Goal: Task Accomplishment & Management: Complete application form

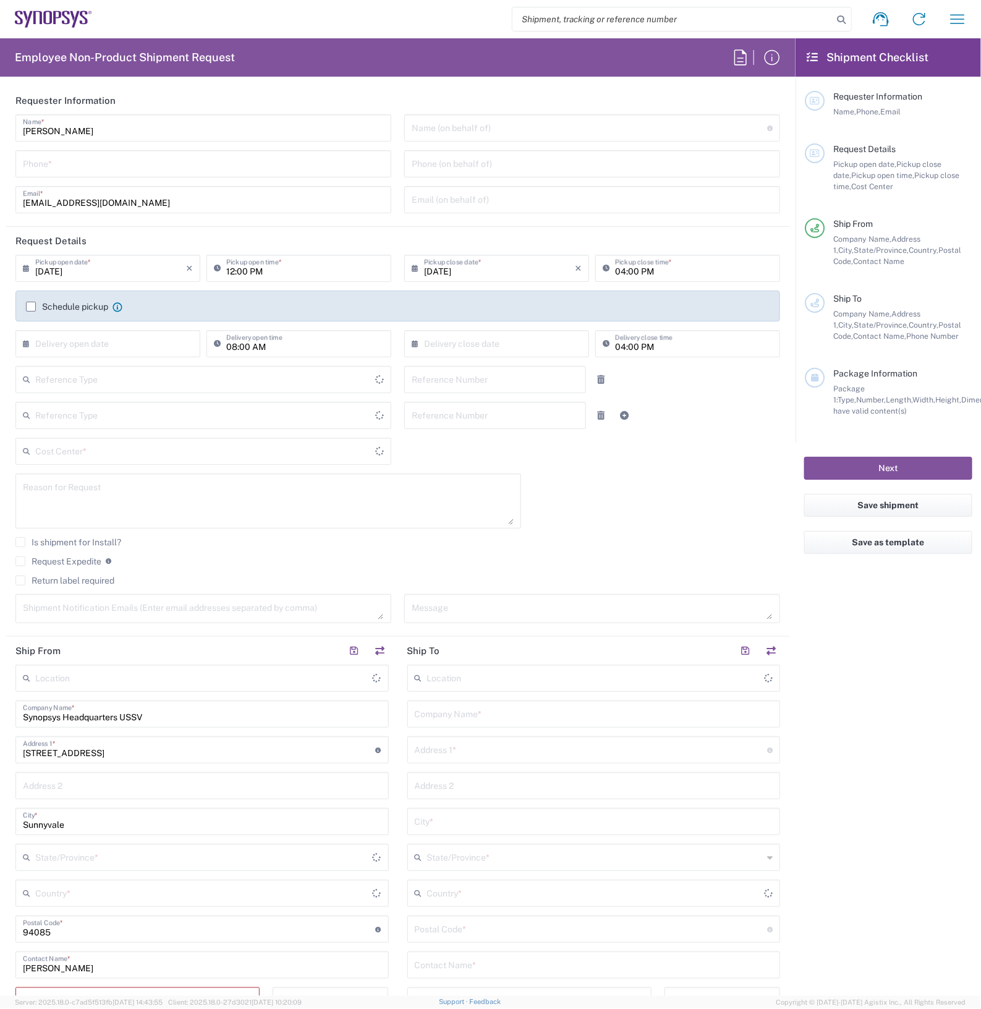
type input "Department"
type input "Delivered at Place"
type input "[GEOGRAPHIC_DATA]"
type input "[US_STATE]"
type input "[GEOGRAPHIC_DATA]"
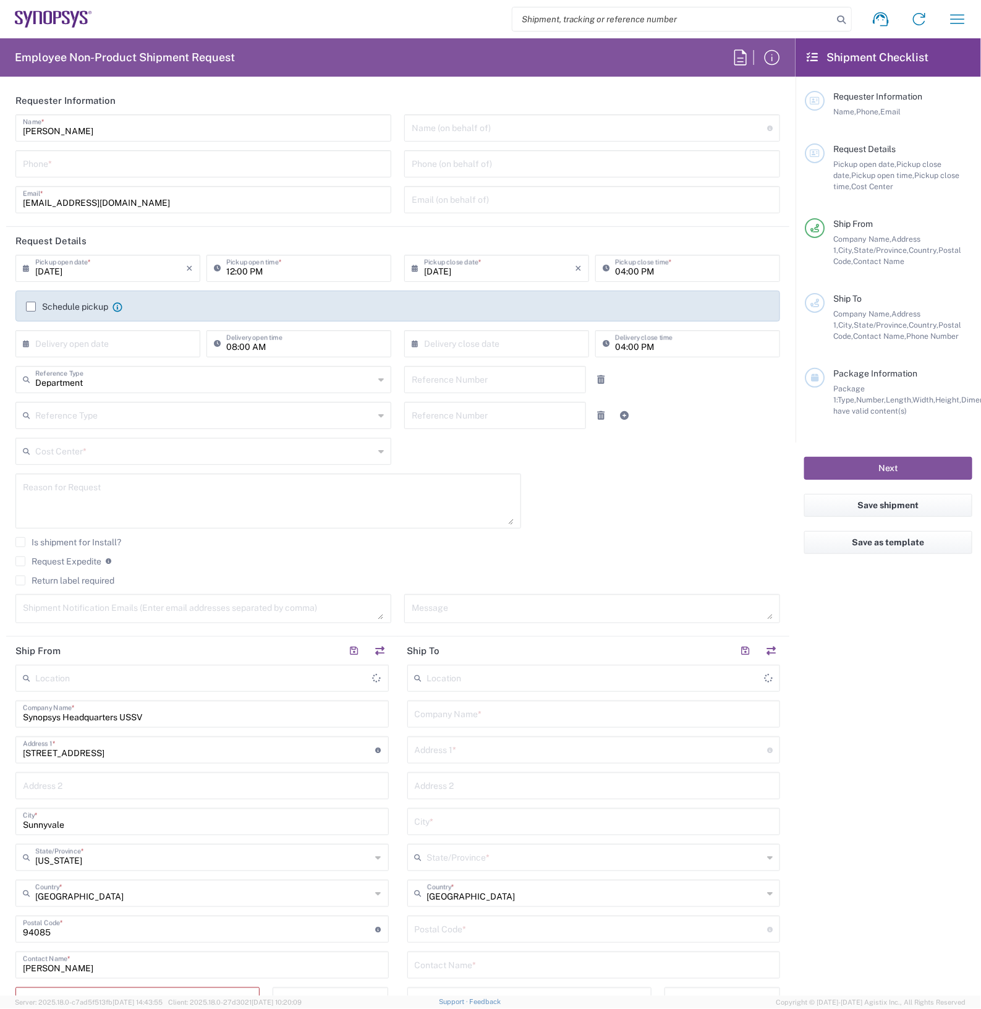
type input "Headquarters USSV"
click at [88, 165] on input "tel" at bounding box center [203, 163] width 361 height 22
type input "2797329134"
type input "[EMAIL_ADDRESS][DOMAIN_NAME]"
type input "2797329134"
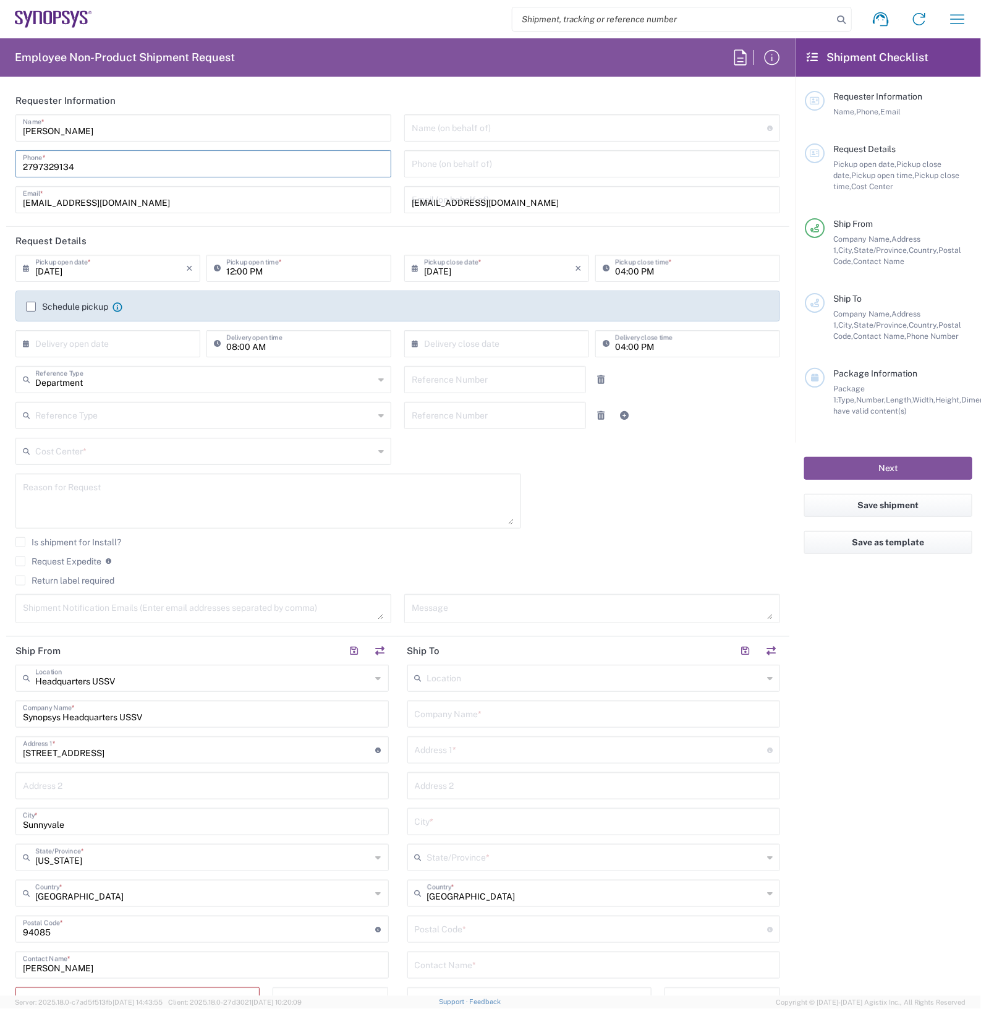
type input "Cyxtera SC9"
type input "[STREET_ADDRESS]"
type input "Santa [PERSON_NAME]"
type input "[US_STATE]"
type input "95054"
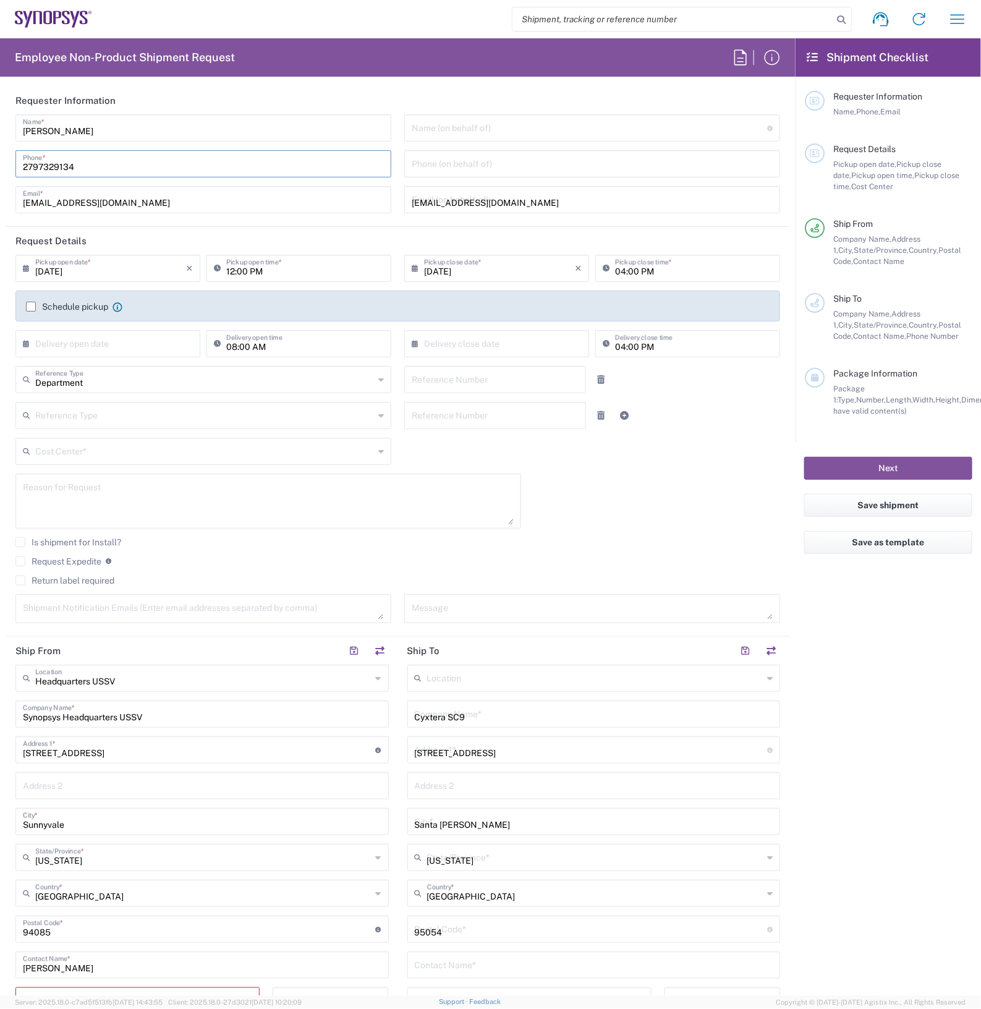
type input "2797329134"
type input "[EMAIL_ADDRESS][DOMAIN_NAME]"
type input "ATTn Synopsys - [PERSON_NAME]"
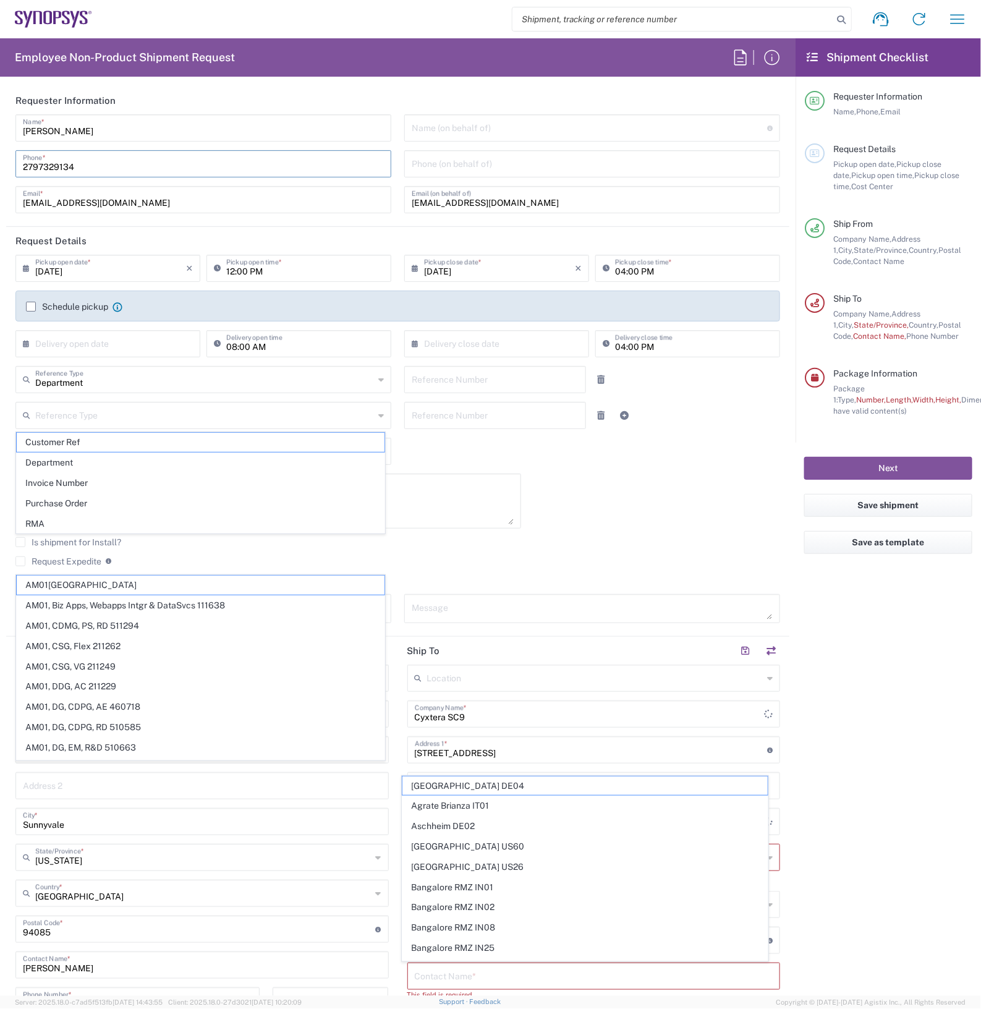
click at [529, 208] on input "[EMAIL_ADDRESS][DOMAIN_NAME]" at bounding box center [592, 199] width 361 height 22
click at [524, 205] on input "[EMAIL_ADDRESS][DOMAIN_NAME]" at bounding box center [592, 199] width 361 height 22
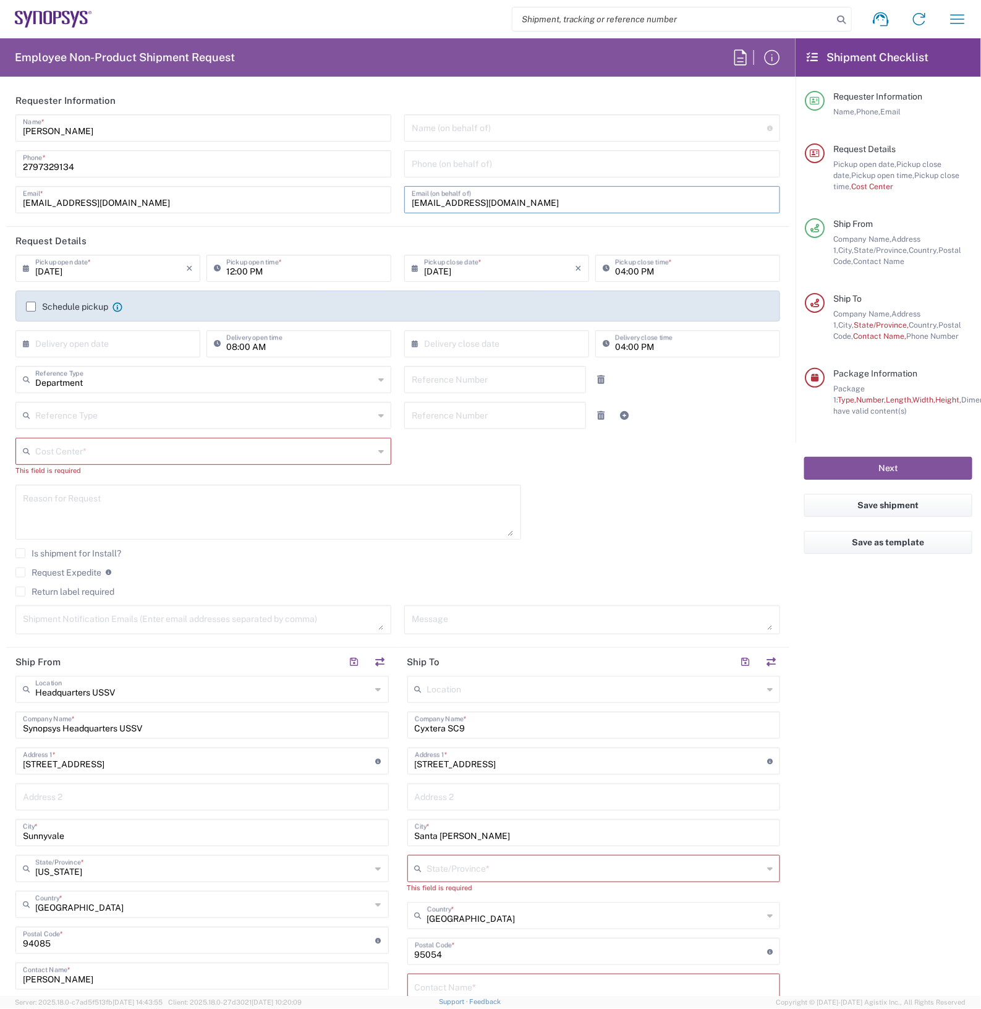
drag, startPoint x: 523, startPoint y: 198, endPoint x: 519, endPoint y: 193, distance: 6.7
click at [522, 196] on input "[EMAIL_ADDRESS][DOMAIN_NAME]" at bounding box center [592, 199] width 361 height 22
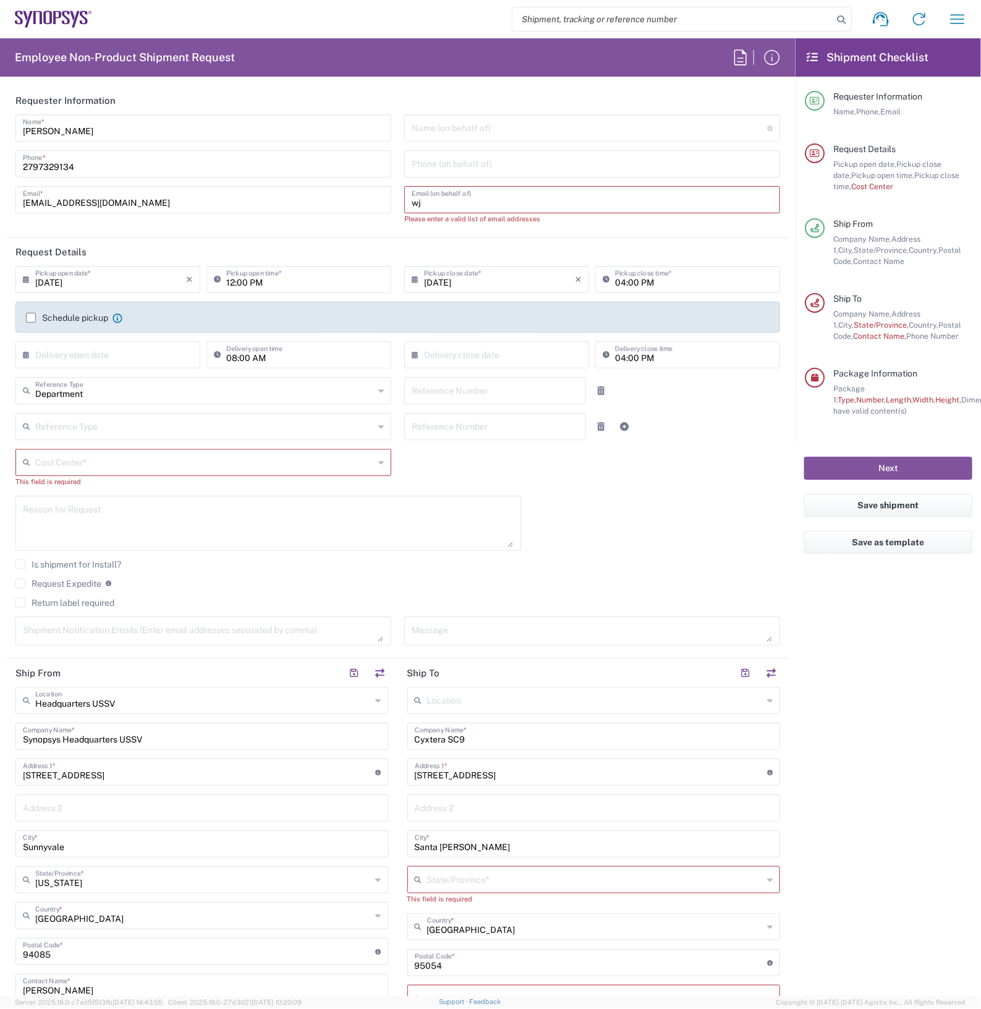
type input "w"
type input "[EMAIL_ADDRESS][DOMAIN_NAME]"
type input "6502550262"
type input "[US_STATE]"
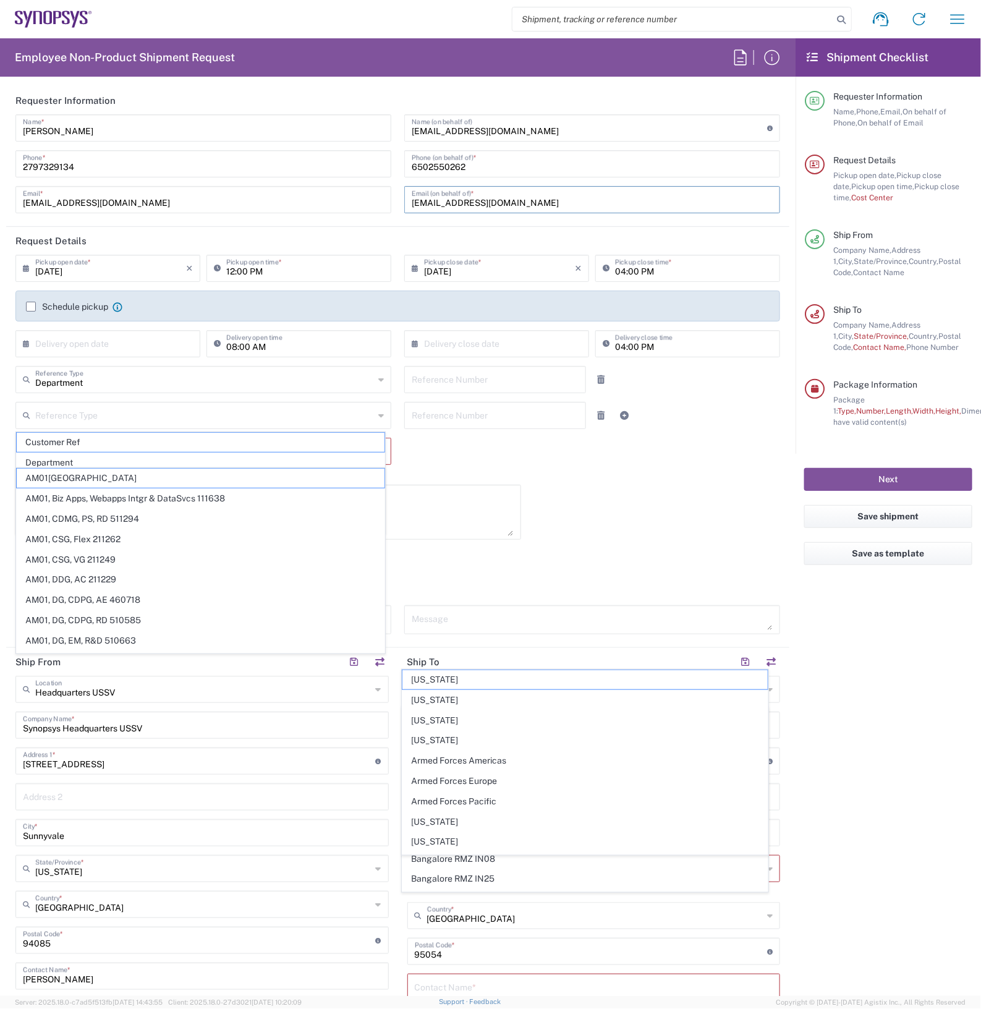
type input "[EMAIL_ADDRESS][DOMAIN_NAME]"
click at [161, 275] on input "[DATE]" at bounding box center [110, 268] width 151 height 22
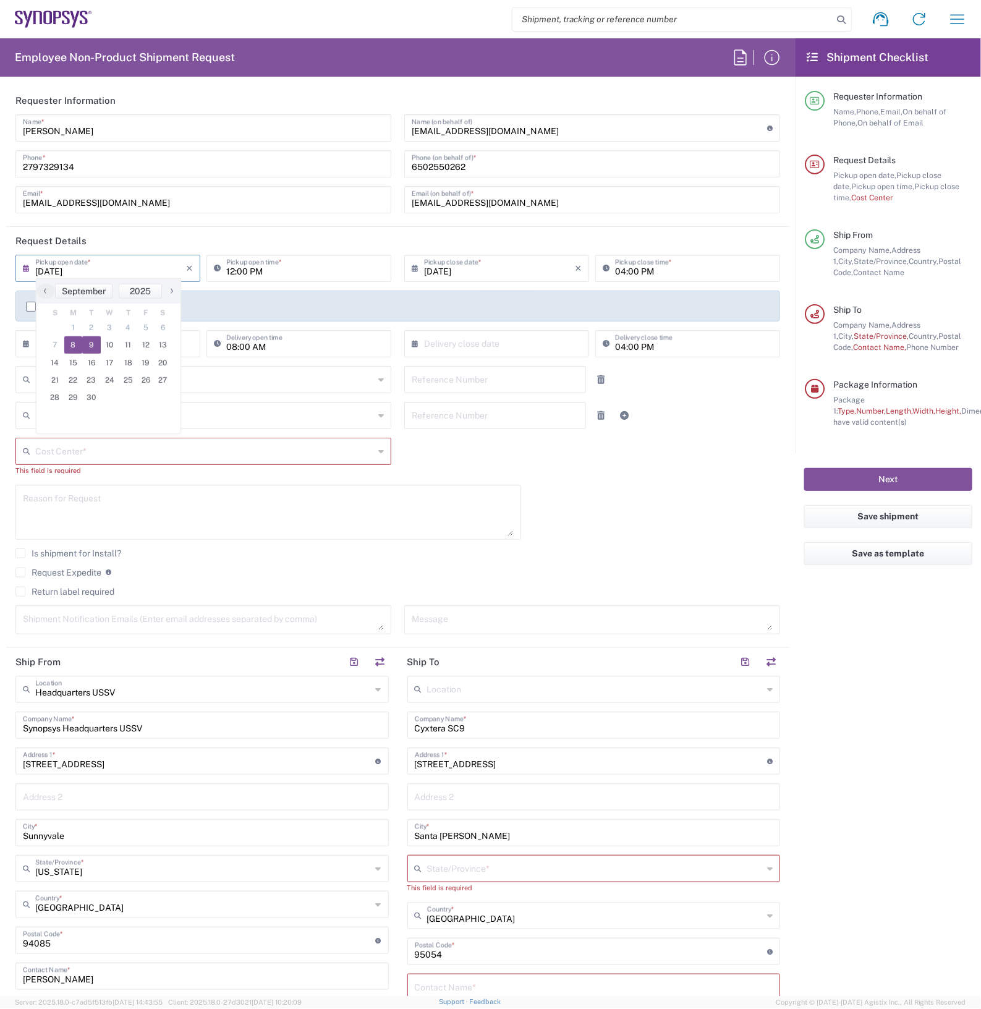
click at [90, 340] on span "9" at bounding box center [91, 344] width 19 height 17
type input "[DATE]"
click at [280, 271] on input "12:00 PM" at bounding box center [305, 268] width 158 height 22
type input "10:00 PM"
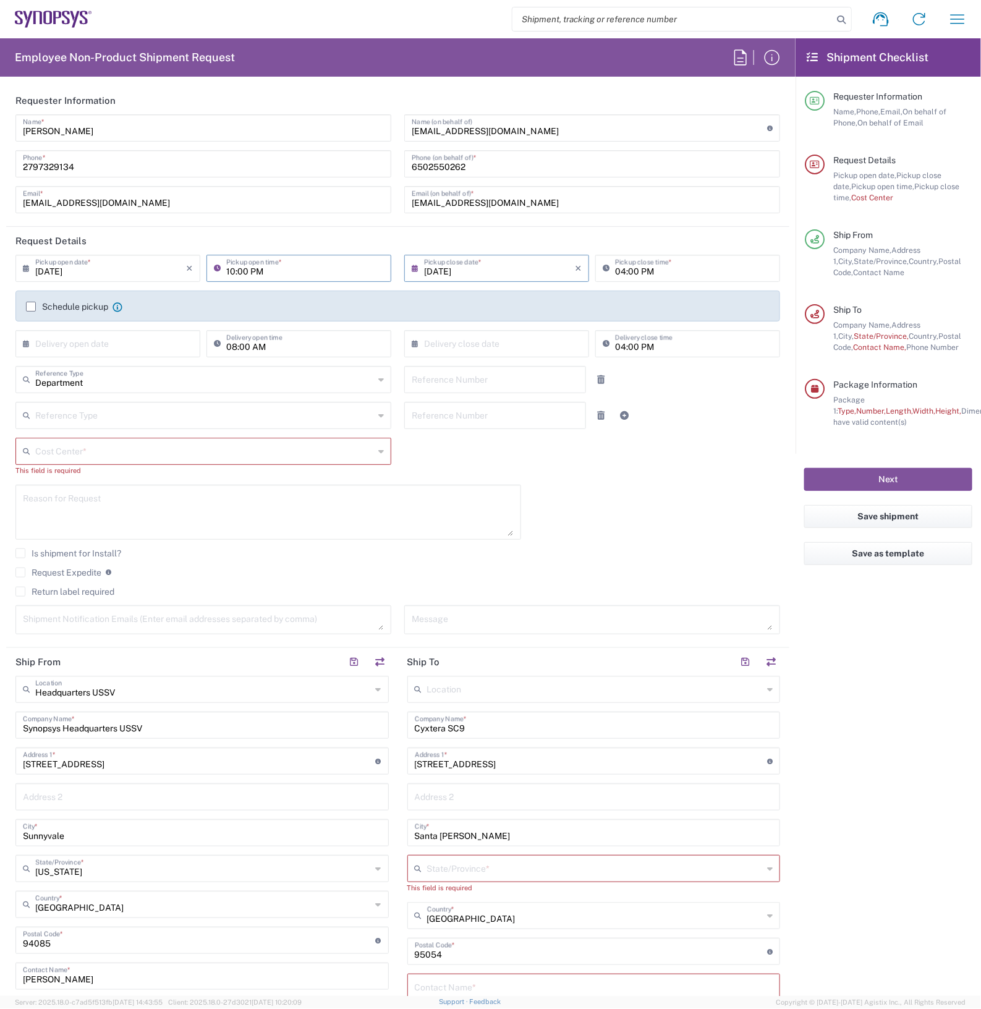
click at [619, 270] on input "04:00 PM" at bounding box center [694, 268] width 158 height 22
click at [656, 279] on div "11:00 PM Pickup close time *" at bounding box center [687, 268] width 185 height 27
click at [663, 274] on input "11:00 PM" at bounding box center [694, 268] width 158 height 22
click at [668, 274] on input "11:00 PM" at bounding box center [694, 268] width 158 height 22
type input "11:00 AM"
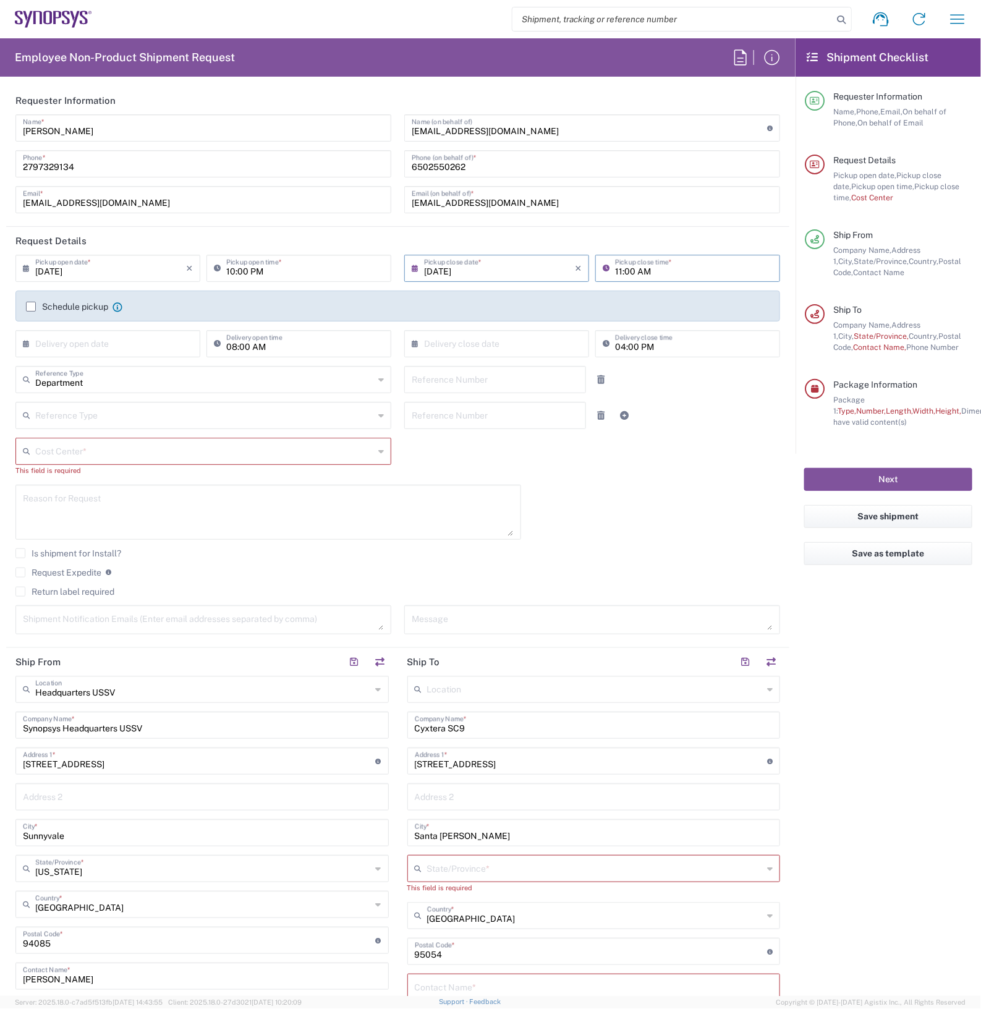
click at [691, 396] on div "Department Reference Type Department Customer Ref Invoice Number Purchase Order…" at bounding box center [398, 384] width 778 height 36
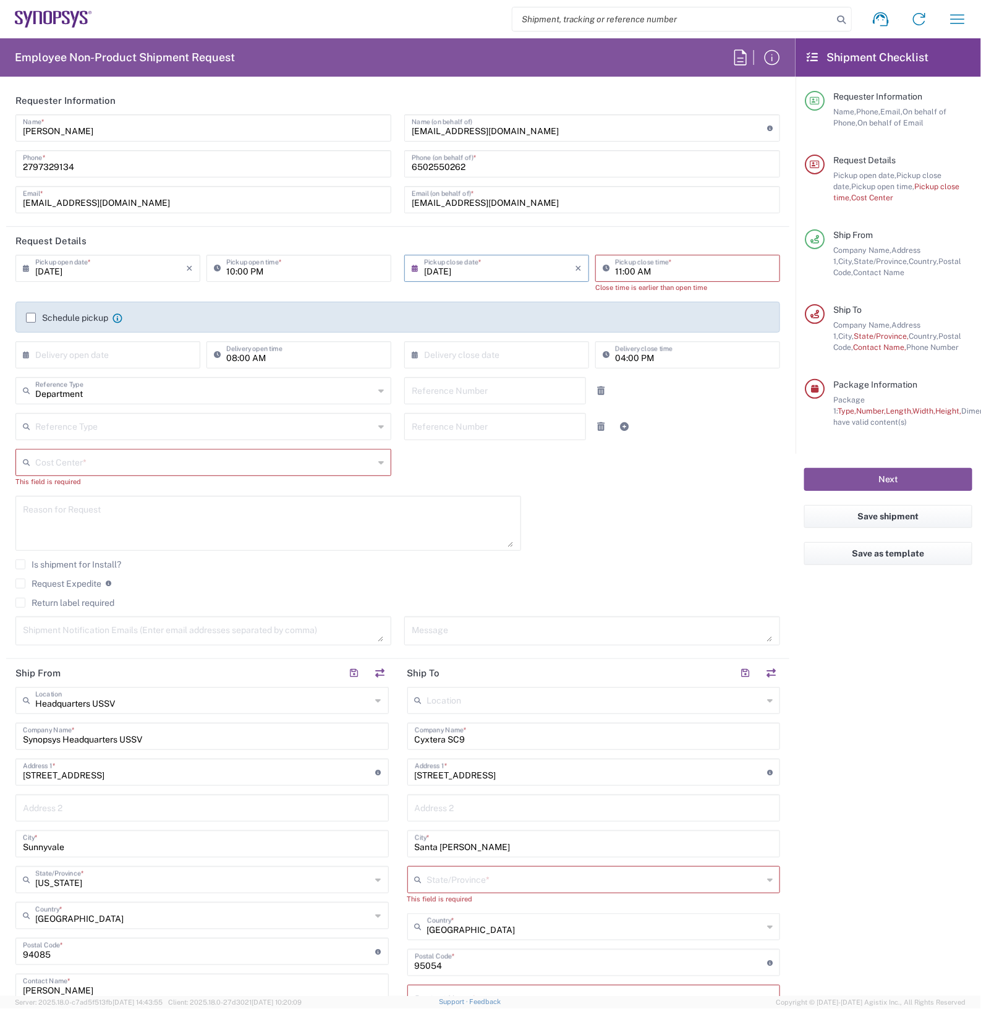
click at [93, 348] on input "text" at bounding box center [110, 354] width 151 height 22
click at [95, 436] on span "9" at bounding box center [91, 431] width 19 height 17
type input "[DATE]"
drag, startPoint x: 231, startPoint y: 364, endPoint x: 239, endPoint y: 357, distance: 10.1
click at [232, 363] on input "08:00 AM" at bounding box center [305, 354] width 158 height 22
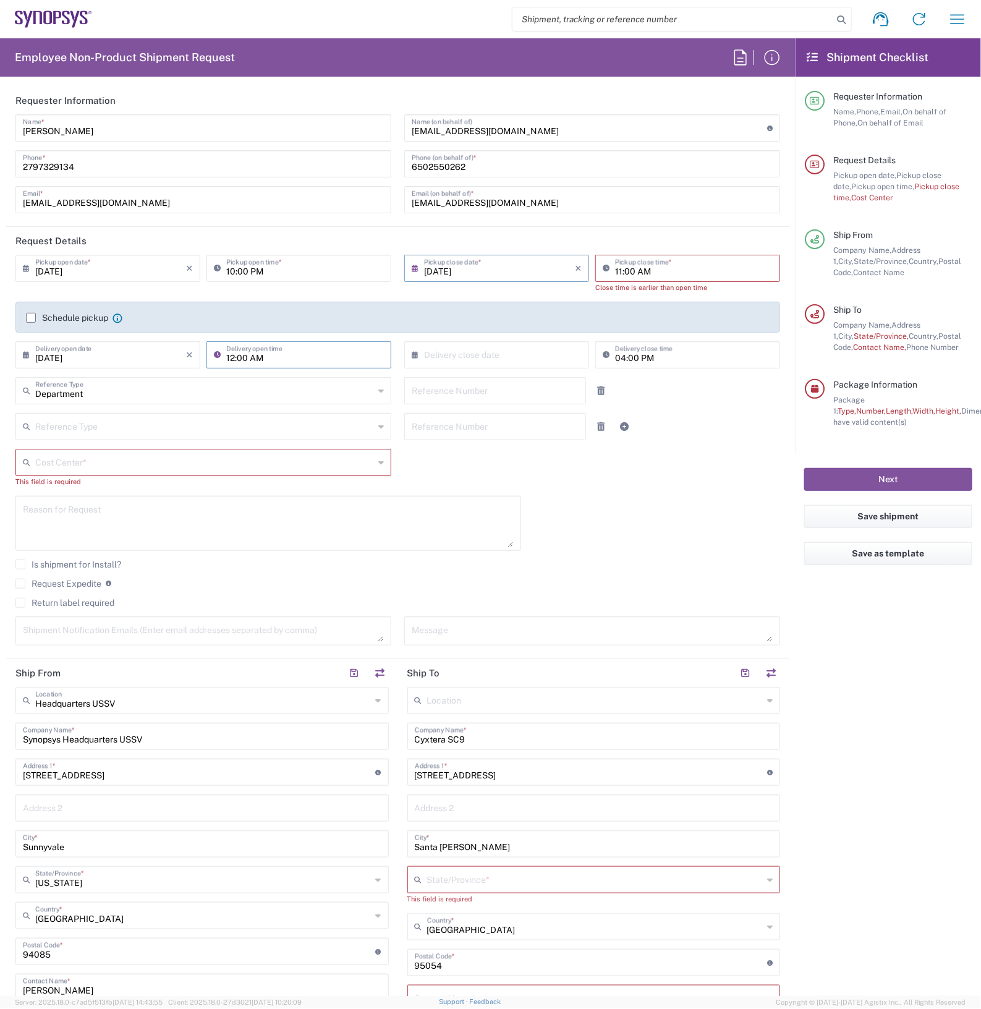
click at [273, 355] on input "12:00 AM" at bounding box center [305, 354] width 158 height 22
type input "12:00 PM"
click at [517, 357] on input "text" at bounding box center [499, 354] width 151 height 22
click at [482, 432] on span "9" at bounding box center [475, 431] width 19 height 17
type input "[DATE]"
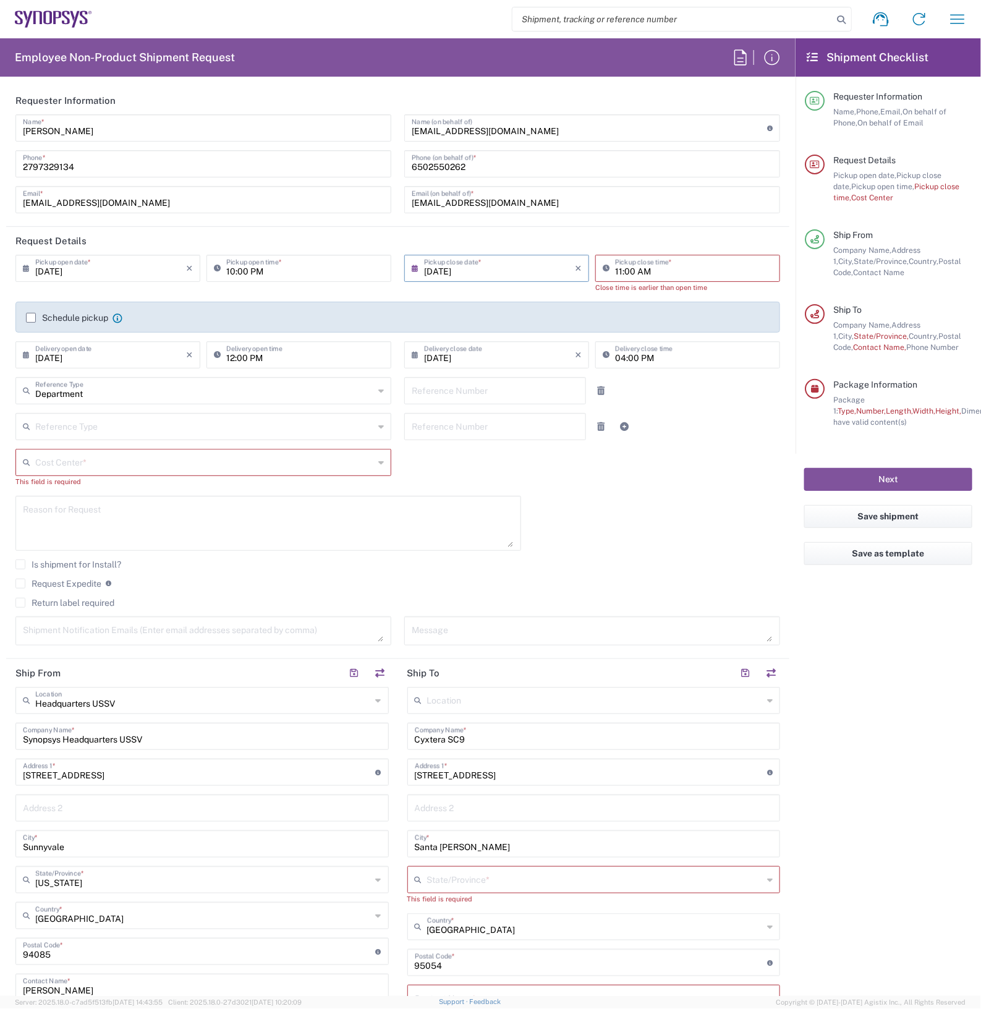
click at [620, 352] on input "04:00 PM" at bounding box center [694, 354] width 158 height 22
type input "01:00 PM"
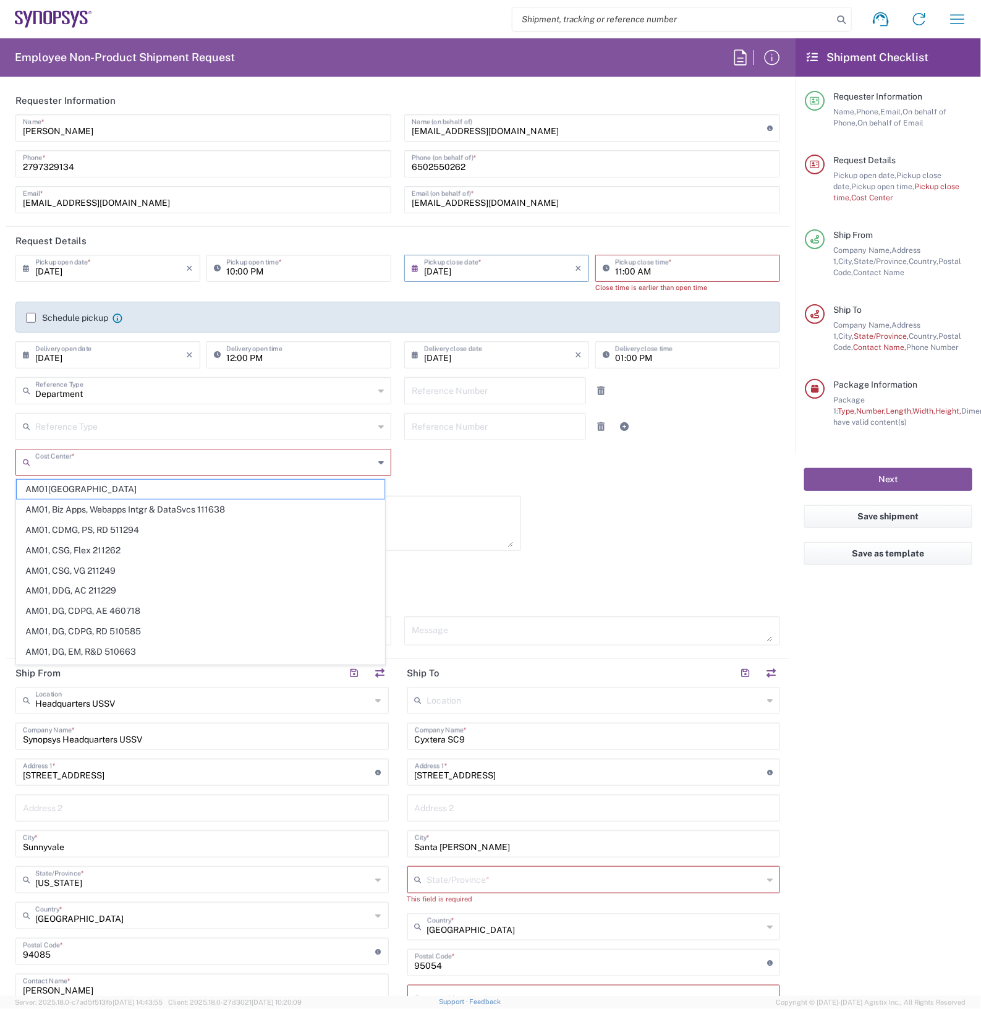
click at [217, 464] on input "text" at bounding box center [204, 462] width 339 height 22
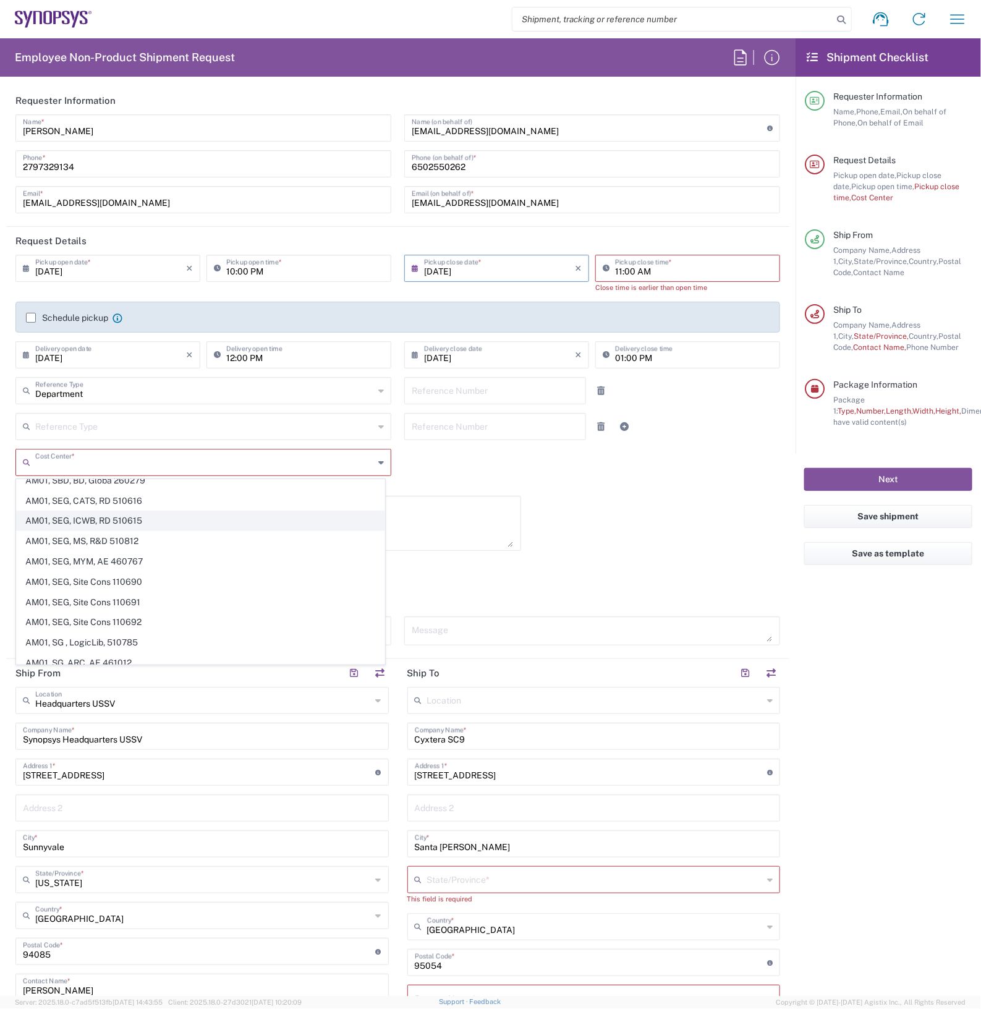
scroll to position [844, 0]
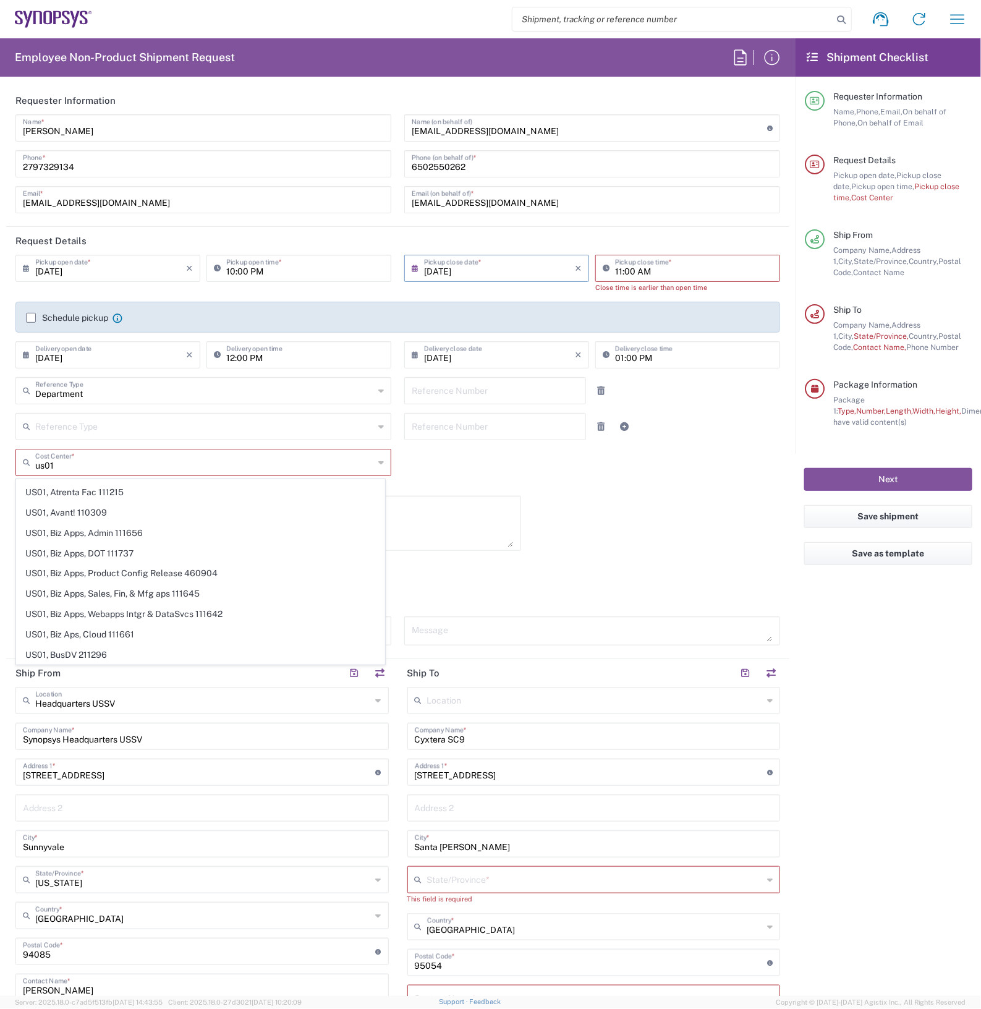
click at [242, 585] on span "US01, Biz Apps, Sales, Fin, & Mfg aps 111645" at bounding box center [201, 593] width 368 height 19
type input "US01, Biz Apps, Sales, Fin, & Mfg aps 111645"
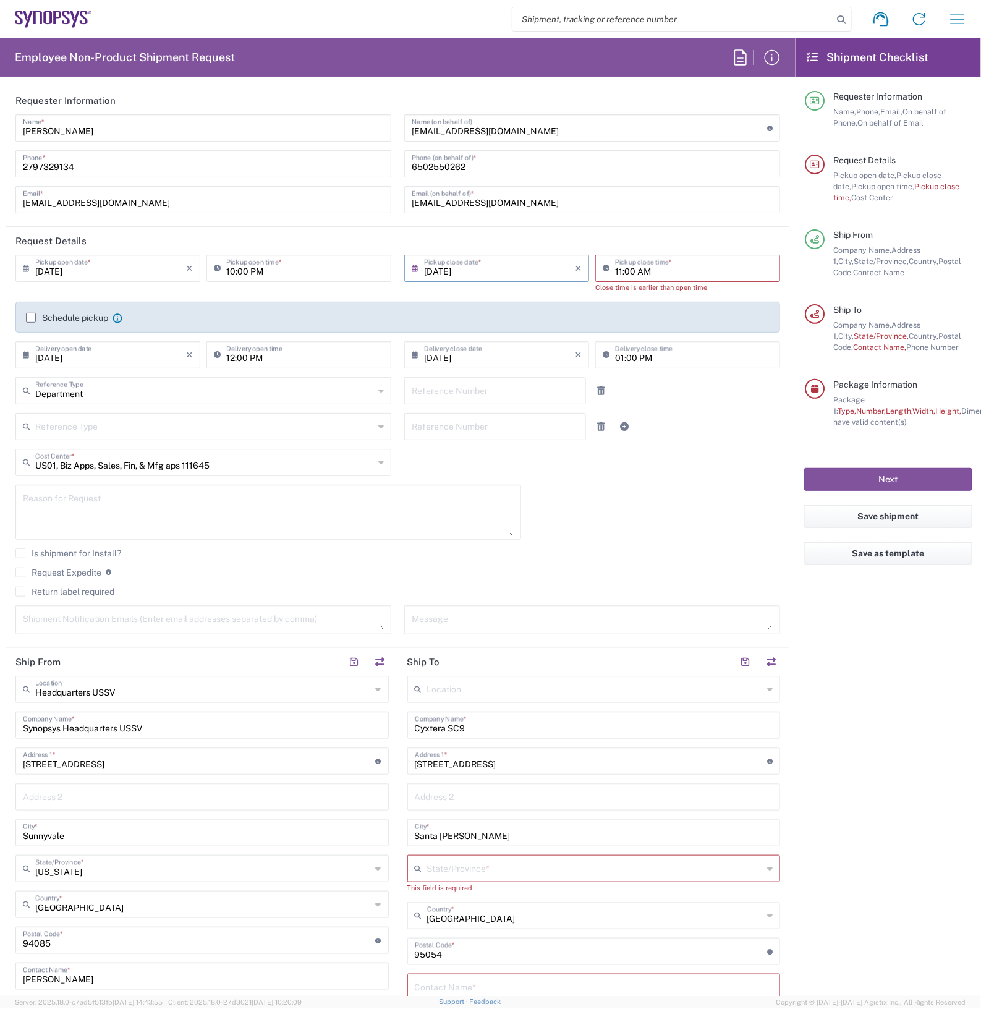
click at [250, 502] on textarea at bounding box center [268, 512] width 491 height 48
type textarea "Transport packaging materials"
click at [237, 610] on textarea at bounding box center [203, 620] width 361 height 22
type textarea "[EMAIL_ADDRESS][DOMAIN_NAME]"
click at [147, 694] on input "text" at bounding box center [203, 689] width 336 height 22
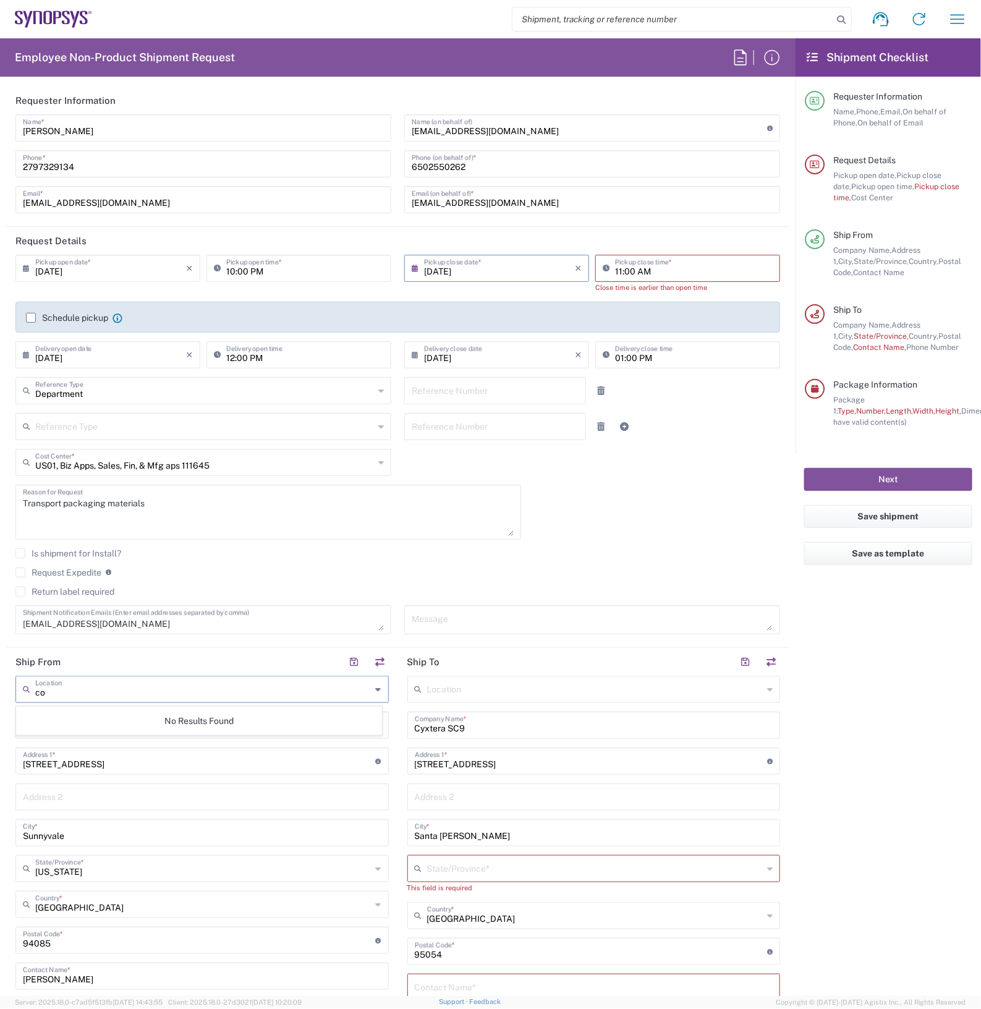
type input "c"
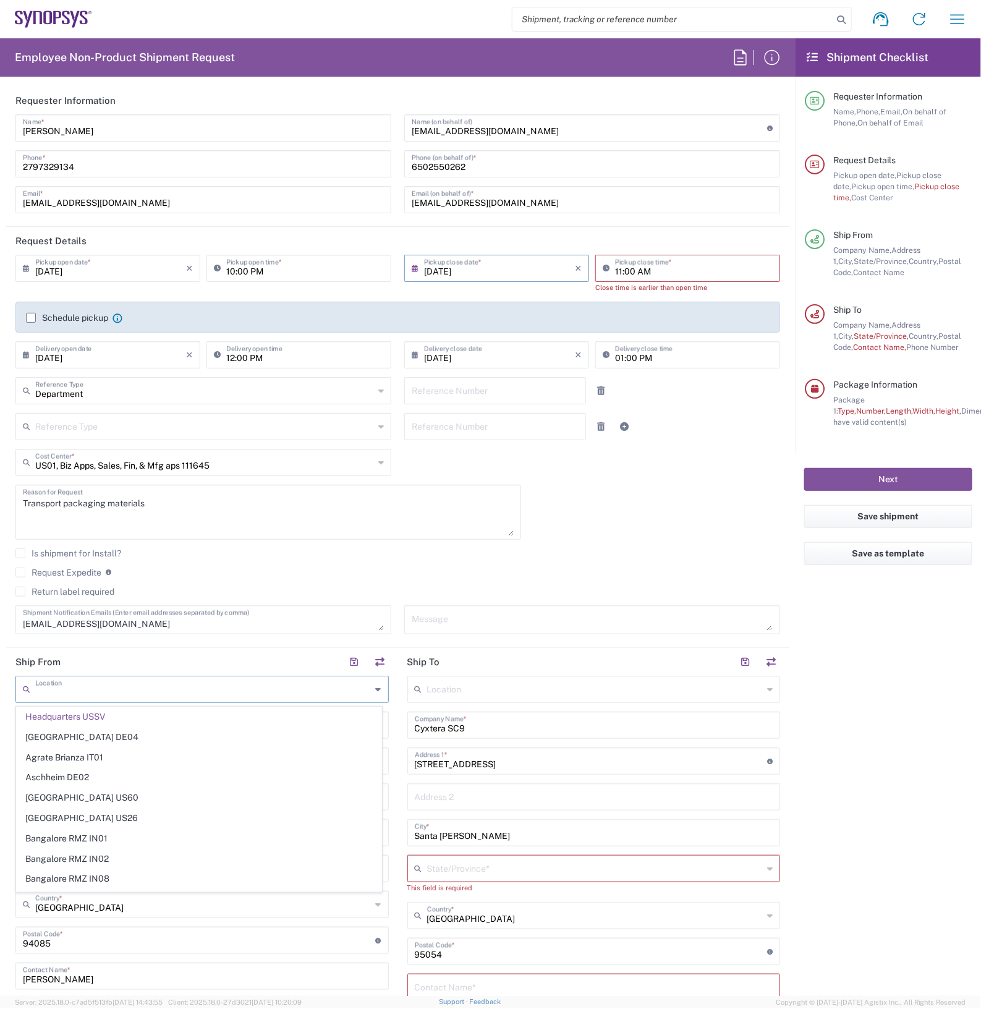
click at [145, 653] on header "Ship From" at bounding box center [202, 662] width 392 height 28
type input "Headquarters USSV"
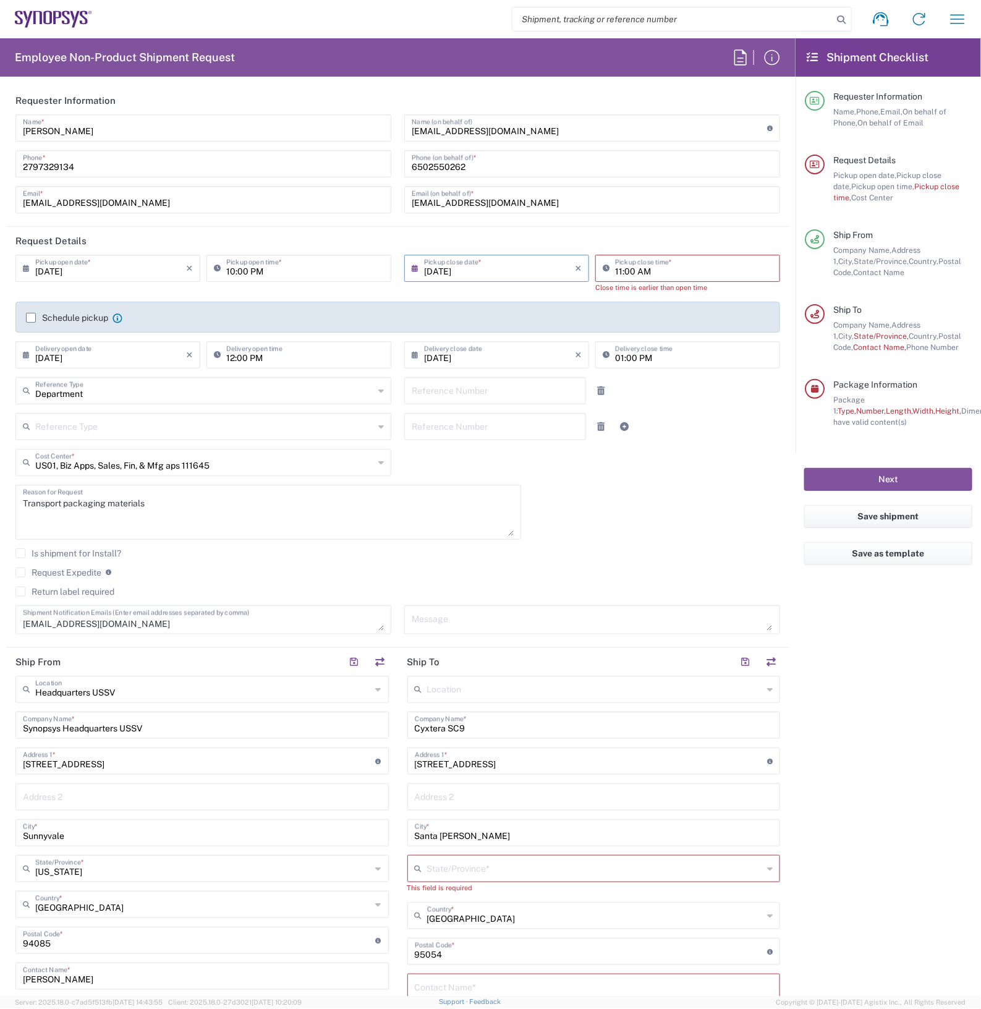
click at [159, 700] on div "Headquarters USSV Location" at bounding box center [201, 689] width 373 height 27
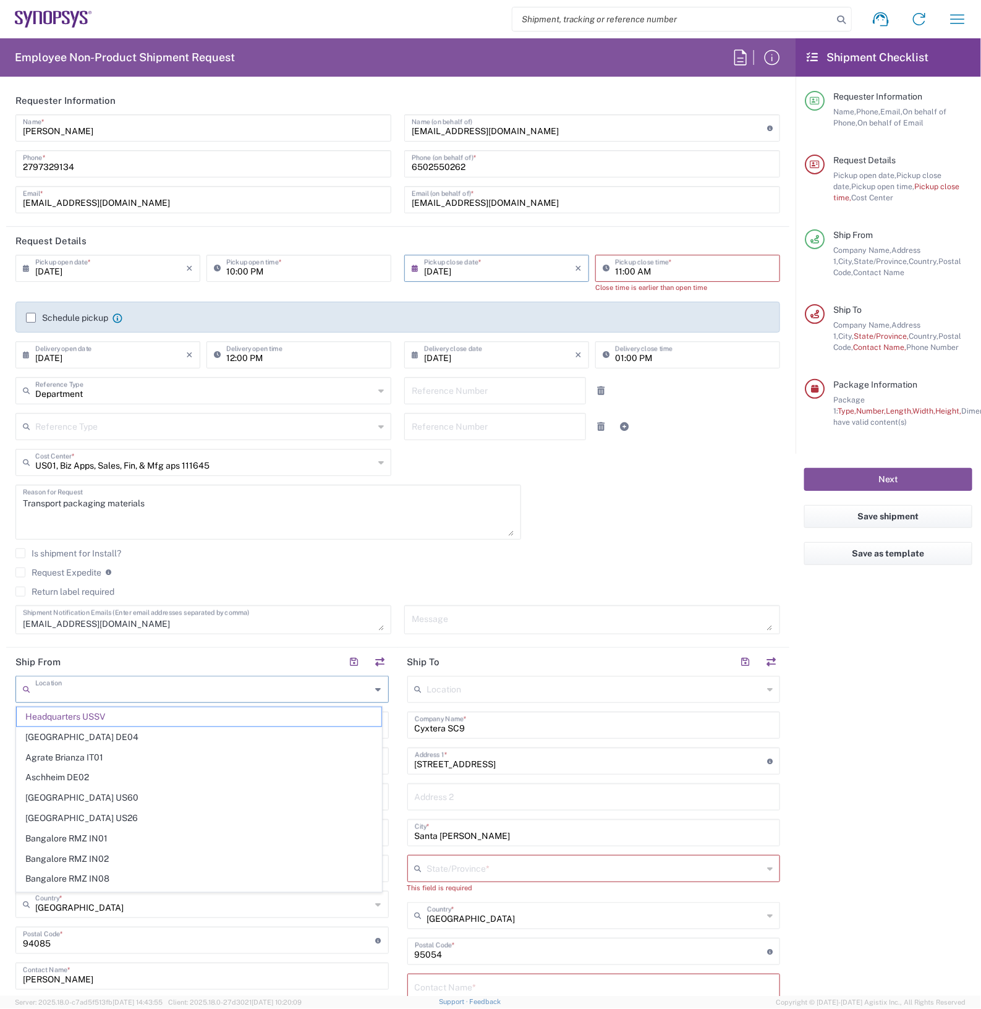
click at [171, 650] on header "Ship From" at bounding box center [202, 662] width 392 height 28
type input "Headquarters USSV"
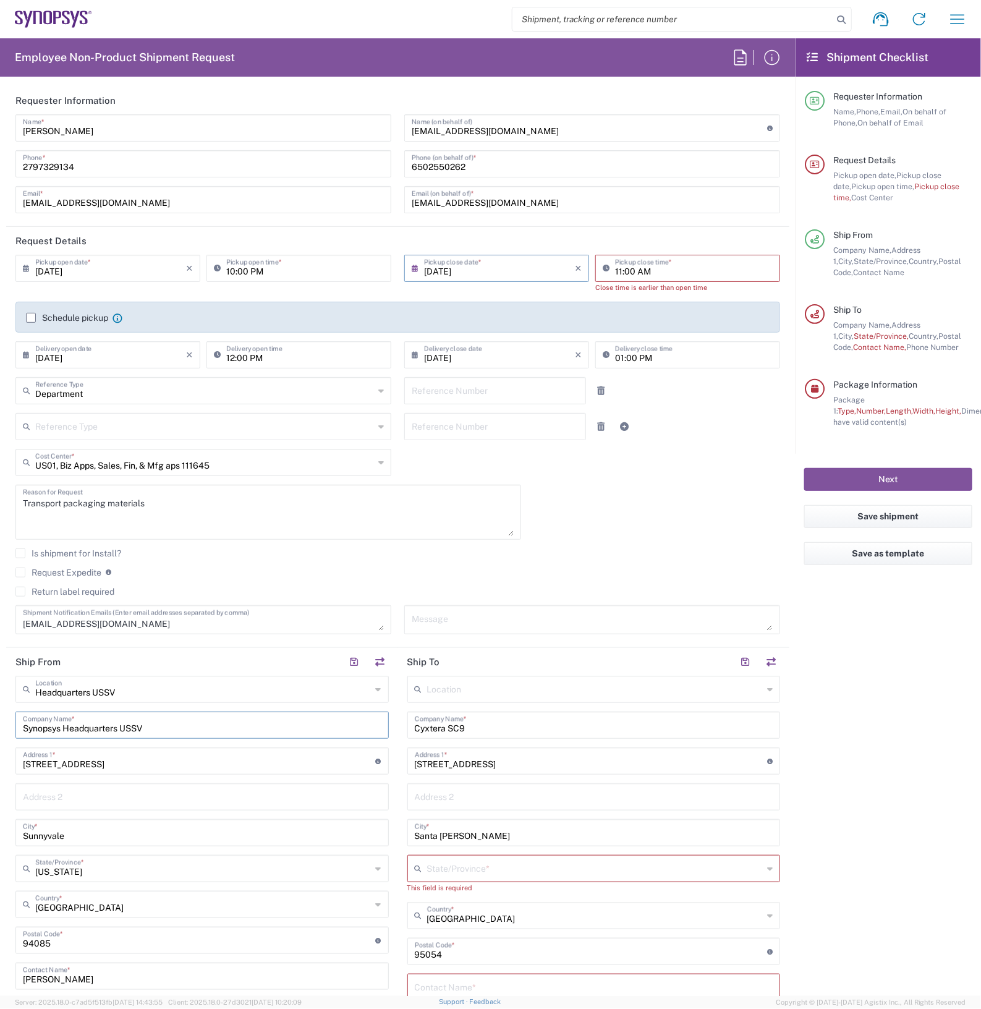
click at [171, 730] on input "Synopsys Headquarters USSV" at bounding box center [202, 724] width 359 height 22
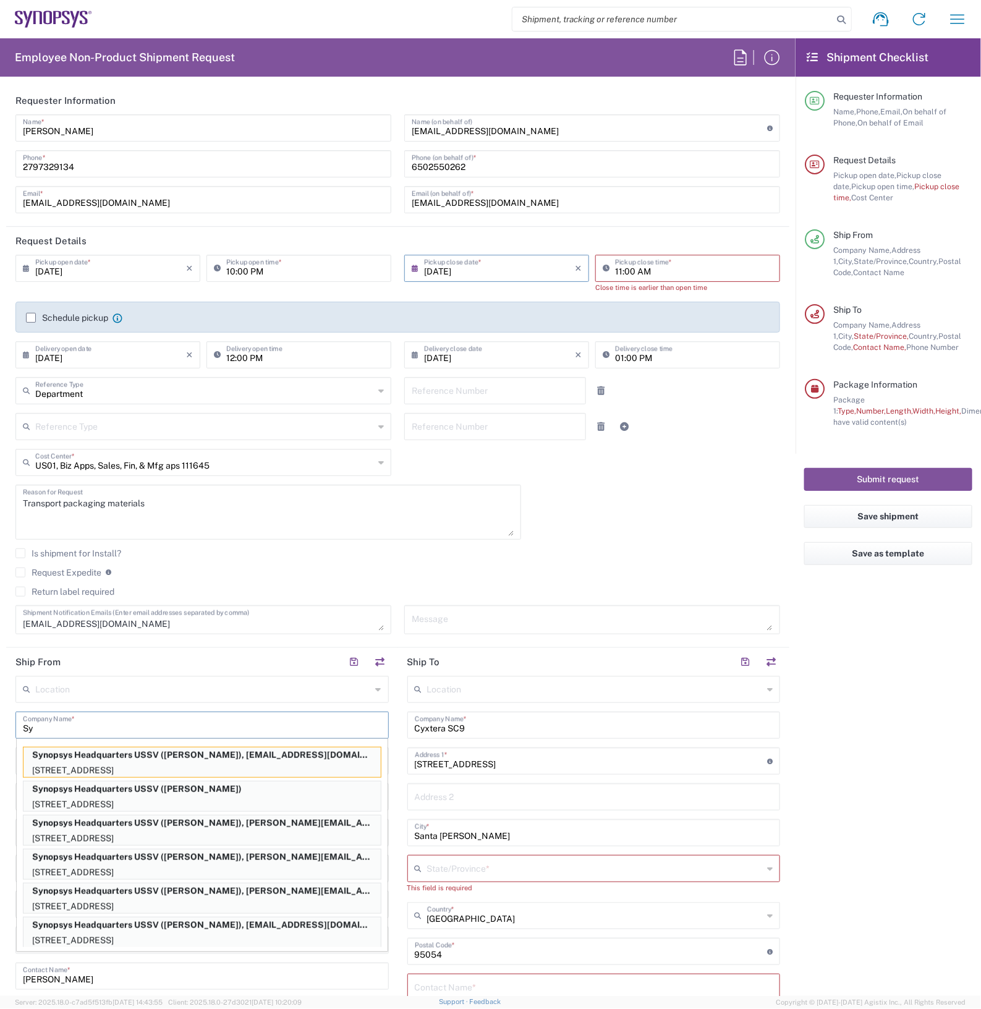
type input "S"
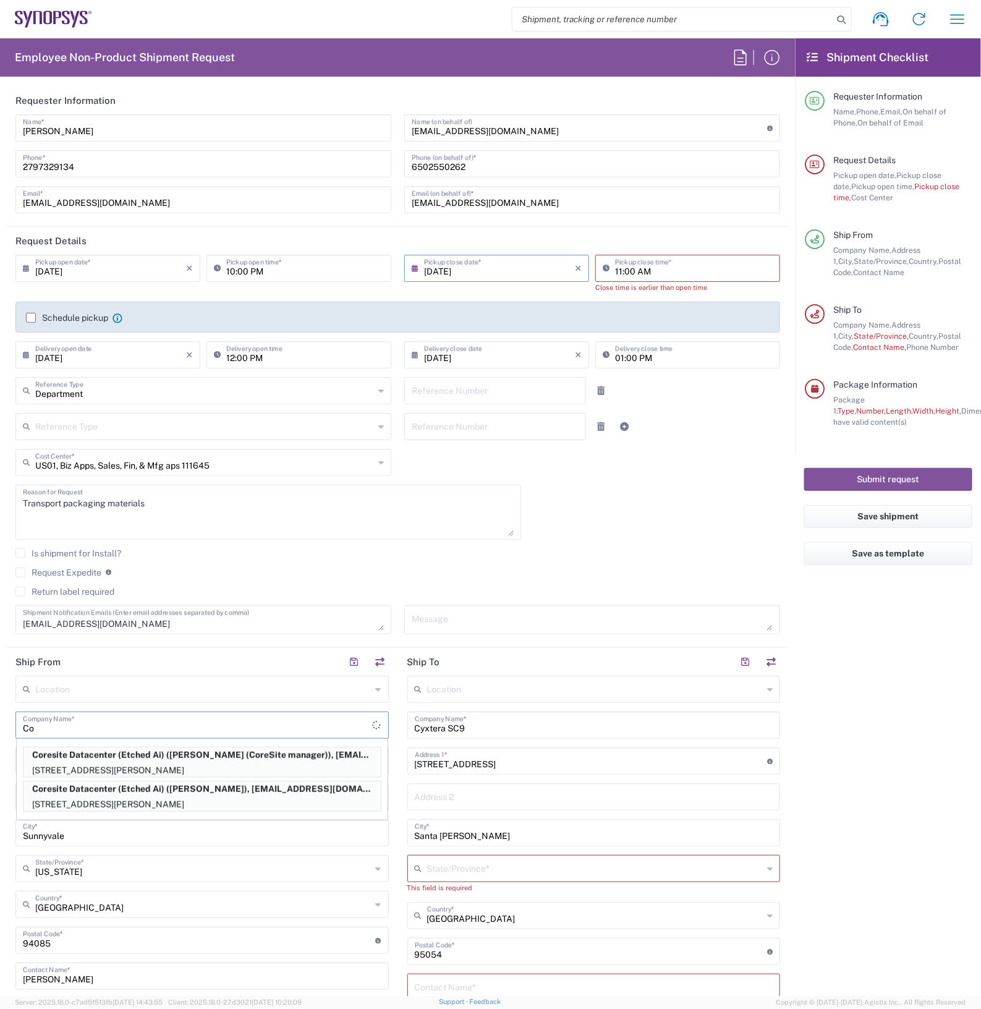
type input "C"
type input "e"
type input "c"
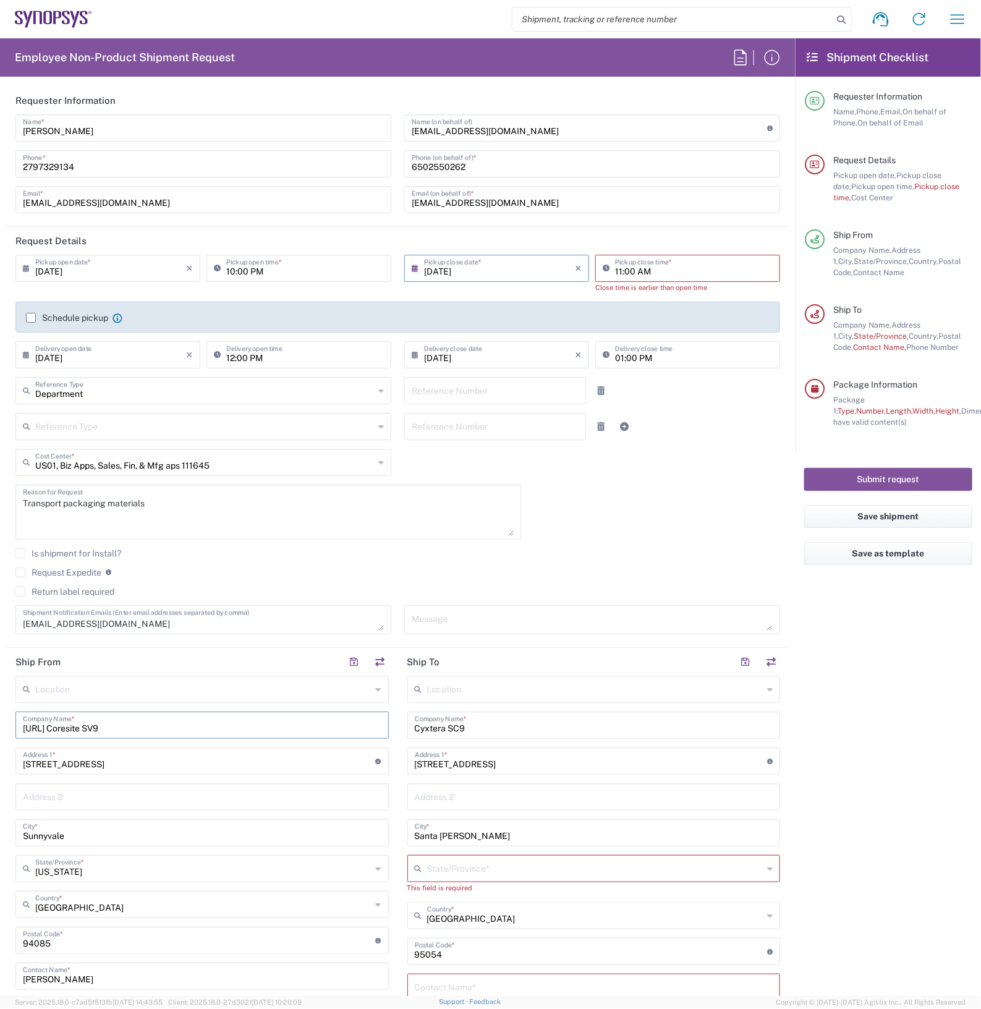
type input "[URL] Coresite SV9"
click at [121, 760] on input "[STREET_ADDRESS]" at bounding box center [199, 760] width 353 height 22
click at [122, 759] on input "[STREET_ADDRESS]" at bounding box center [199, 760] width 353 height 22
click at [124, 759] on input "[STREET_ADDRESS]" at bounding box center [199, 760] width 353 height 22
click at [127, 758] on input "[STREET_ADDRESS]" at bounding box center [199, 760] width 353 height 22
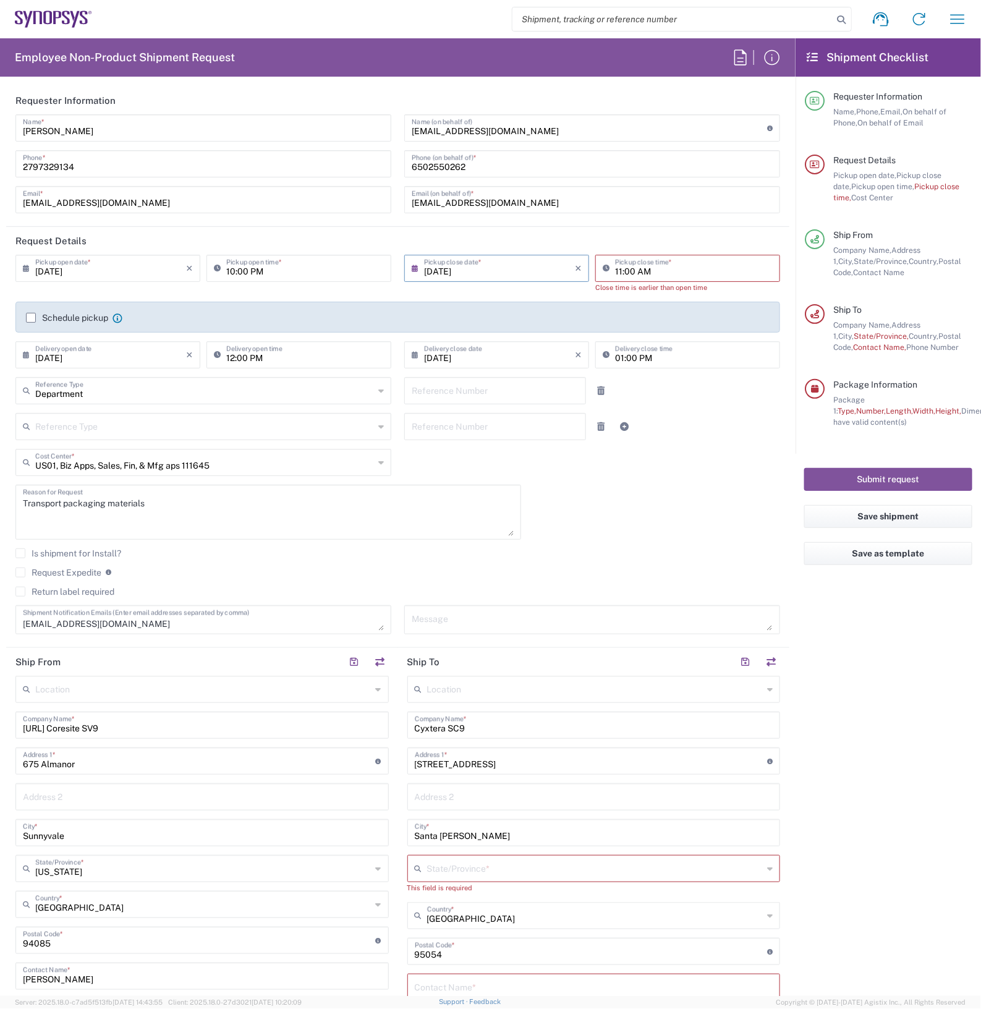
click at [98, 760] on input "675 Almanor" at bounding box center [199, 760] width 353 height 22
click at [100, 760] on input "675 Almanor" at bounding box center [199, 760] width 353 height 22
click at [102, 760] on input "675 Almanor" at bounding box center [199, 760] width 353 height 22
paste input "29015 [PERSON_NAME]"
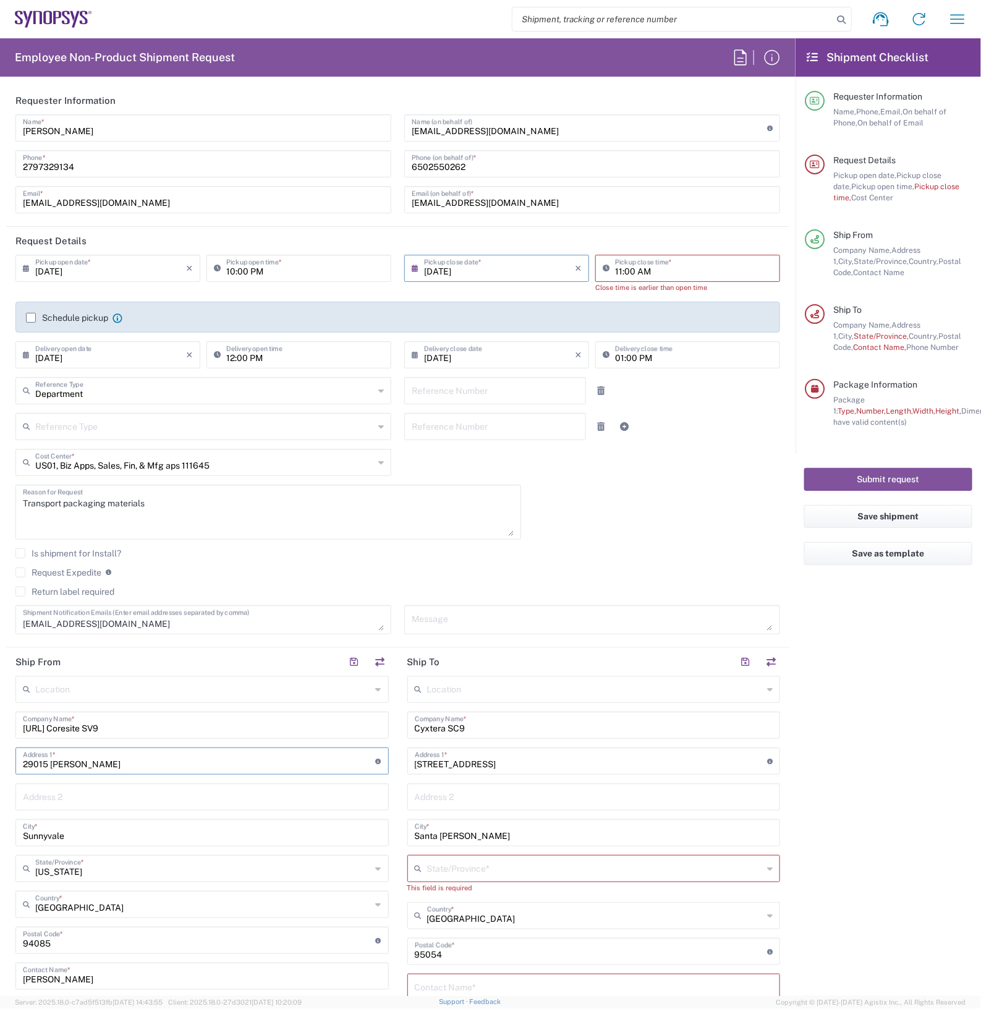
type input "29015 [PERSON_NAME]"
click at [111, 832] on input "Sunnyvale" at bounding box center [202, 832] width 359 height 22
type input "S"
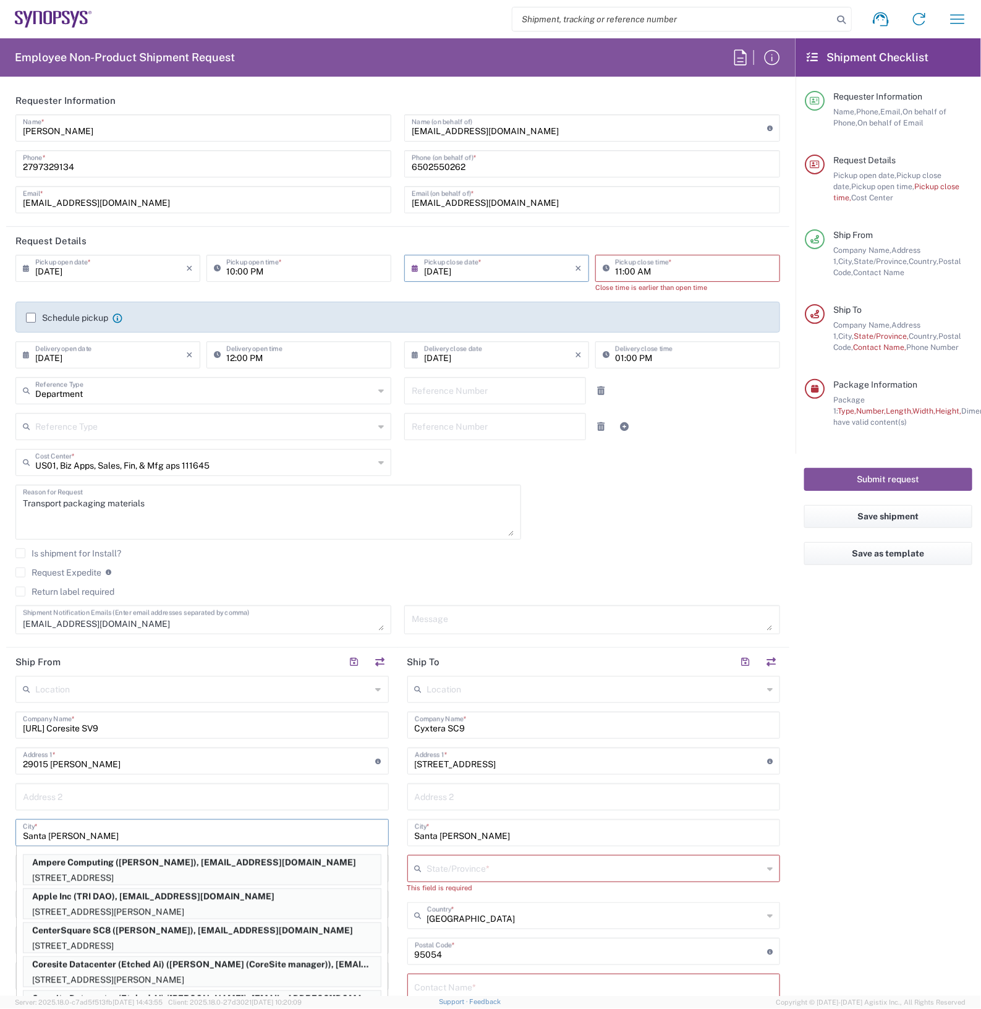
type input "Santa [PERSON_NAME]"
click at [7, 796] on main "Location [GEOGRAPHIC_DATA] DE04 Agrate Brianza IT01 [GEOGRAPHIC_DATA] DE02 [GEO…" at bounding box center [202, 901] width 392 height 450
click at [88, 838] on input "Santa [PERSON_NAME]" at bounding box center [202, 832] width 359 height 22
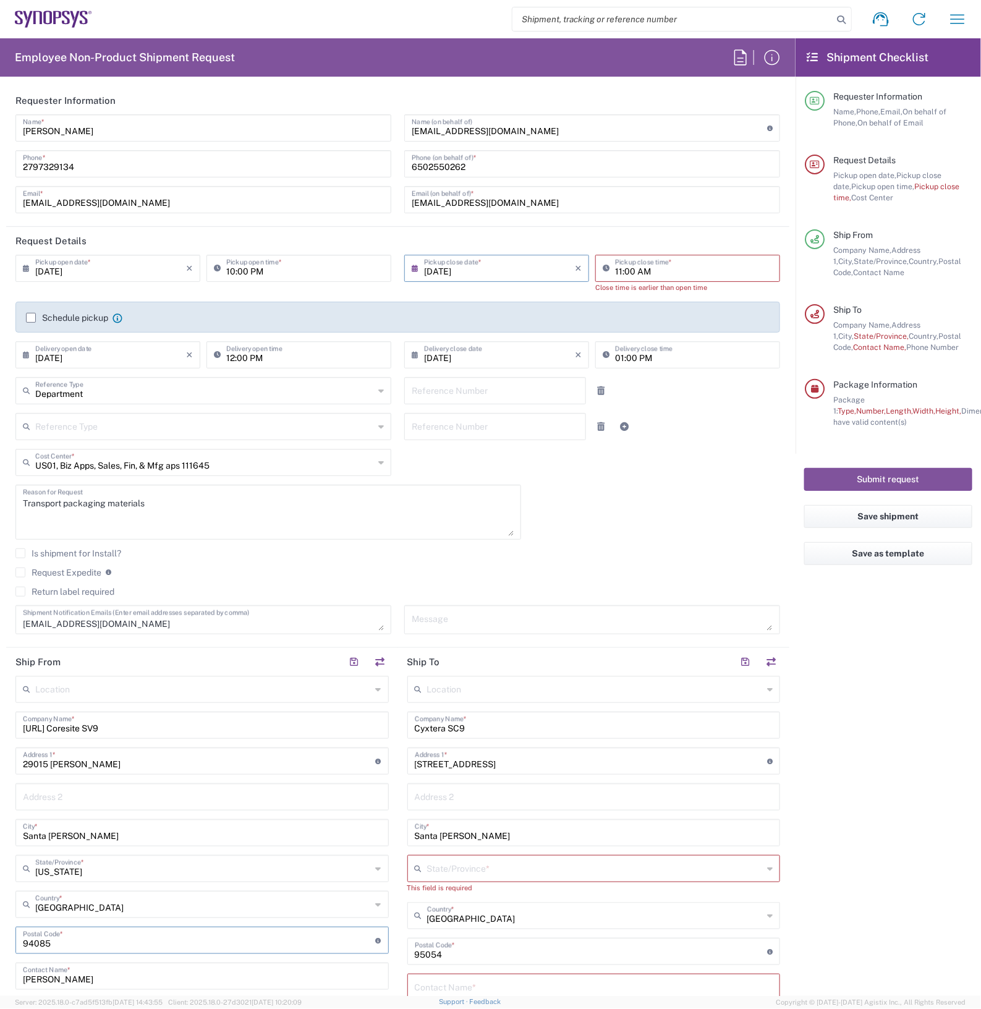
click at [93, 940] on input "undefined" at bounding box center [199, 940] width 353 height 22
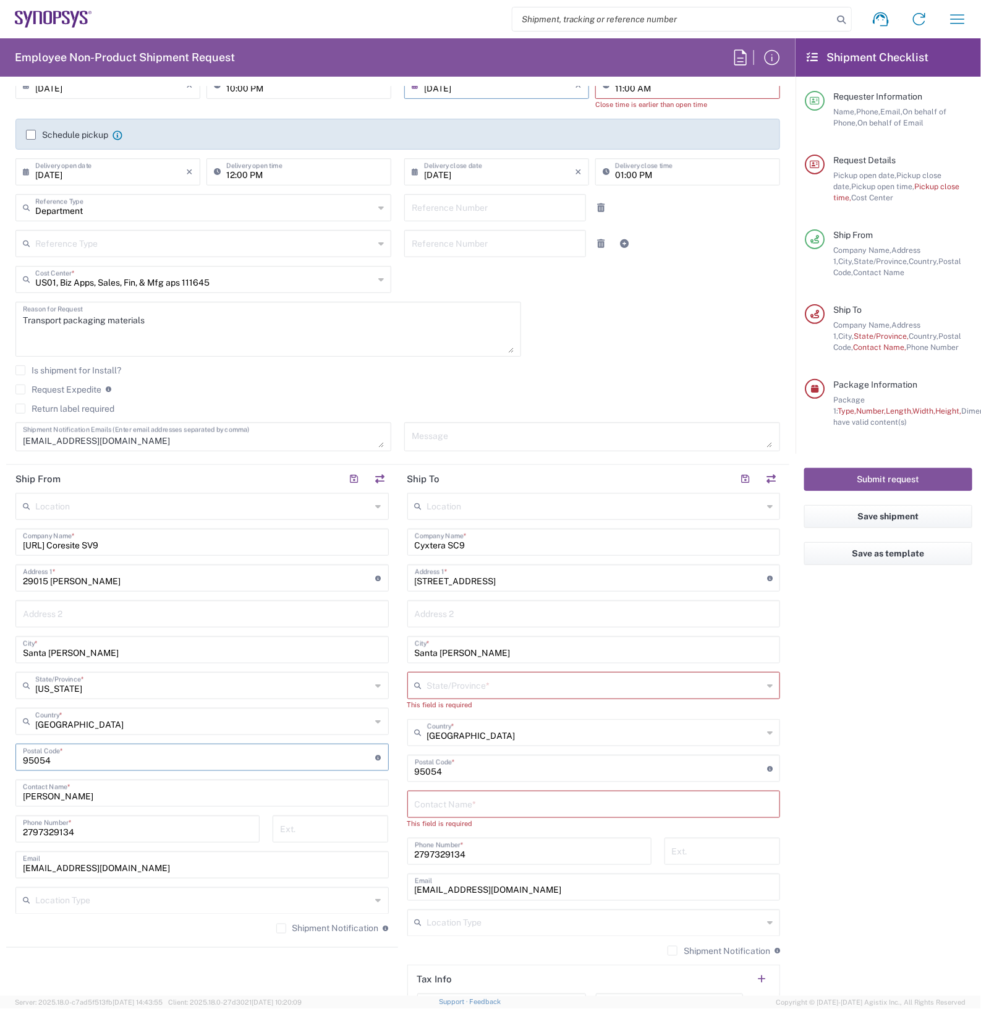
scroll to position [232, 0]
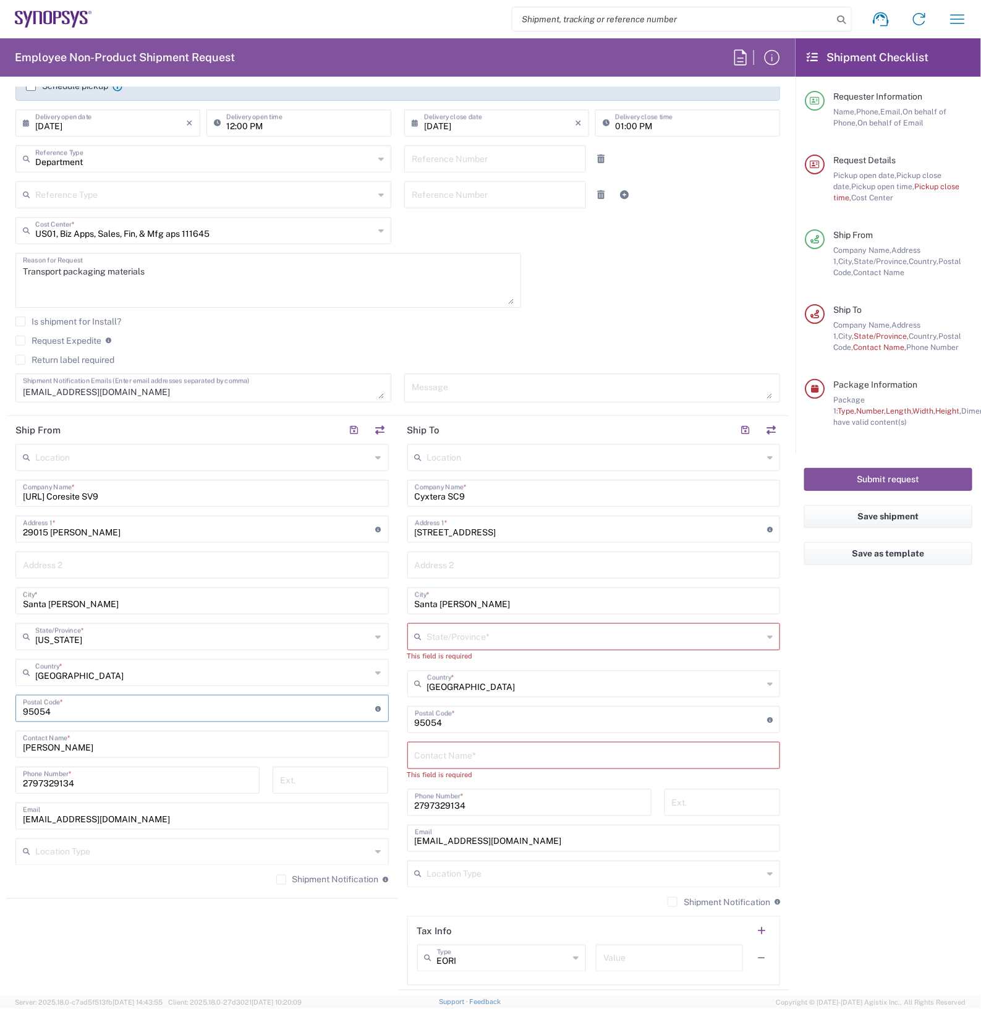
type input "95054"
click at [132, 750] on input "[PERSON_NAME]" at bounding box center [202, 744] width 359 height 22
type input "N"
type input "[PERSON_NAME]"
click at [125, 784] on input "2797329134" at bounding box center [137, 779] width 229 height 22
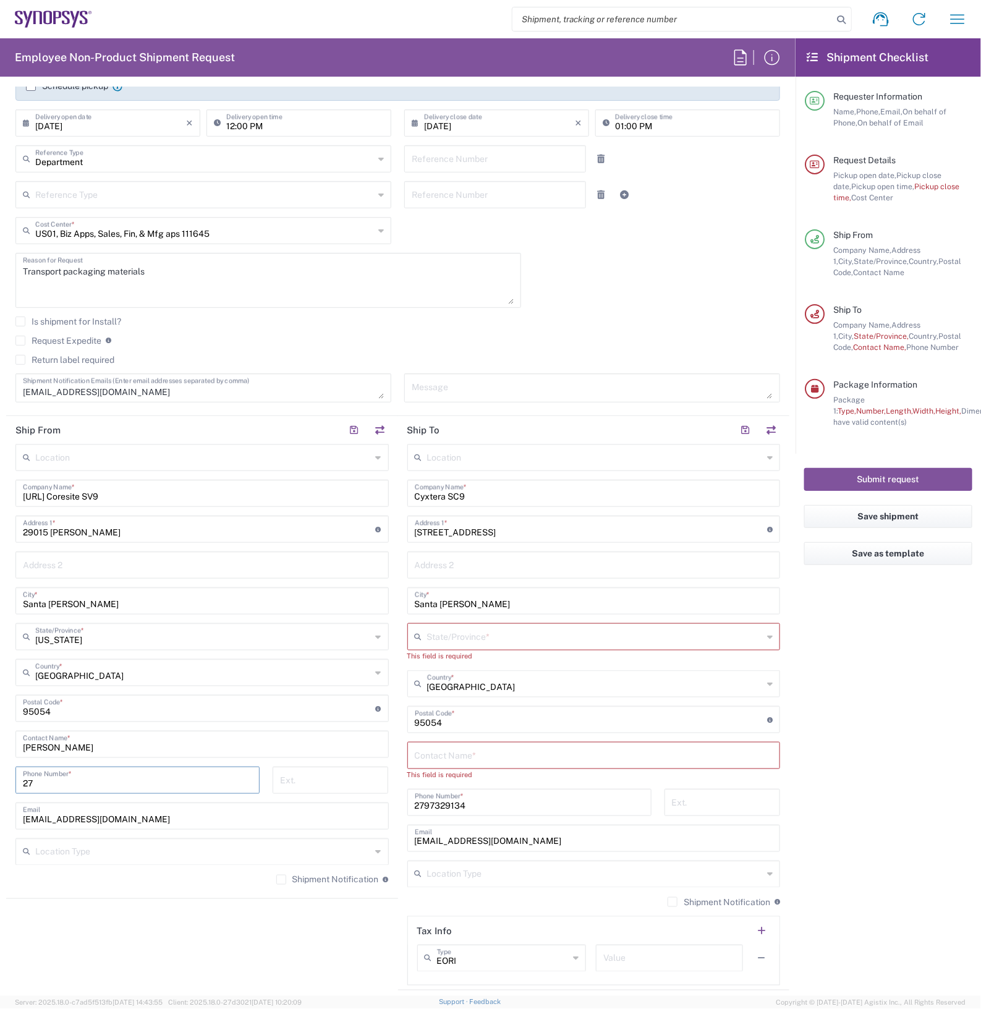
type input "2"
type input "6502550262"
type input "[US_STATE]"
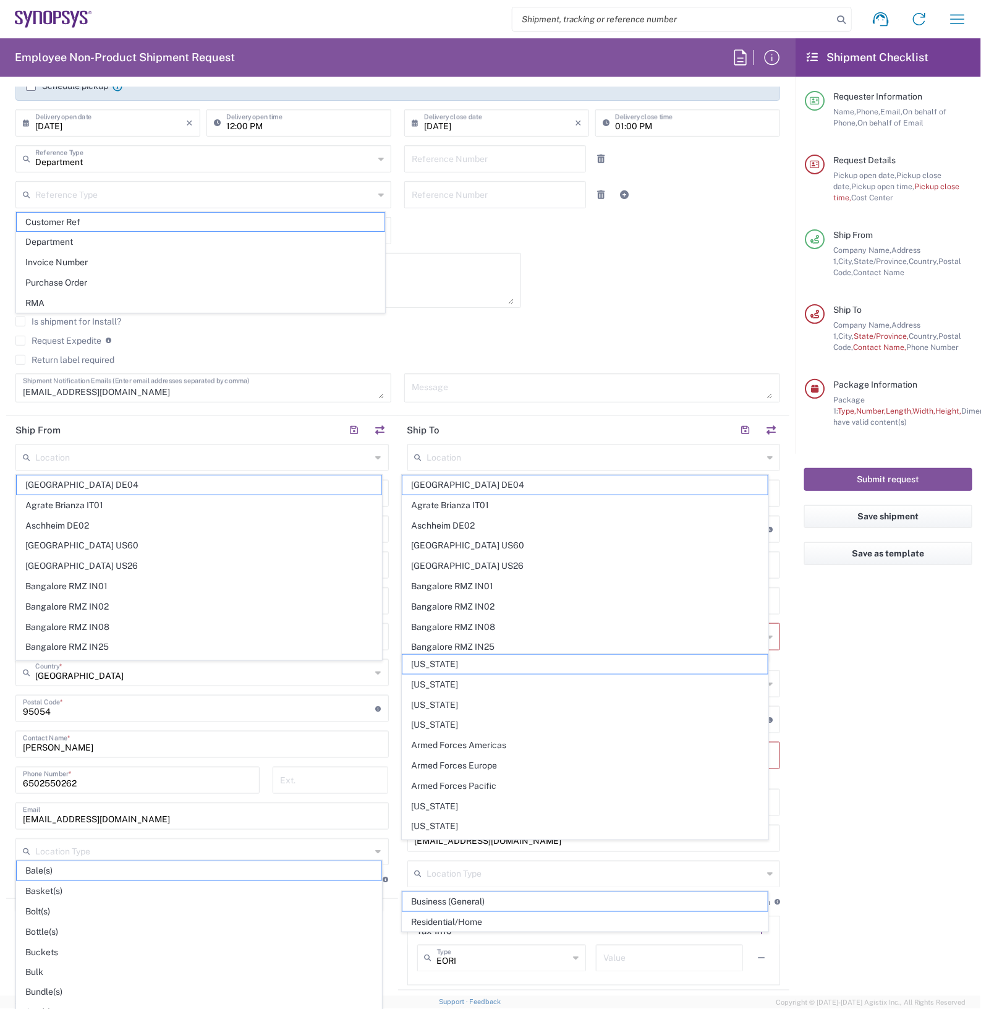
click at [280, 425] on header "Ship From" at bounding box center [202, 430] width 392 height 28
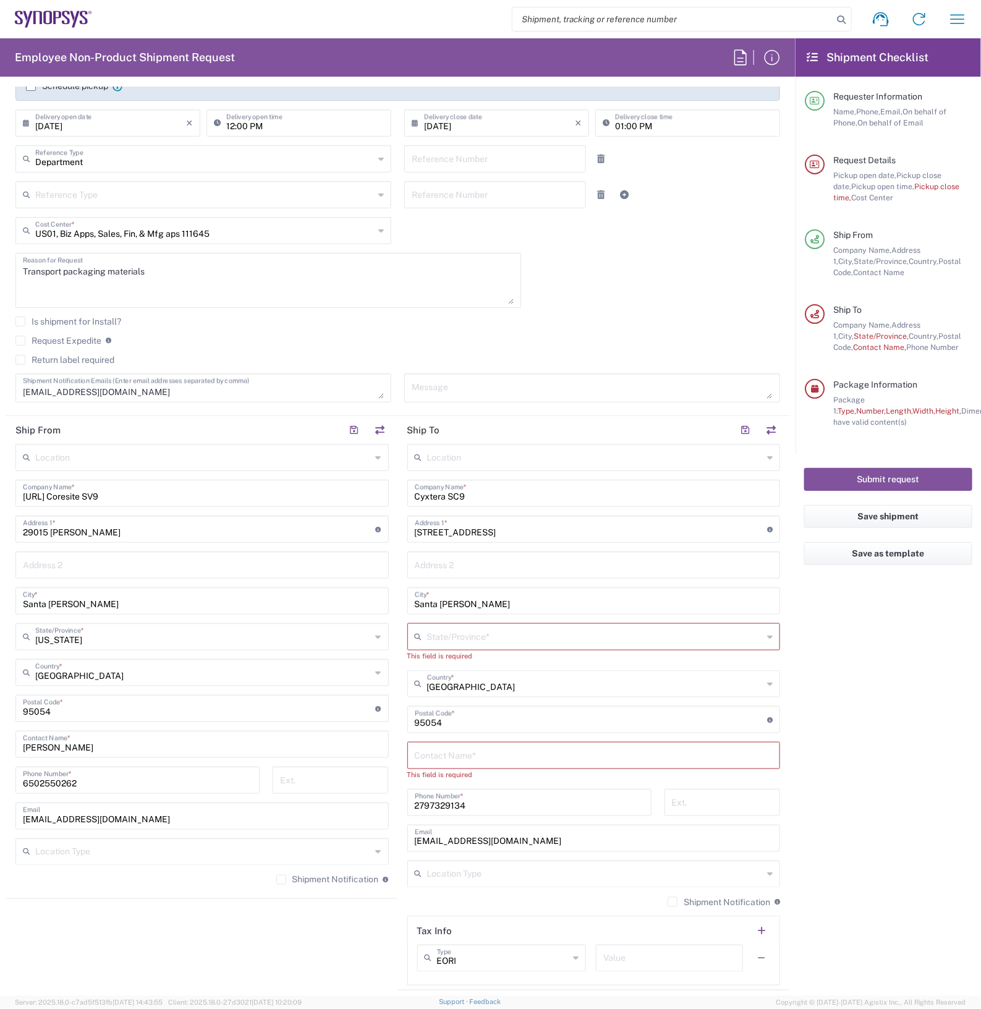
click at [167, 810] on input "[EMAIL_ADDRESS][DOMAIN_NAME]" at bounding box center [202, 815] width 359 height 22
type input "n"
type input "[EMAIL_ADDRESS][DOMAIN_NAME]"
click at [73, 884] on span "Business (General)" at bounding box center [199, 879] width 365 height 19
type input "Business (General)"
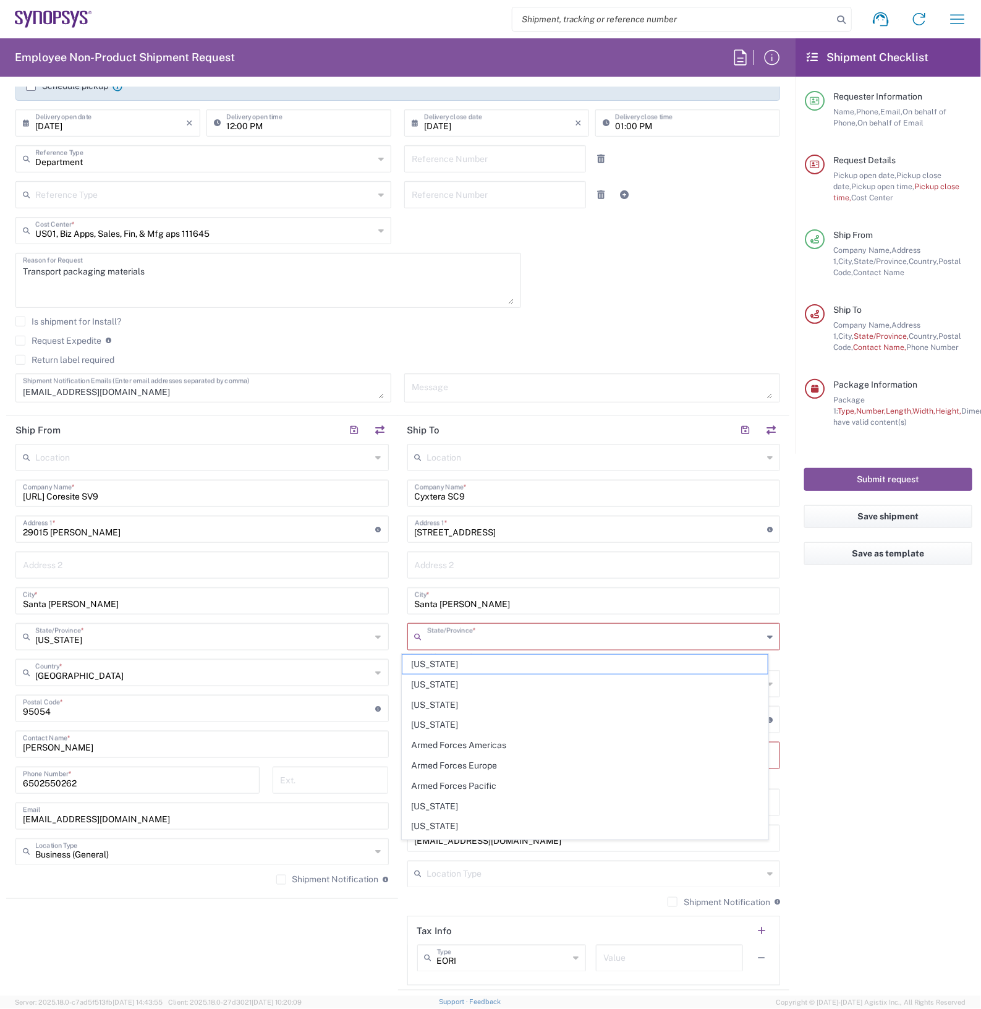
click at [501, 636] on input "text" at bounding box center [595, 636] width 336 height 22
click at [436, 807] on span "[US_STATE]" at bounding box center [584, 806] width 365 height 19
type input "[US_STATE]"
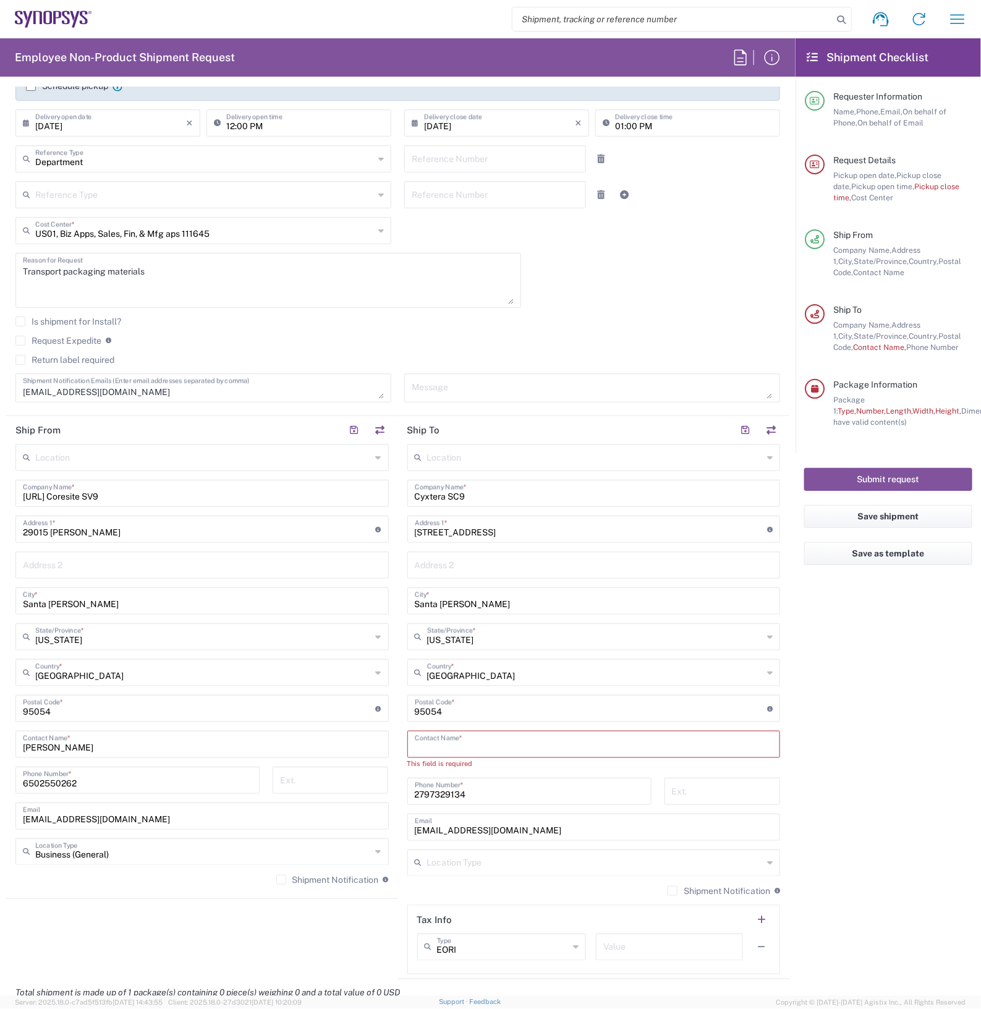
click at [514, 746] on input "text" at bounding box center [594, 744] width 359 height 22
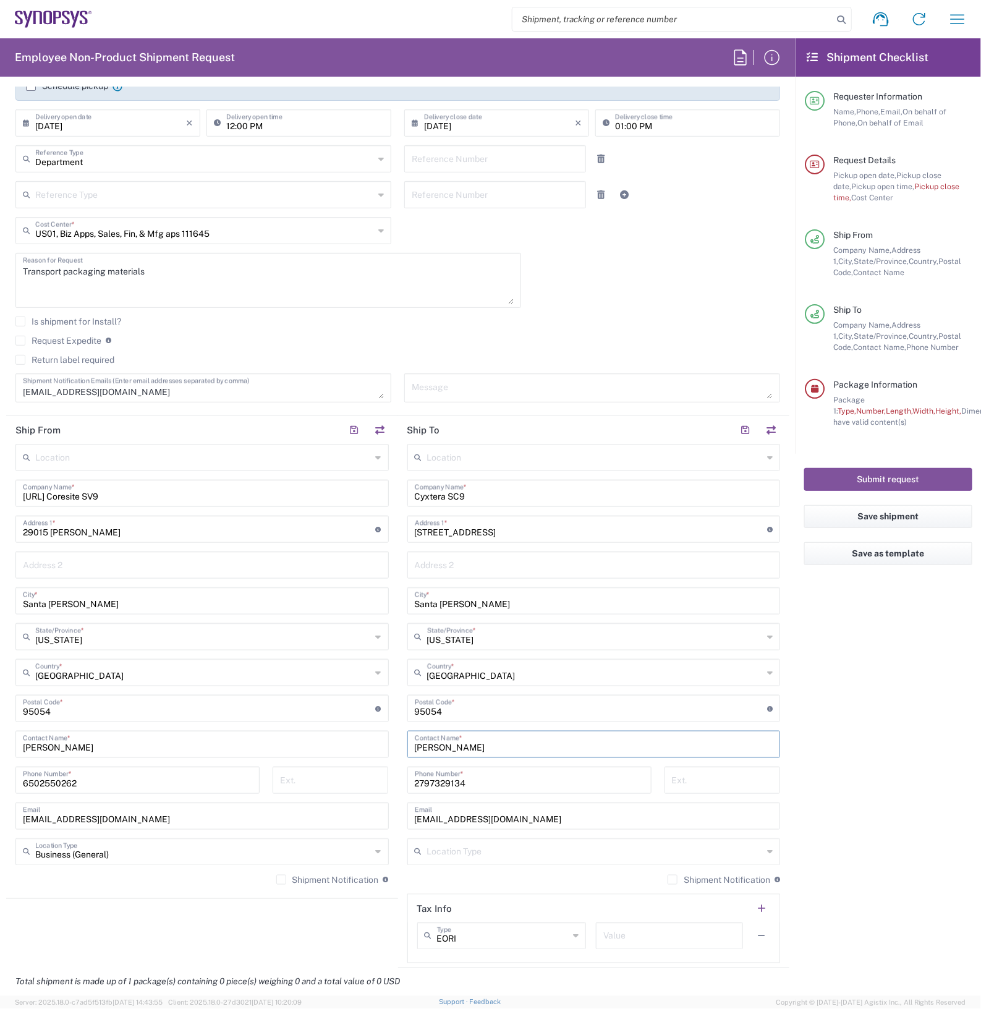
type input "[PERSON_NAME]"
click at [511, 775] on input "2797329134" at bounding box center [529, 779] width 229 height 22
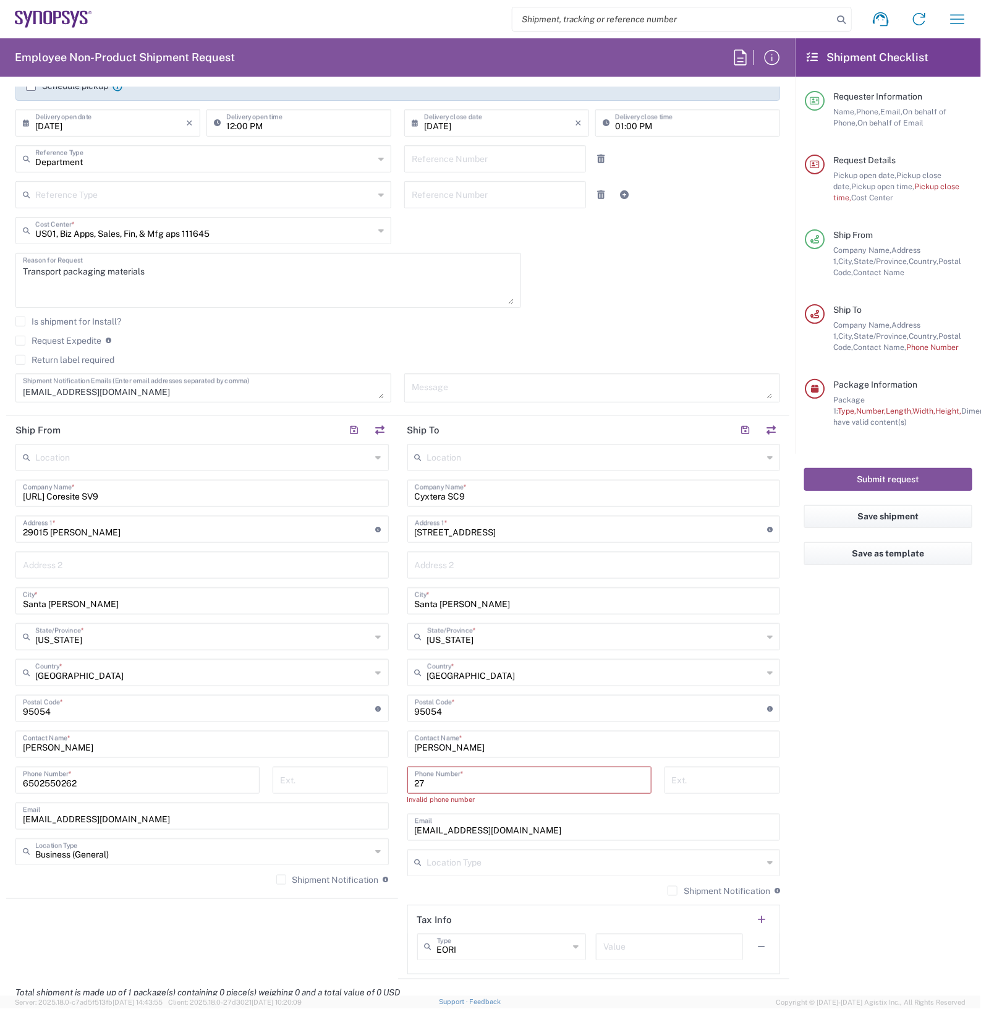
type input "2"
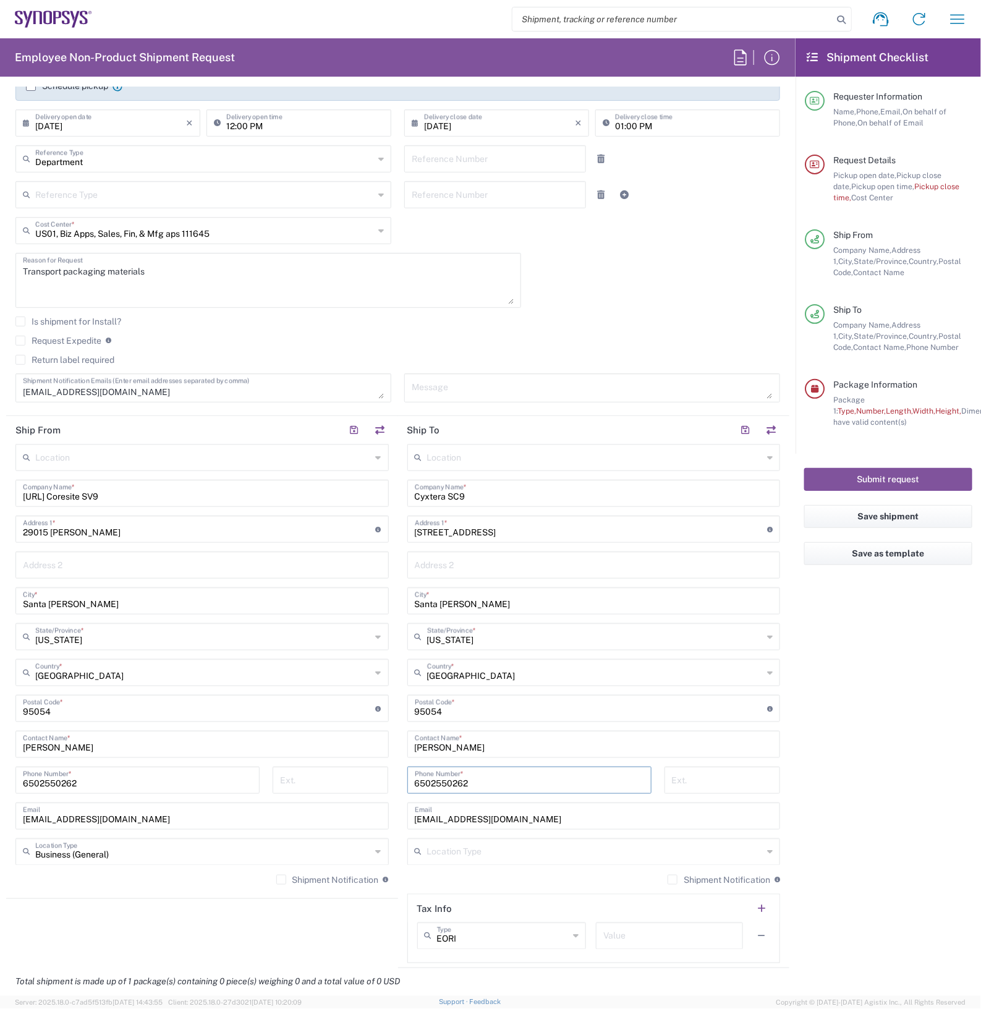
type input "6502550262"
click at [417, 818] on input "[EMAIL_ADDRESS][DOMAIN_NAME]" at bounding box center [594, 815] width 359 height 22
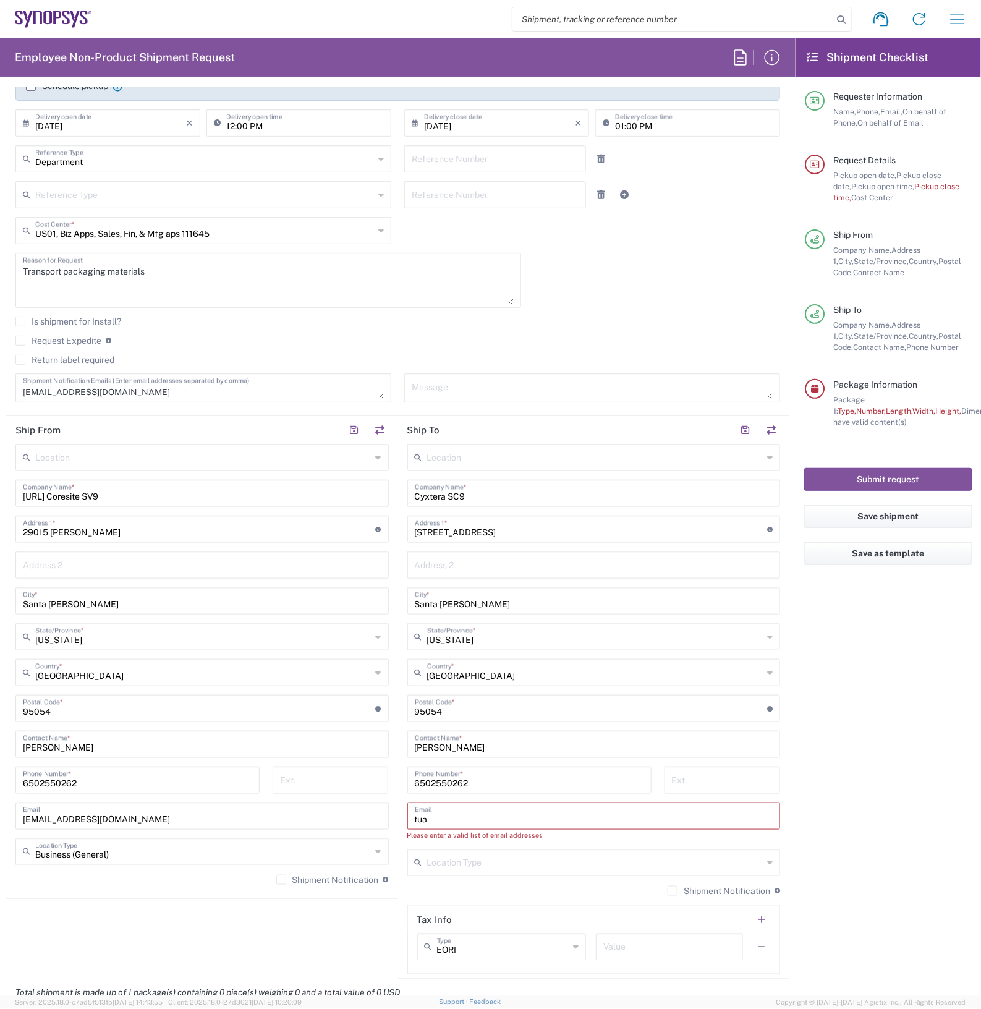
type input "[EMAIL_ADDRESS][DOMAIN_NAME]"
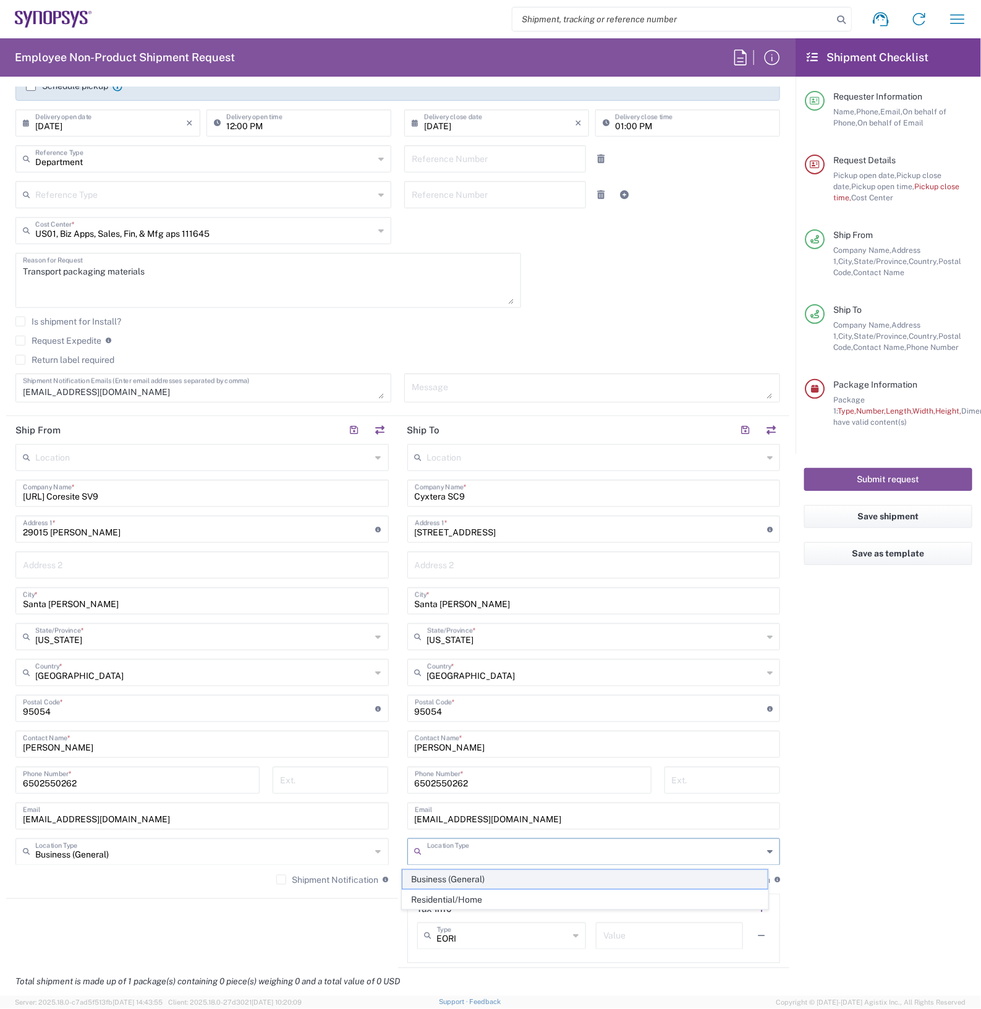
click at [454, 876] on span "Business (General)" at bounding box center [584, 879] width 365 height 19
type input "Business (General)"
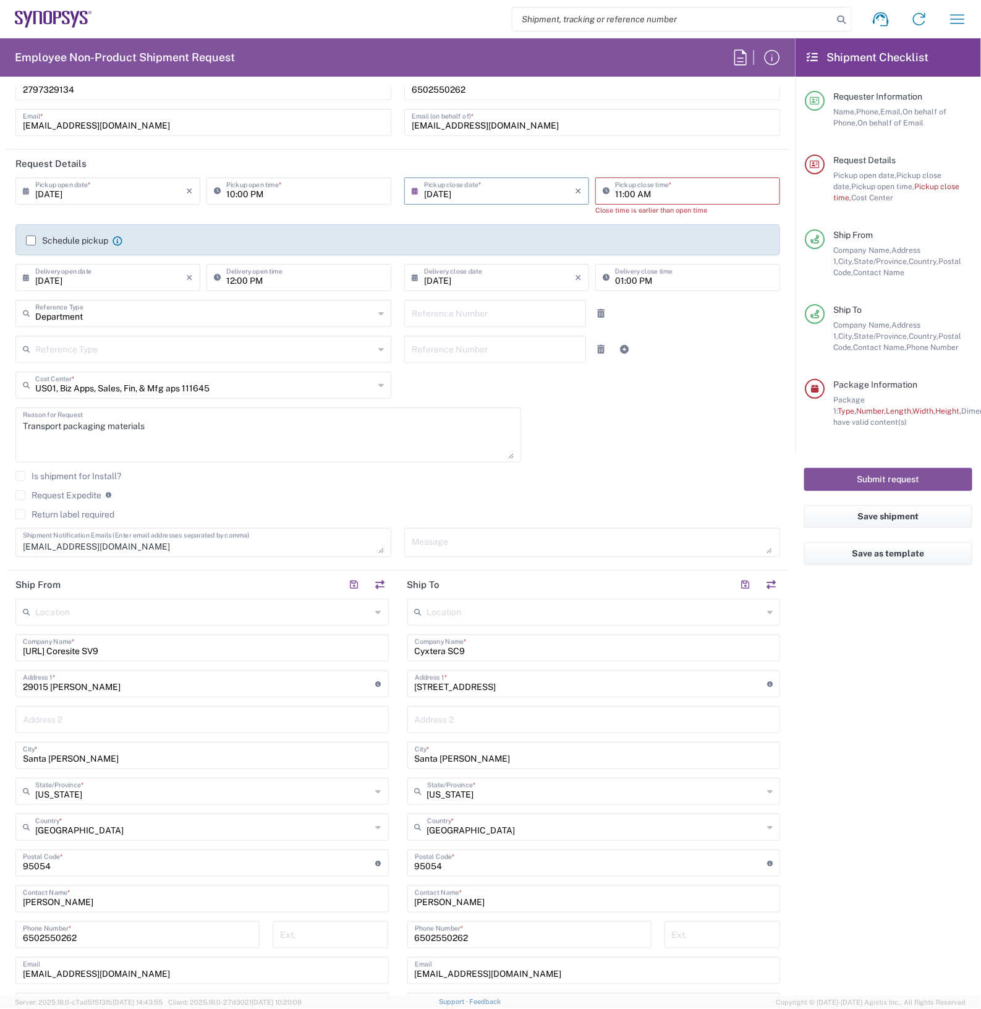
scroll to position [0, 0]
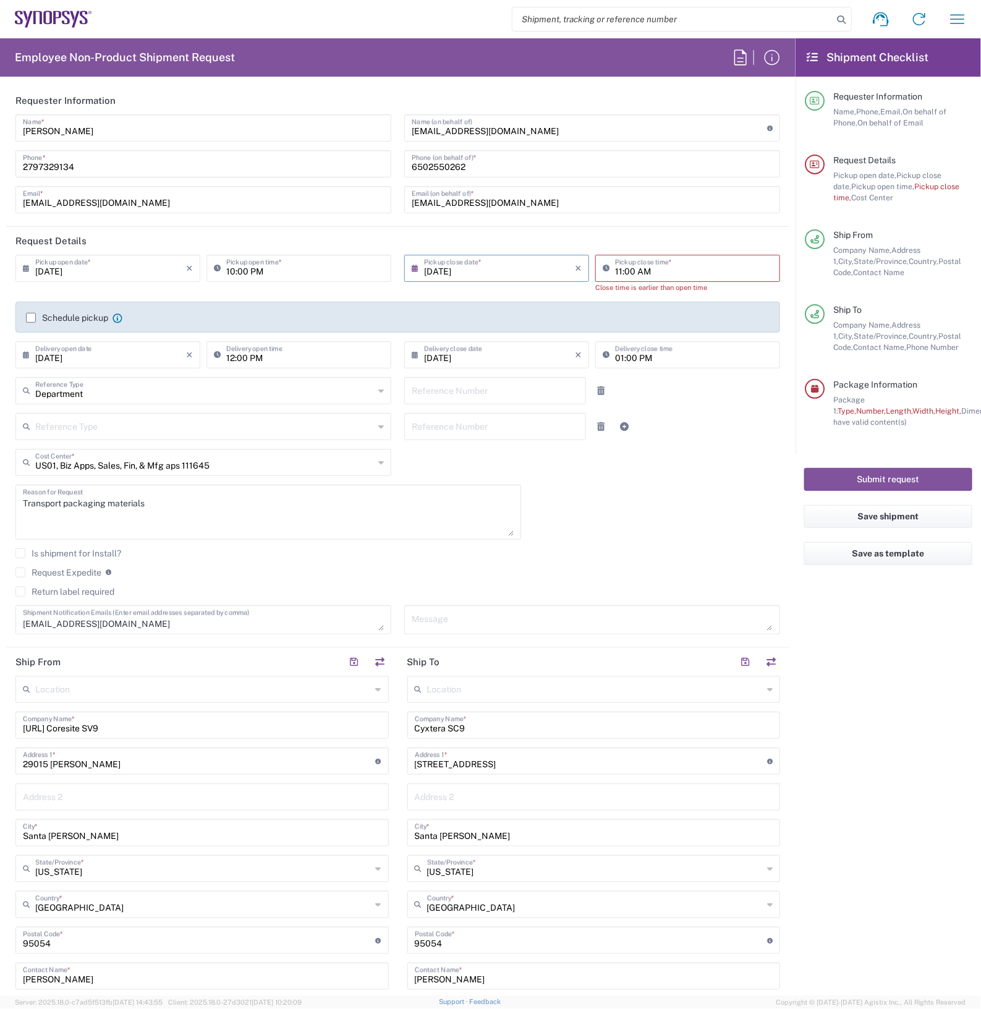
click at [272, 271] on input "10:00 PM" at bounding box center [305, 268] width 158 height 22
click at [273, 273] on input "10:00 PM" at bounding box center [305, 268] width 158 height 22
type input "10:00 AM"
click at [313, 242] on header "Request Details" at bounding box center [397, 241] width 783 height 28
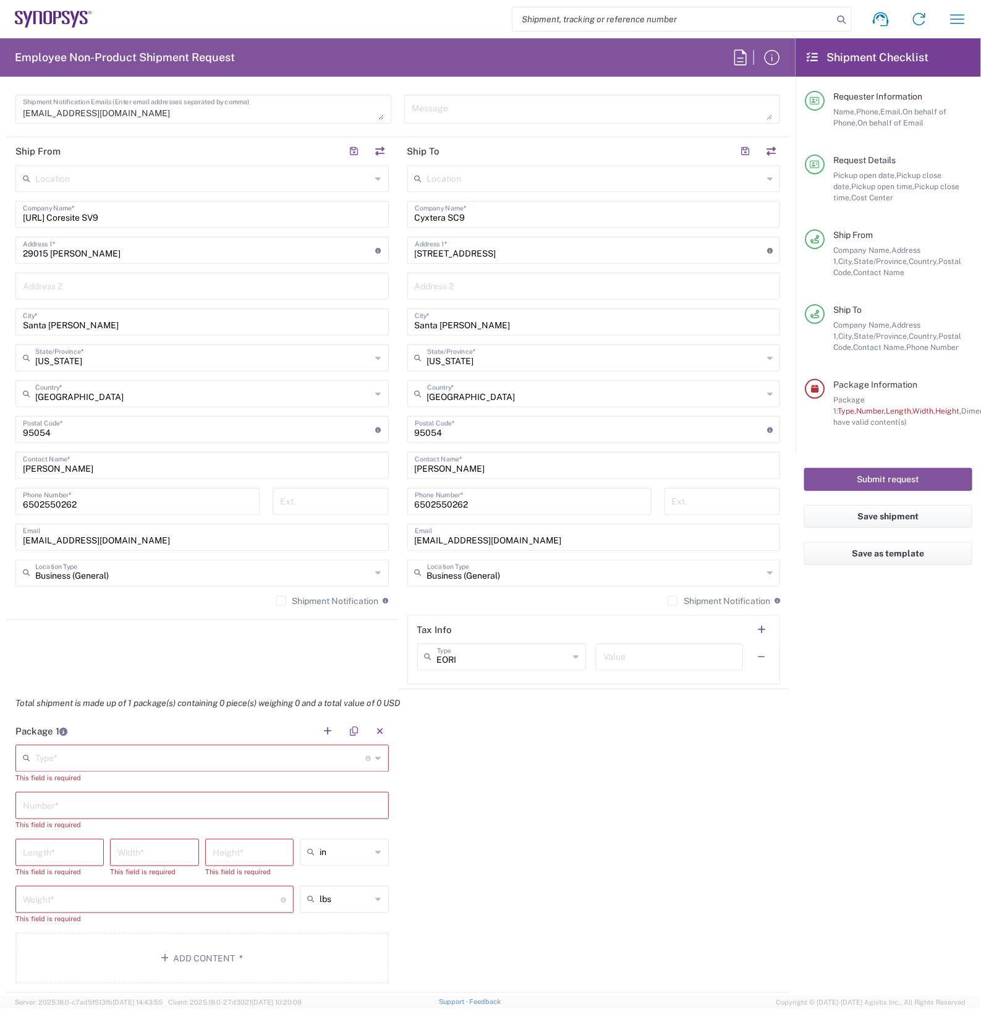
scroll to position [850, 0]
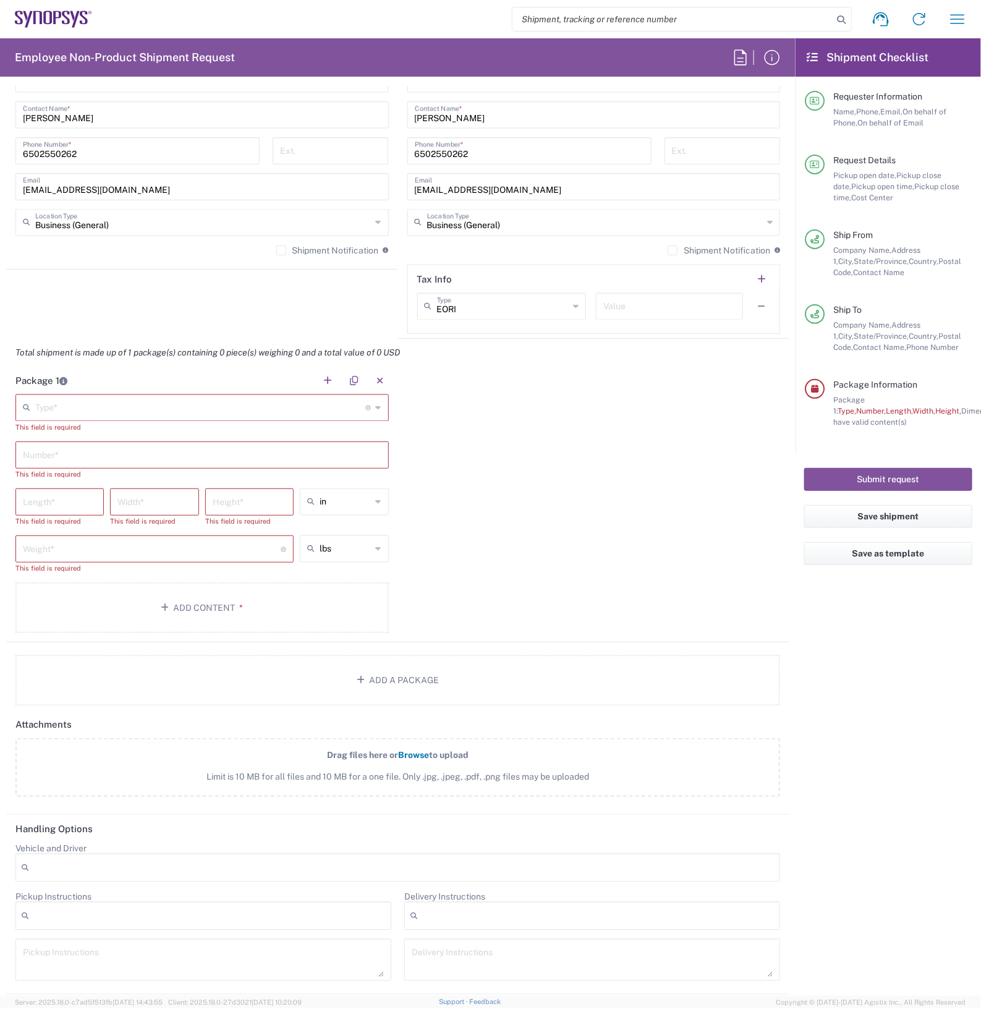
click at [184, 403] on input "text" at bounding box center [200, 407] width 331 height 22
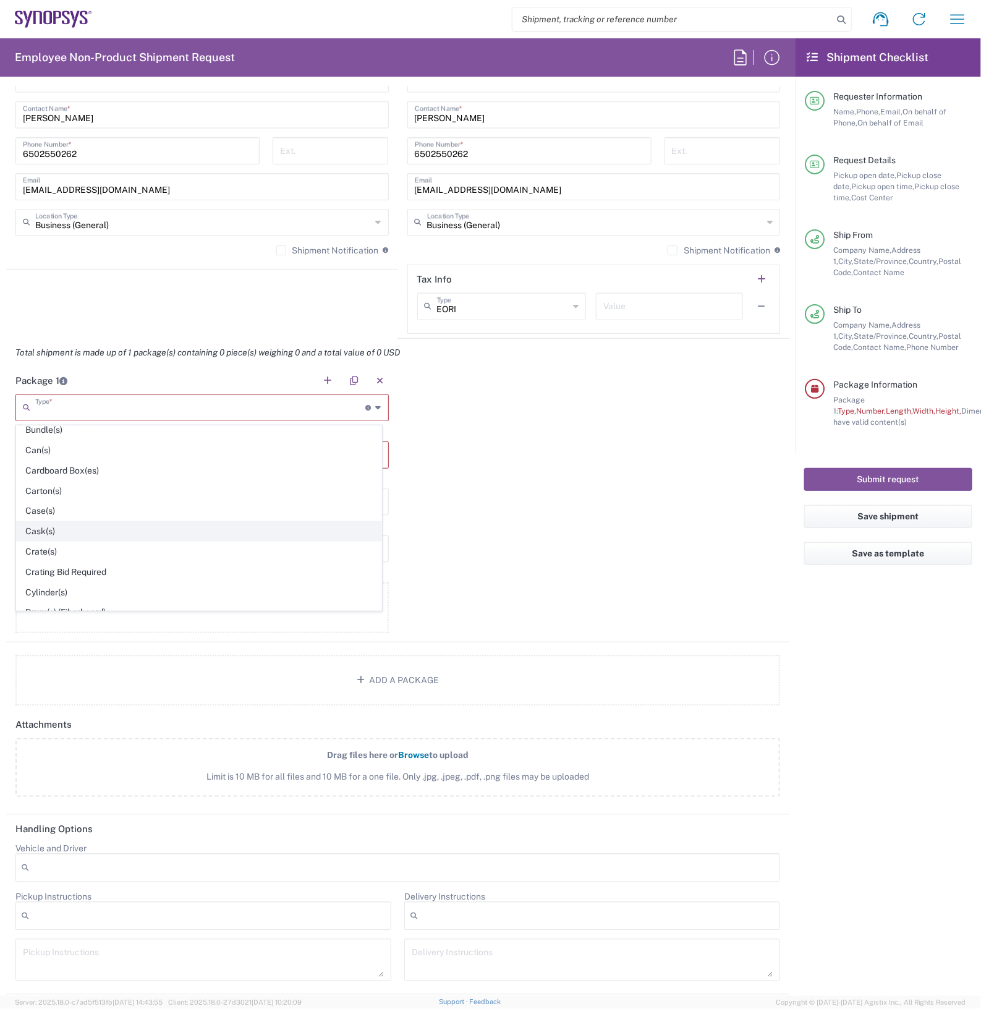
scroll to position [155, 0]
click at [66, 525] on span "Crate(s)" at bounding box center [199, 524] width 365 height 19
type input "Crate(s)"
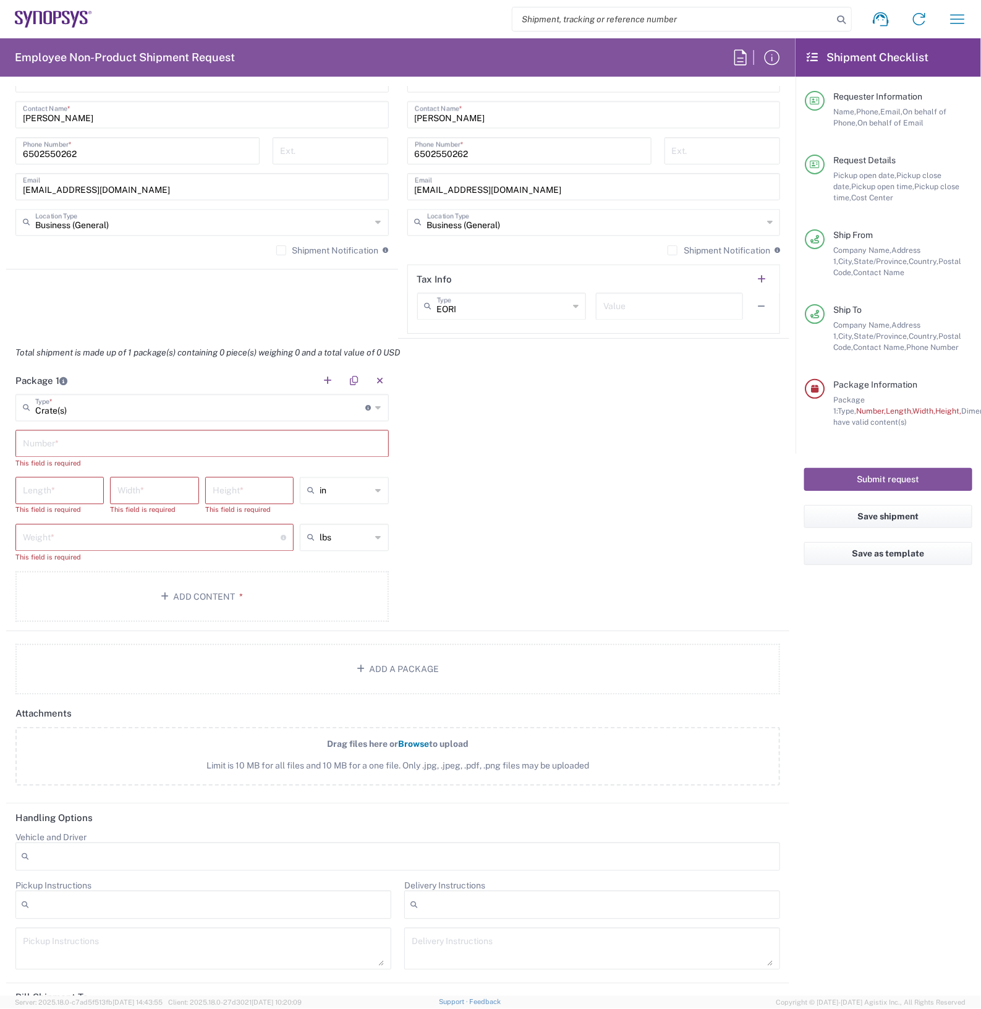
click at [134, 443] on input "text" at bounding box center [202, 443] width 359 height 22
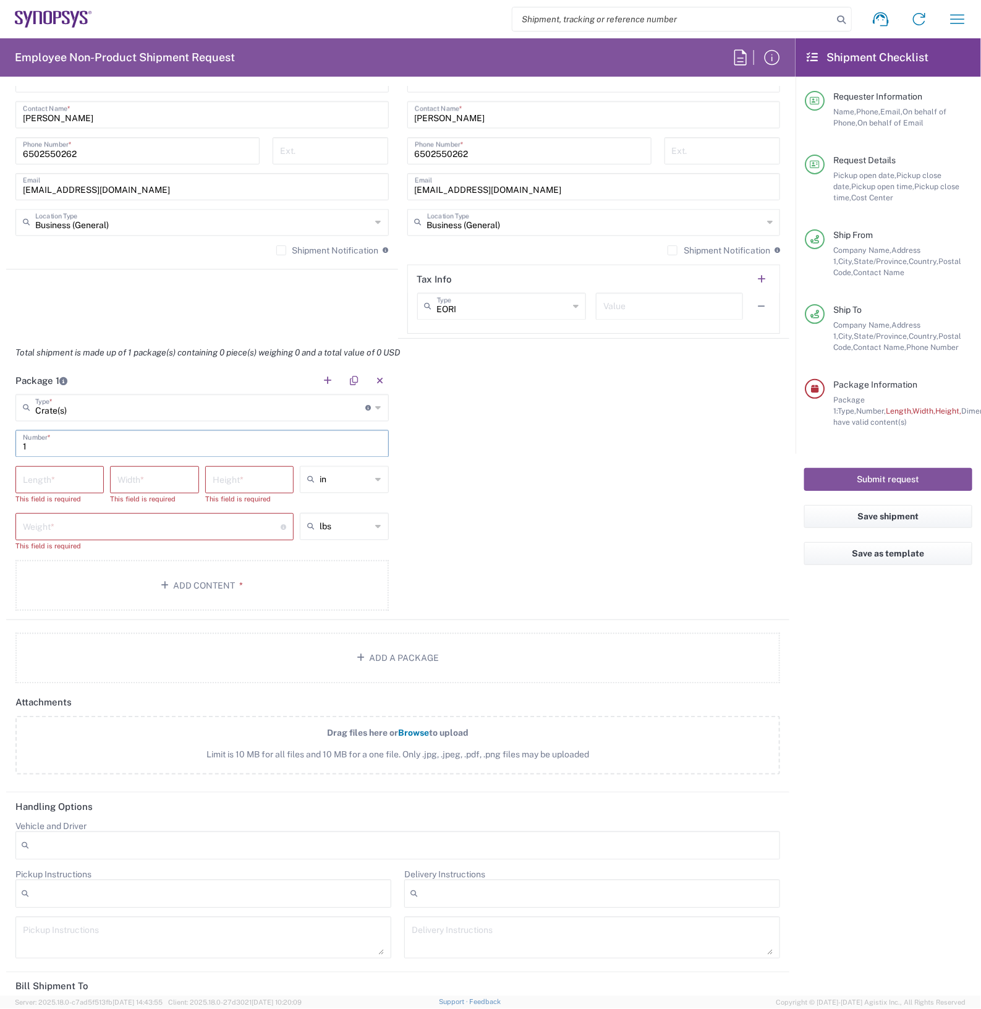
type input "1"
click at [69, 483] on input "number" at bounding box center [60, 479] width 74 height 22
click at [376, 481] on icon at bounding box center [379, 480] width 6 height 20
drag, startPoint x: 343, startPoint y: 548, endPoint x: 331, endPoint y: 539, distance: 15.1
click at [343, 546] on span "ft" at bounding box center [339, 547] width 85 height 19
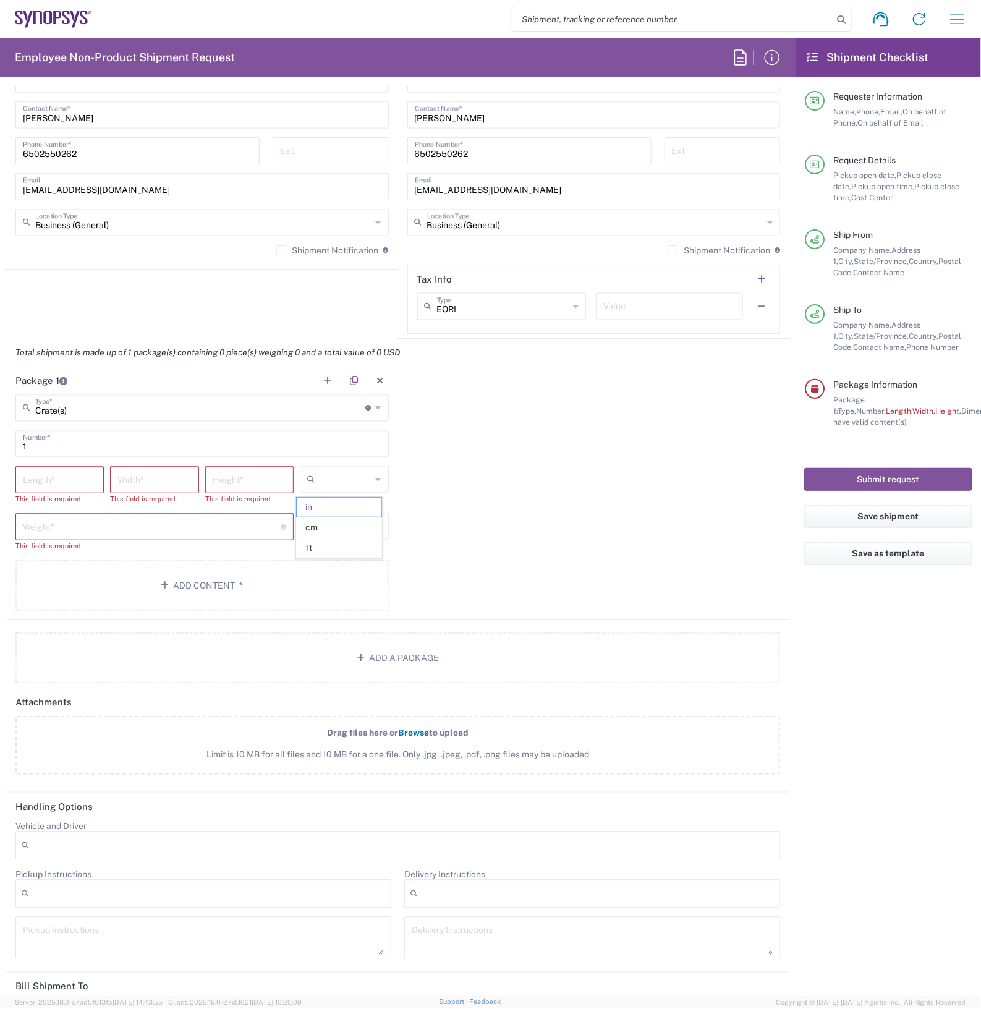
type input "ft"
click at [76, 483] on input "number" at bounding box center [60, 479] width 74 height 22
type input "3"
type input "4"
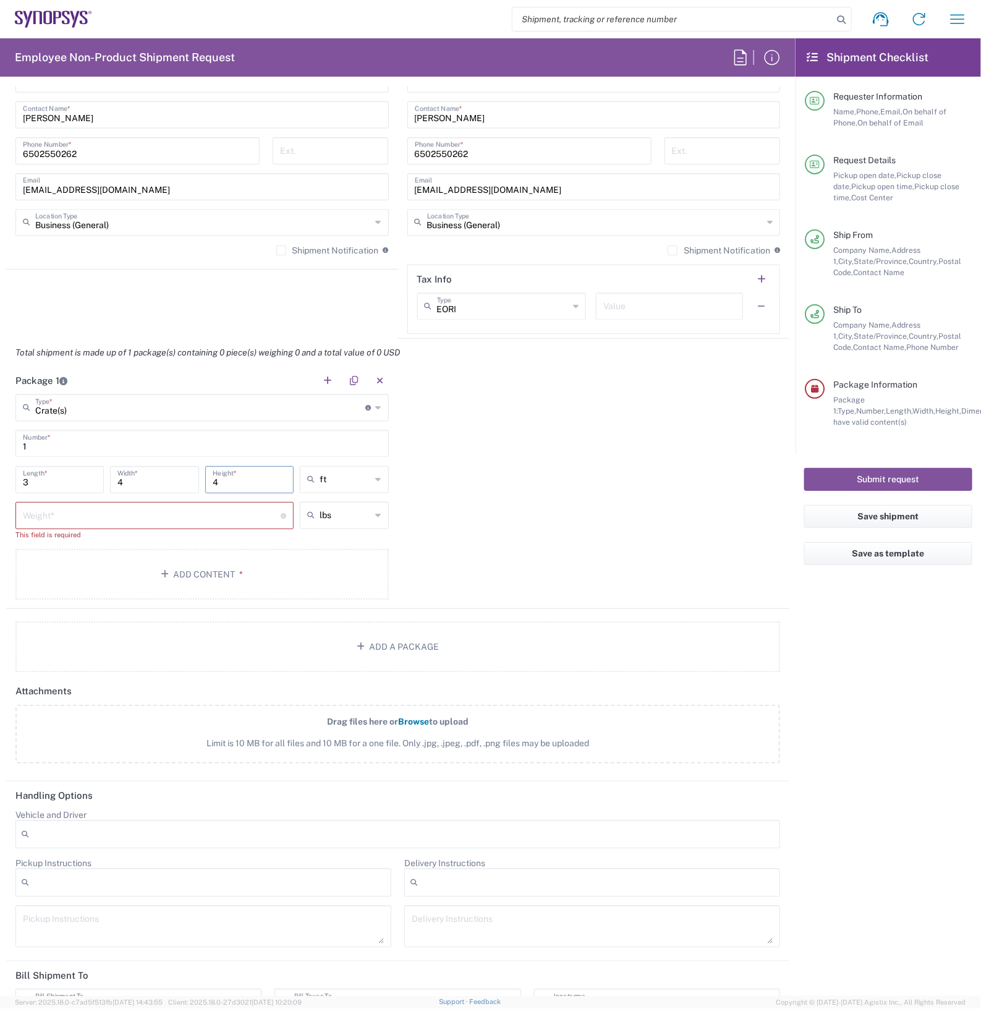
type input "4"
click at [75, 511] on input "number" at bounding box center [152, 515] width 258 height 22
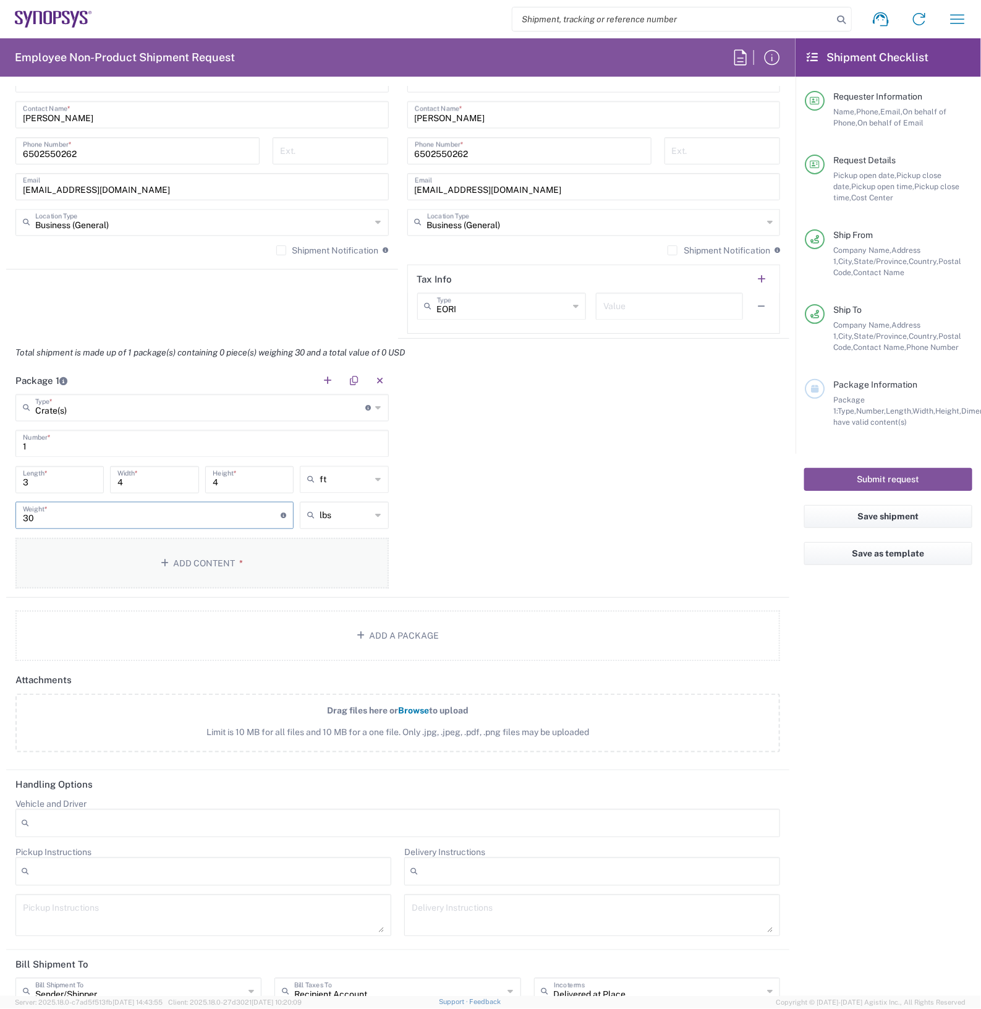
type input "30"
click at [220, 569] on button "Add Content *" at bounding box center [201, 563] width 373 height 51
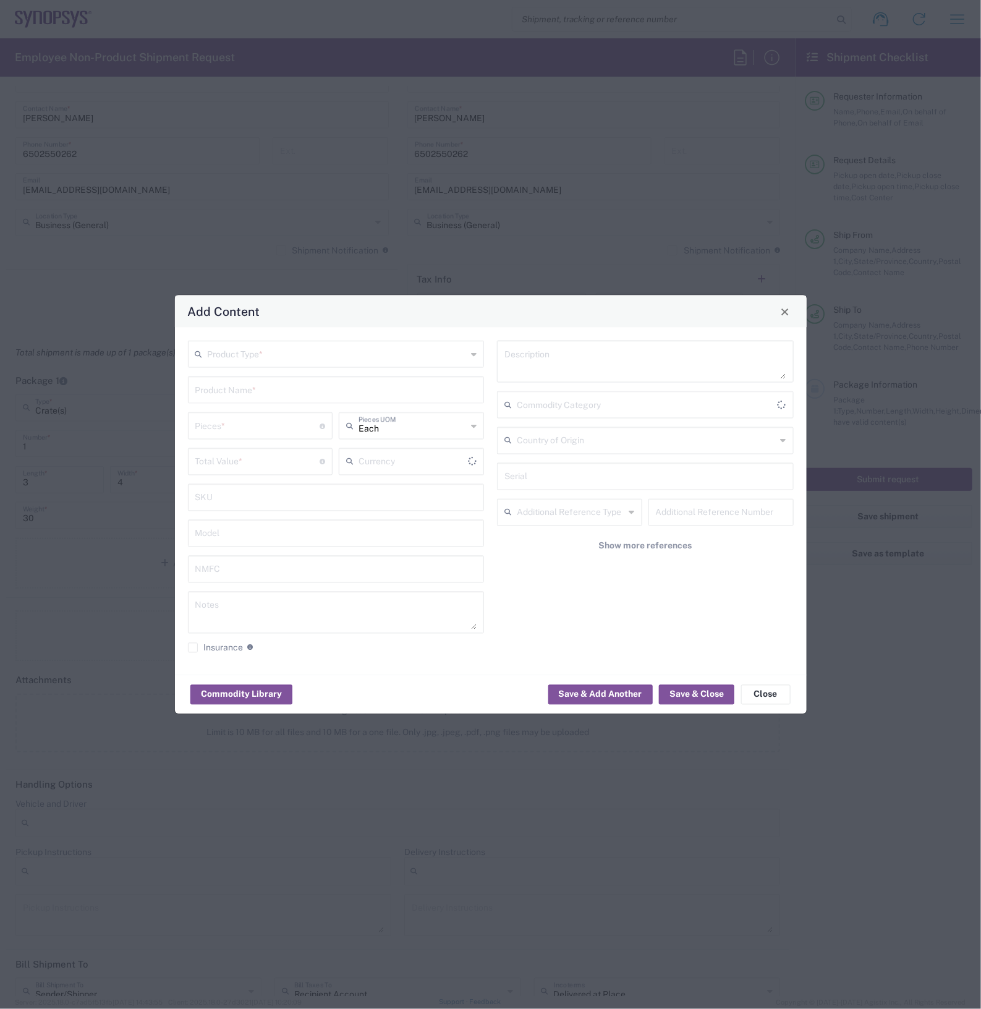
type input "US Dollar"
click at [270, 356] on input "text" at bounding box center [338, 353] width 260 height 22
click at [269, 401] on span "General Commodity" at bounding box center [336, 400] width 294 height 19
type input "General Commodity"
click at [274, 390] on input "text" at bounding box center [336, 389] width 282 height 22
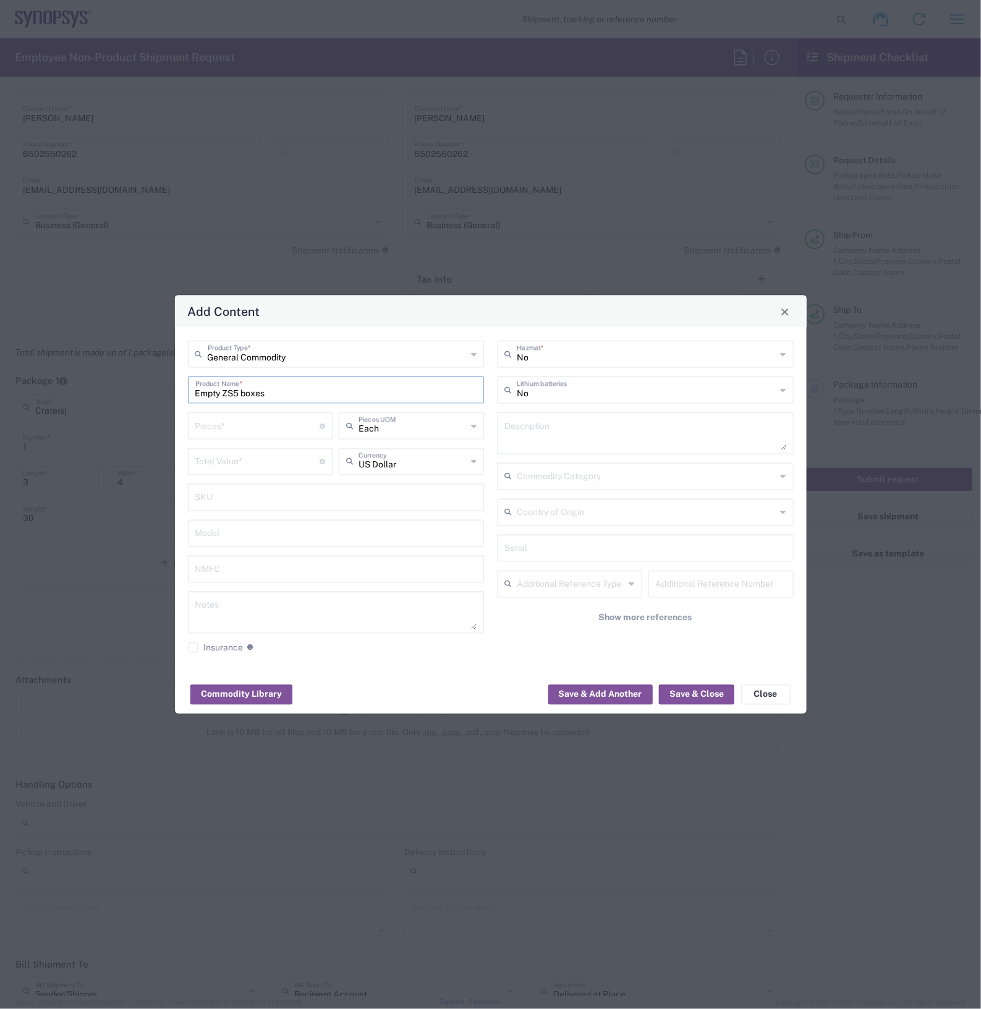
type input "Empty ZS5 boxes"
click at [245, 430] on input "number" at bounding box center [257, 425] width 125 height 22
type input "6"
click at [249, 447] on div "General Commodity Product Type * Empty ZS5 boxes Product Name * 6 Pieces * Numb…" at bounding box center [336, 501] width 310 height 321
click at [258, 462] on input "number" at bounding box center [257, 461] width 125 height 22
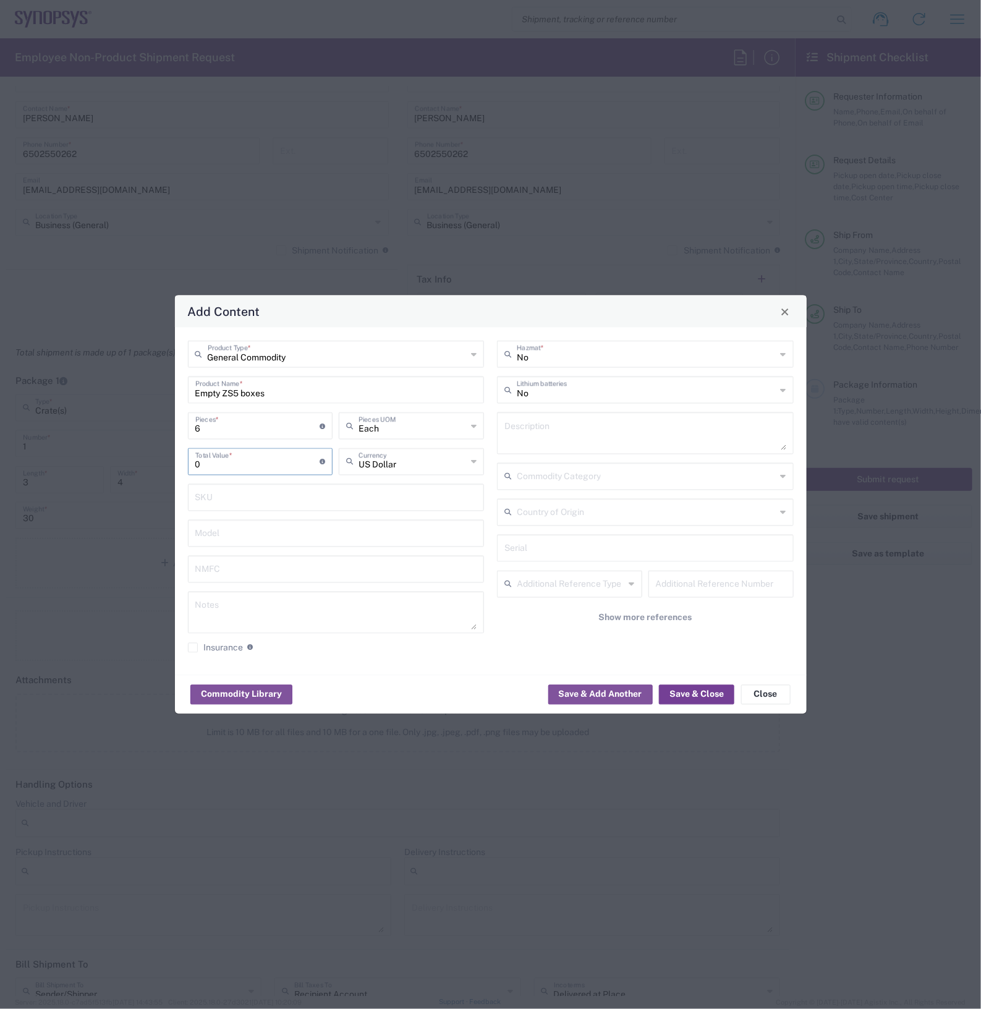
type input "0"
click at [706, 689] on button "Save & Close" at bounding box center [696, 694] width 75 height 20
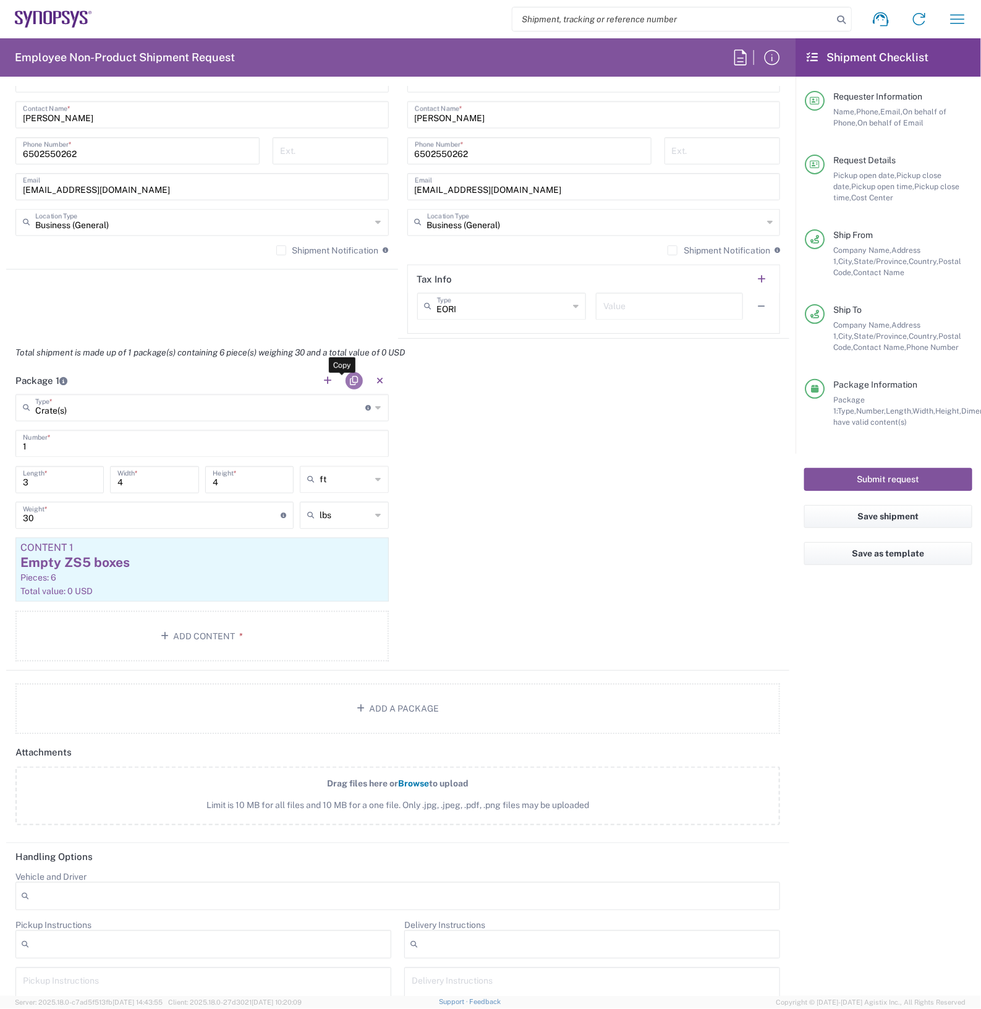
click at [349, 382] on button "button" at bounding box center [354, 380] width 17 height 17
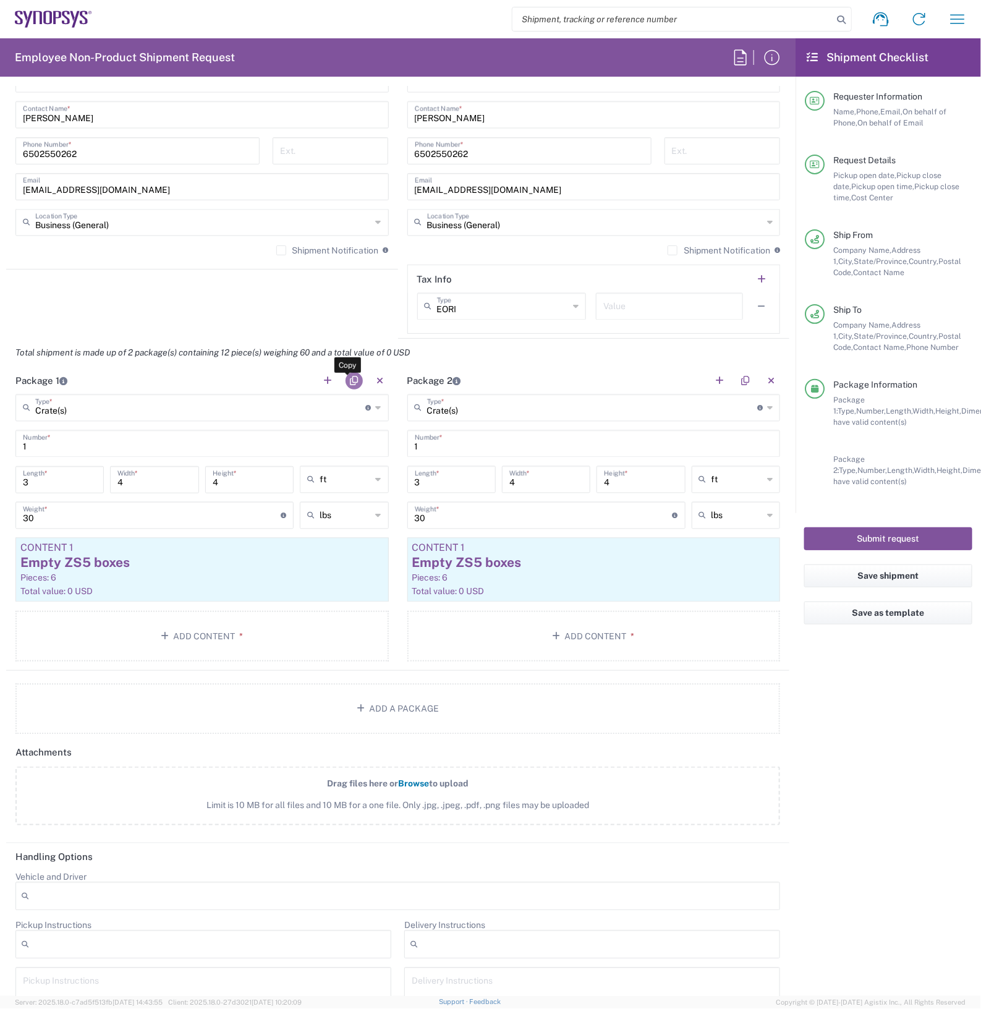
click at [349, 383] on button "button" at bounding box center [354, 380] width 17 height 17
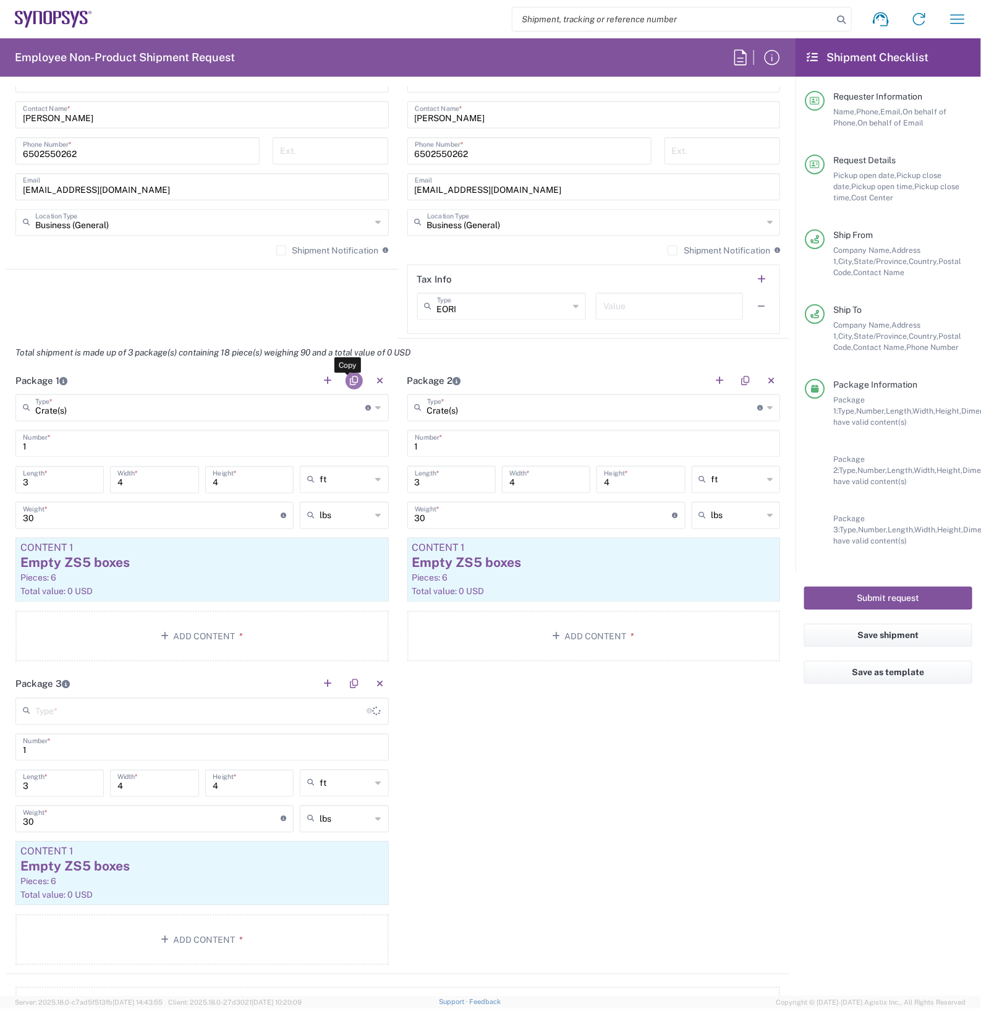
type input "Crate(s)"
click at [350, 383] on button "button" at bounding box center [354, 380] width 17 height 17
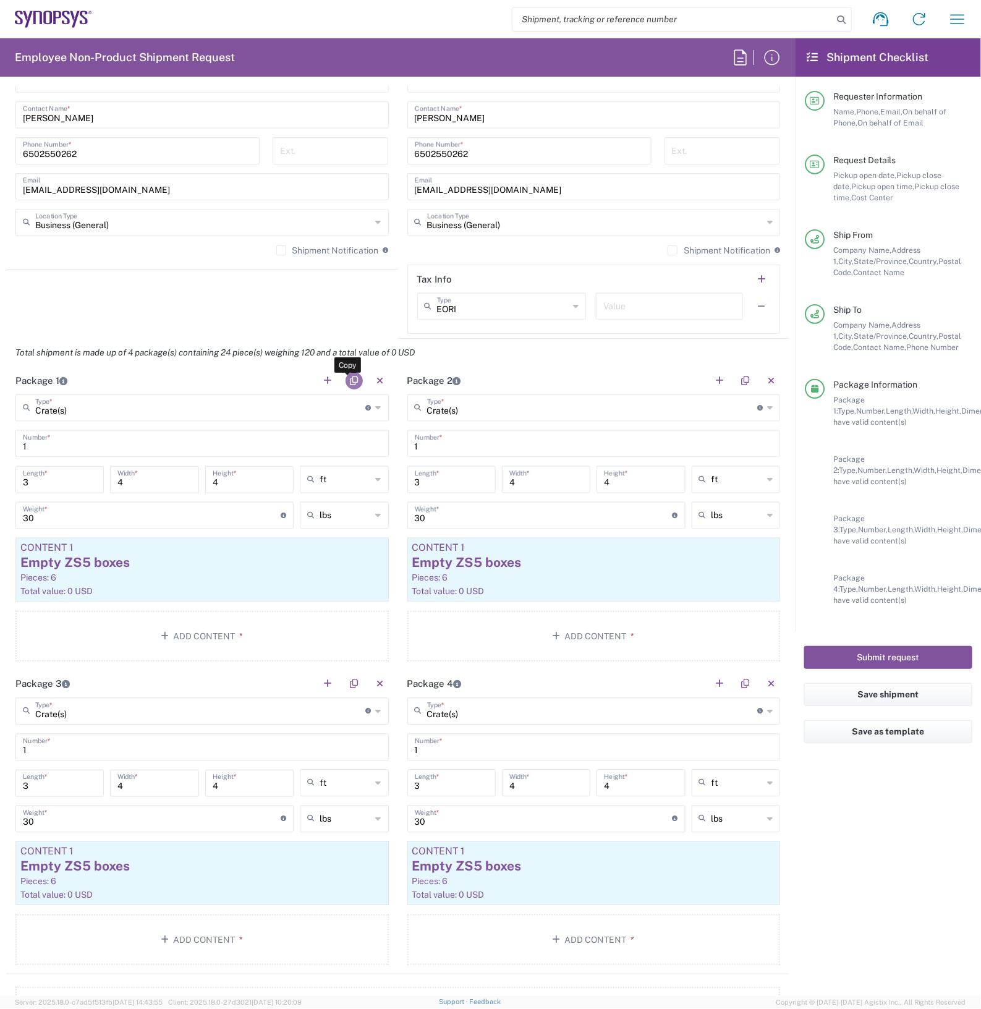
click at [350, 383] on button "button" at bounding box center [354, 380] width 17 height 17
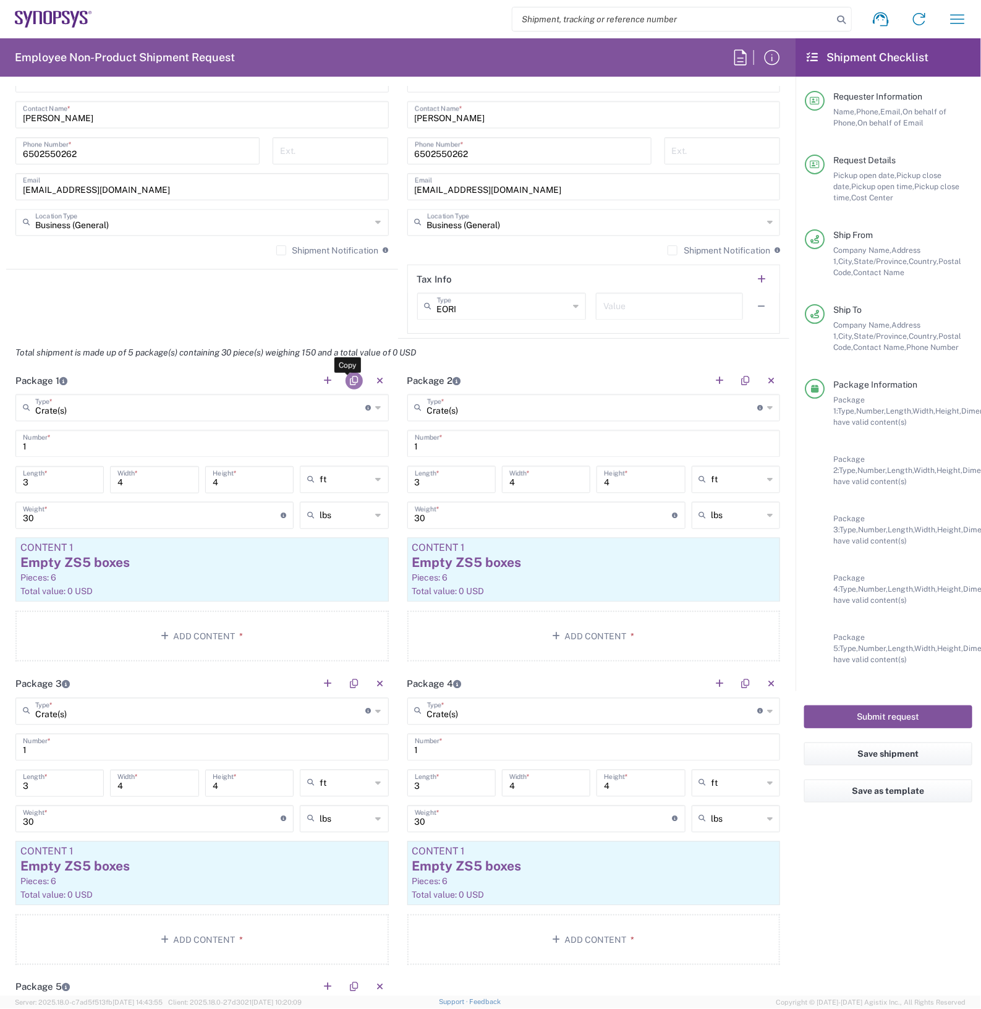
click at [352, 385] on button "button" at bounding box center [354, 380] width 17 height 17
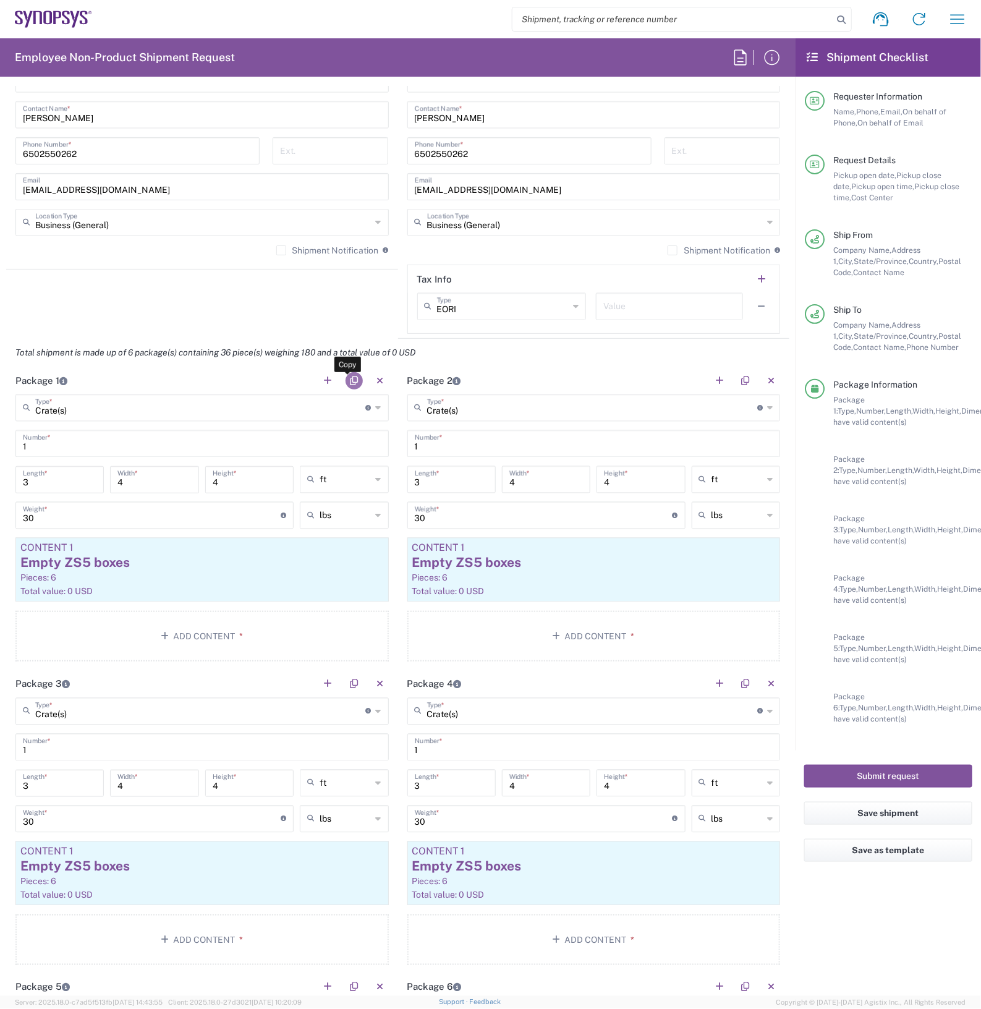
scroll to position [927, 0]
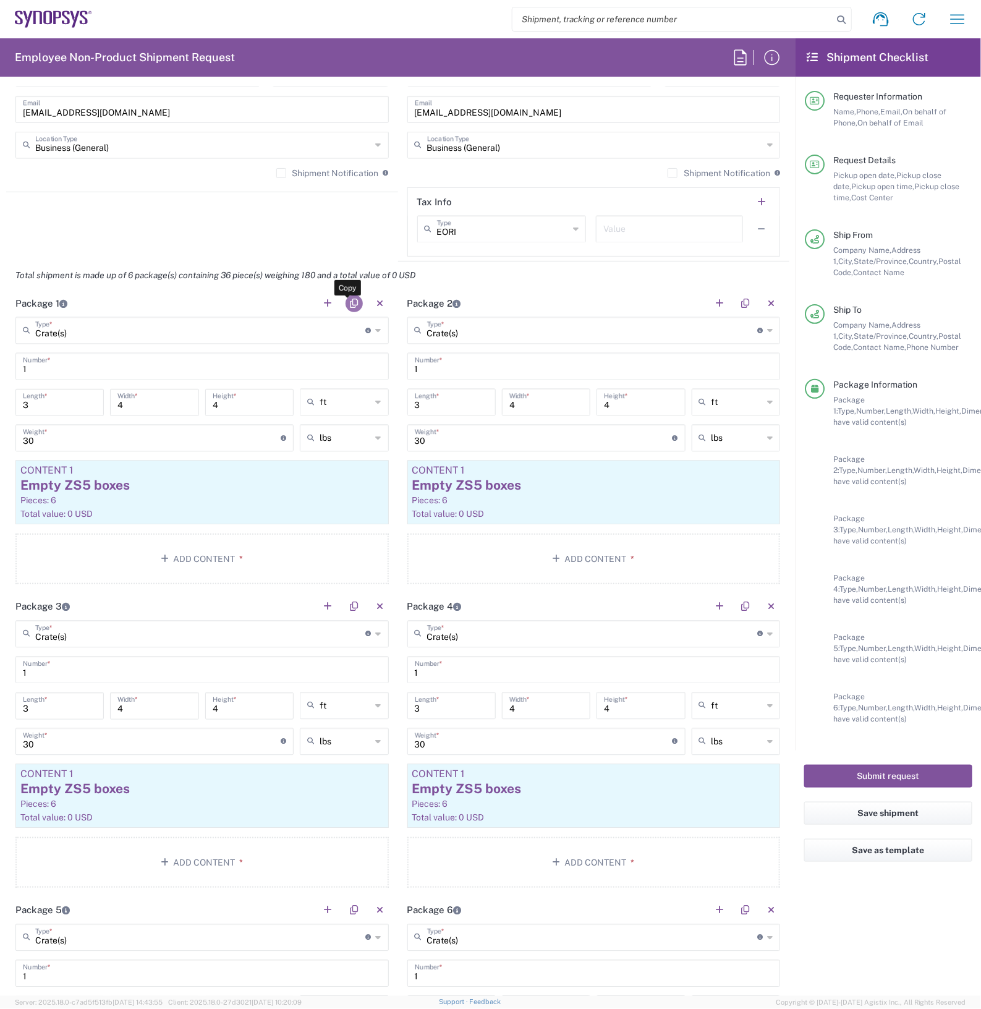
click at [347, 303] on button "button" at bounding box center [354, 303] width 17 height 17
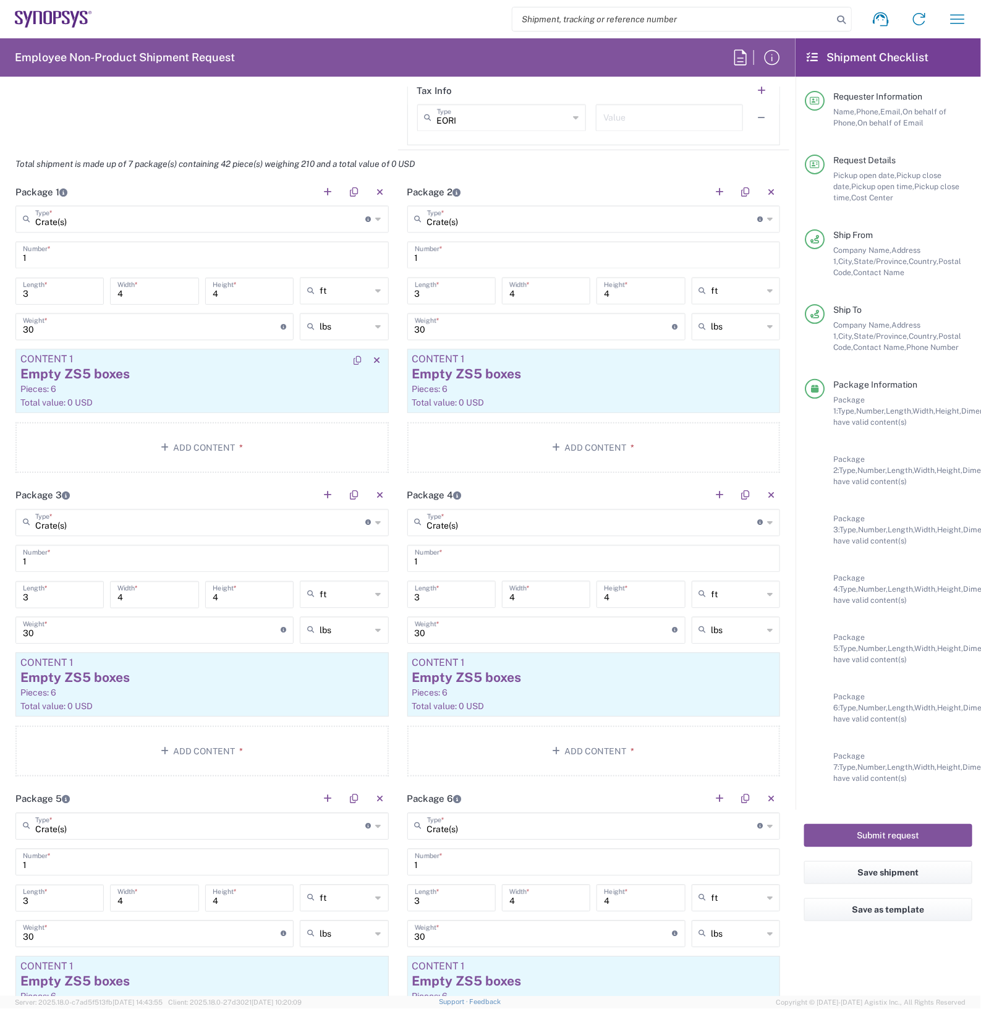
scroll to position [850, 0]
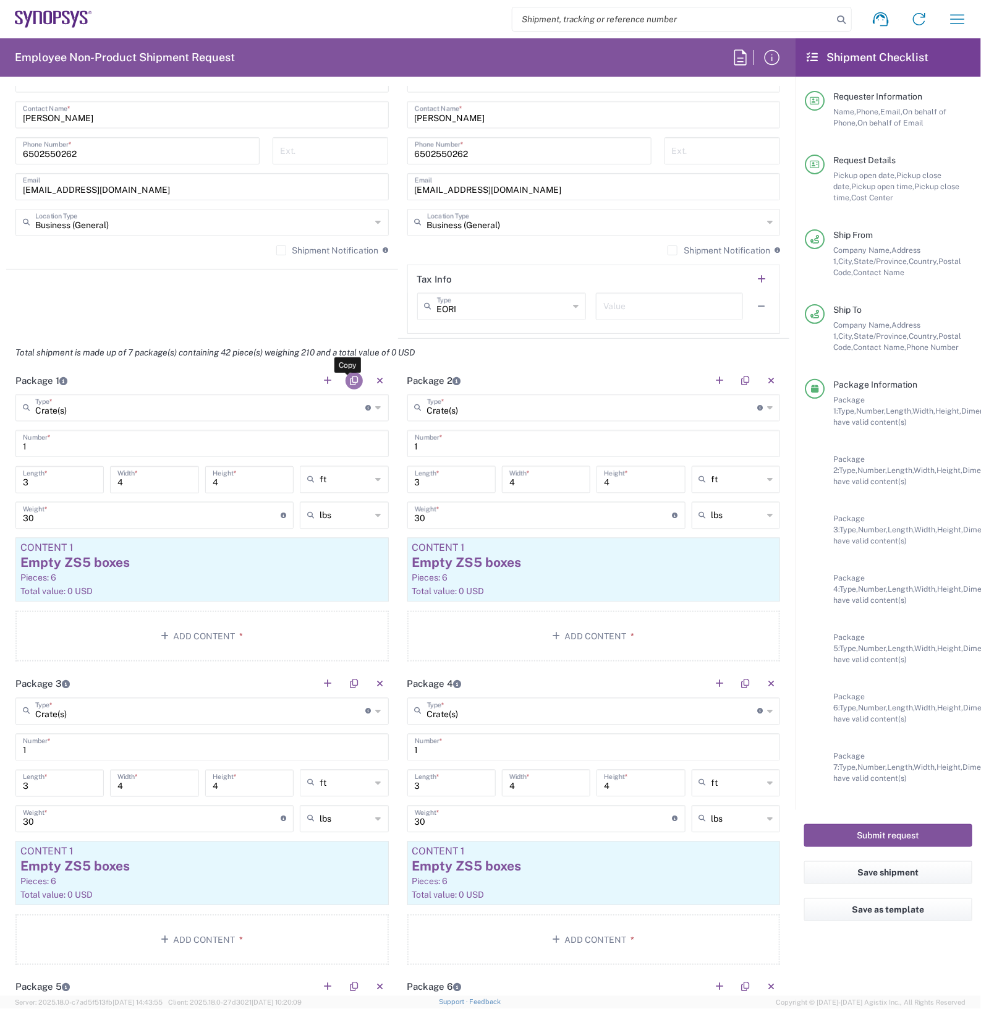
click at [347, 383] on button "button" at bounding box center [354, 380] width 17 height 17
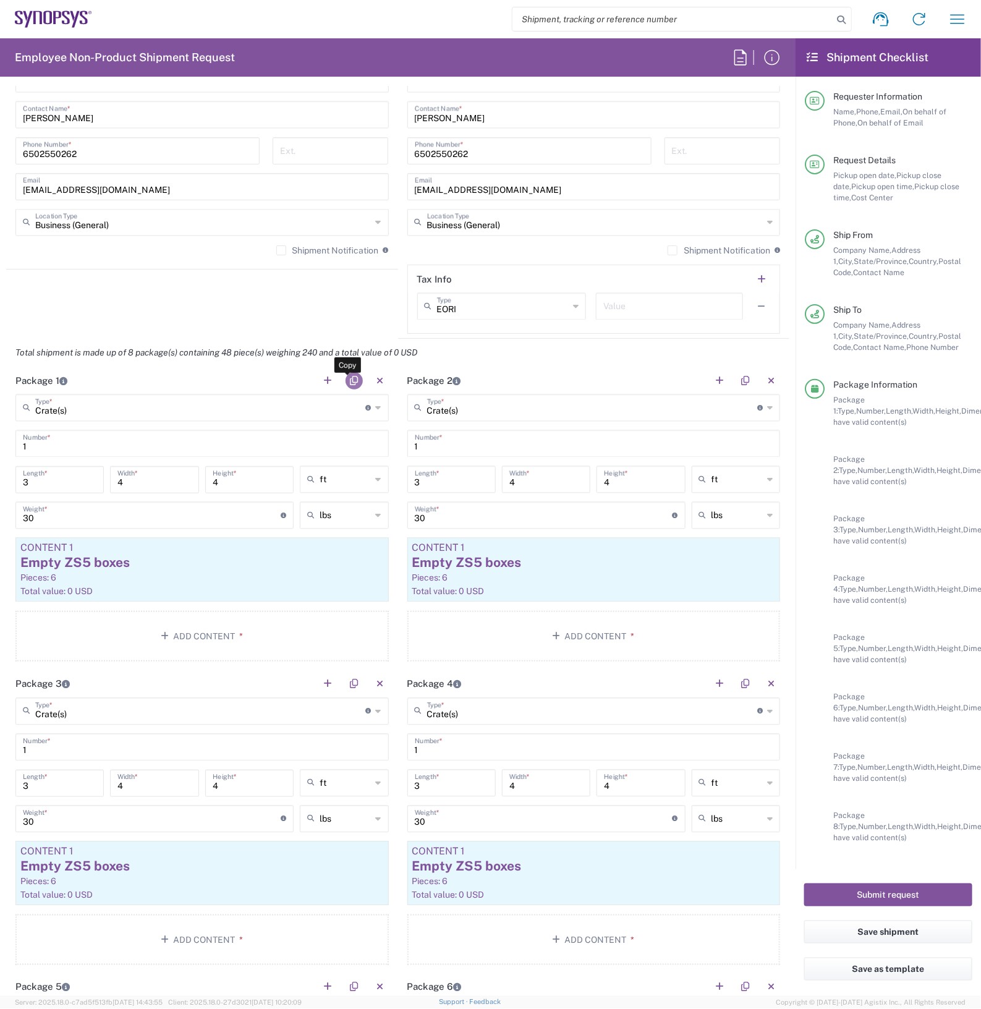
click at [351, 379] on button "button" at bounding box center [354, 380] width 17 height 17
type input "Crate(s)"
click at [351, 379] on button "button" at bounding box center [354, 380] width 17 height 17
click at [351, 378] on button "button" at bounding box center [354, 380] width 17 height 17
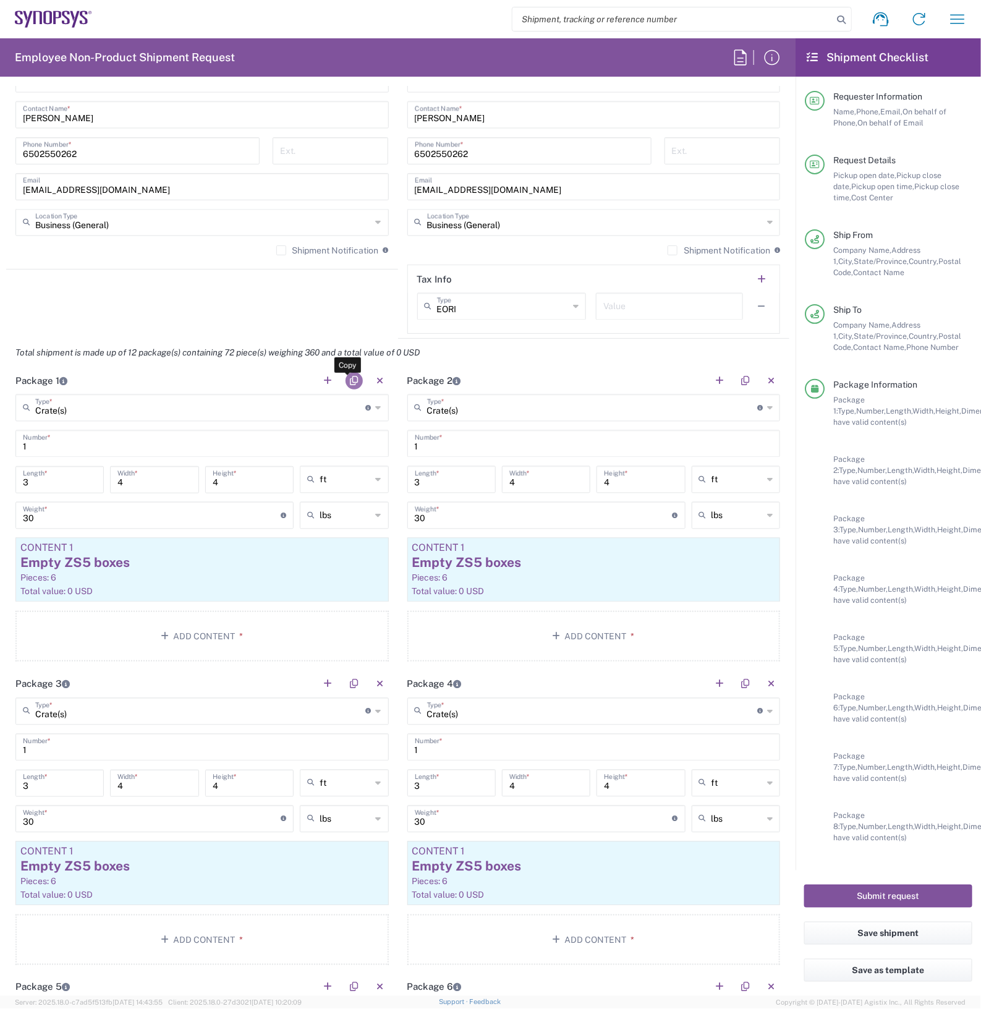
click at [347, 375] on button "button" at bounding box center [354, 380] width 17 height 17
click at [347, 379] on button "button" at bounding box center [354, 380] width 17 height 17
click at [348, 378] on button "button" at bounding box center [354, 380] width 17 height 17
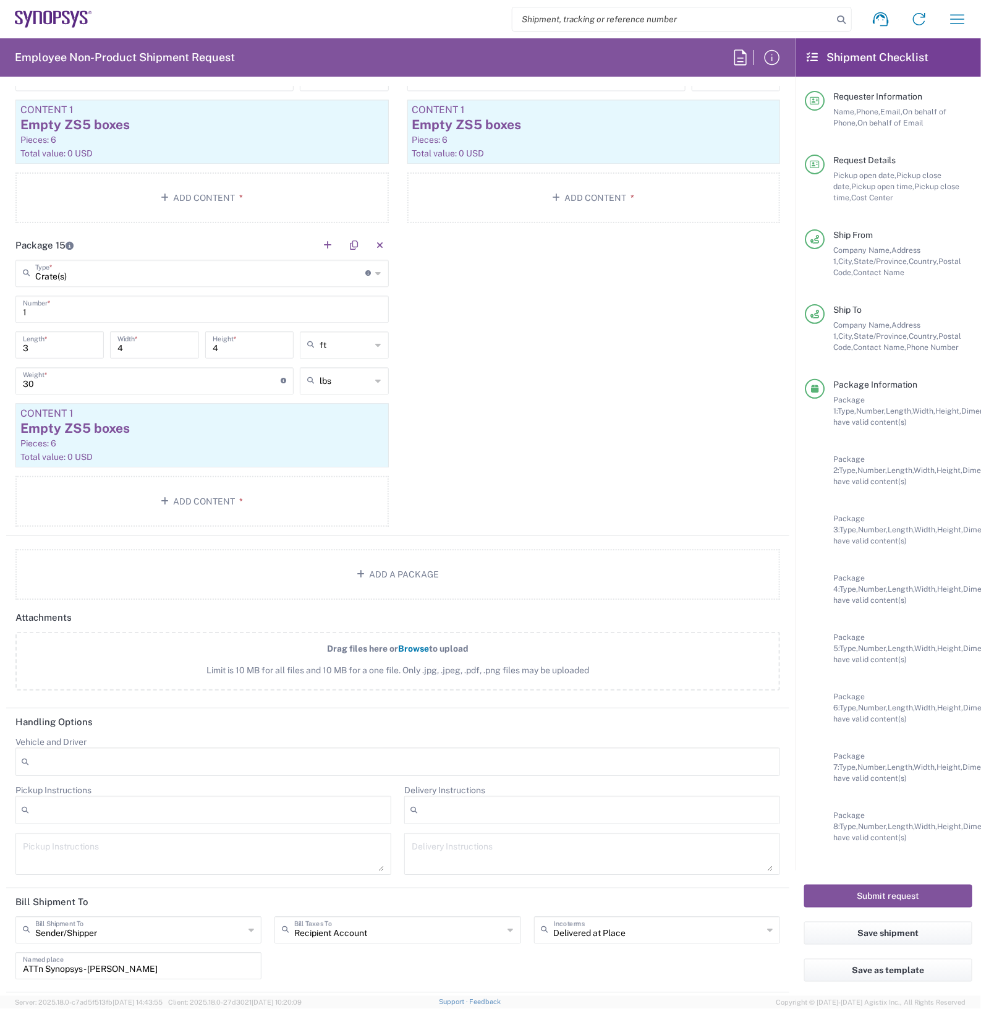
scroll to position [2872, 0]
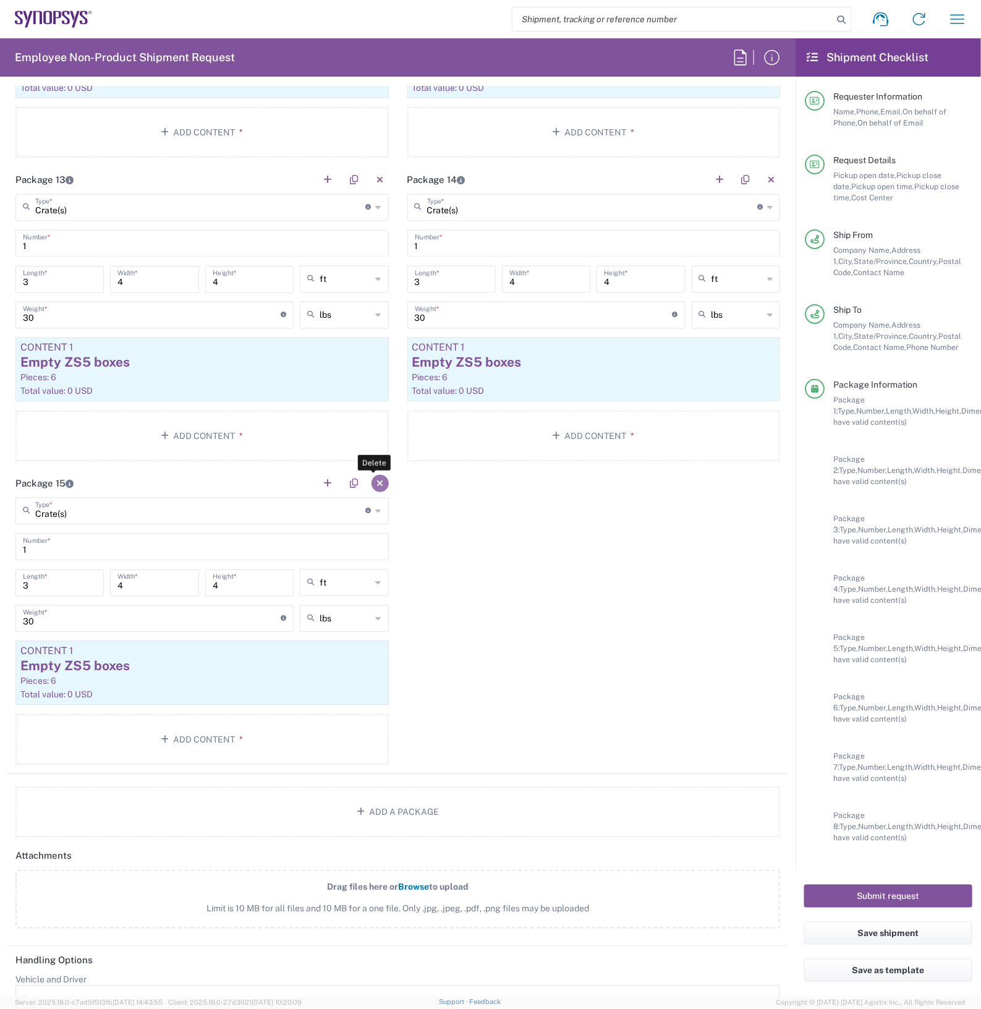
click at [372, 477] on button "button" at bounding box center [380, 483] width 17 height 17
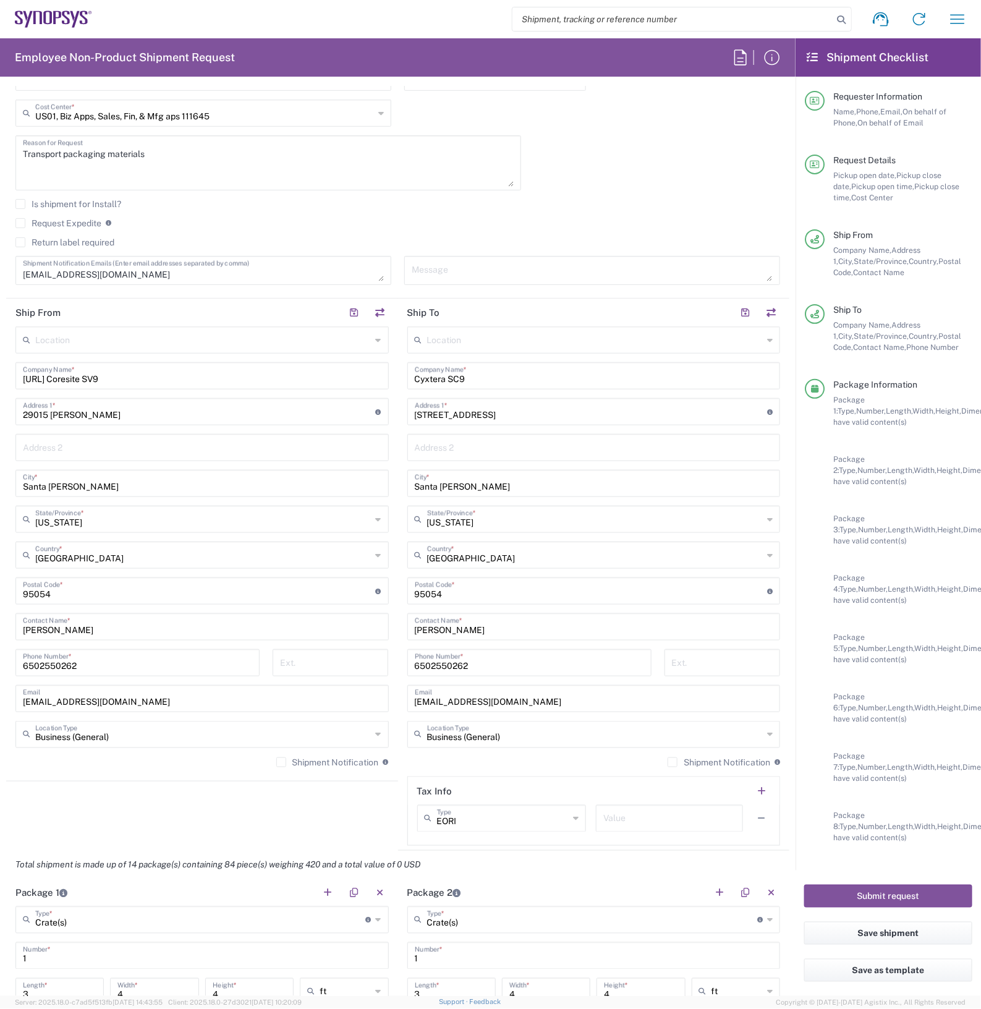
scroll to position [386, 0]
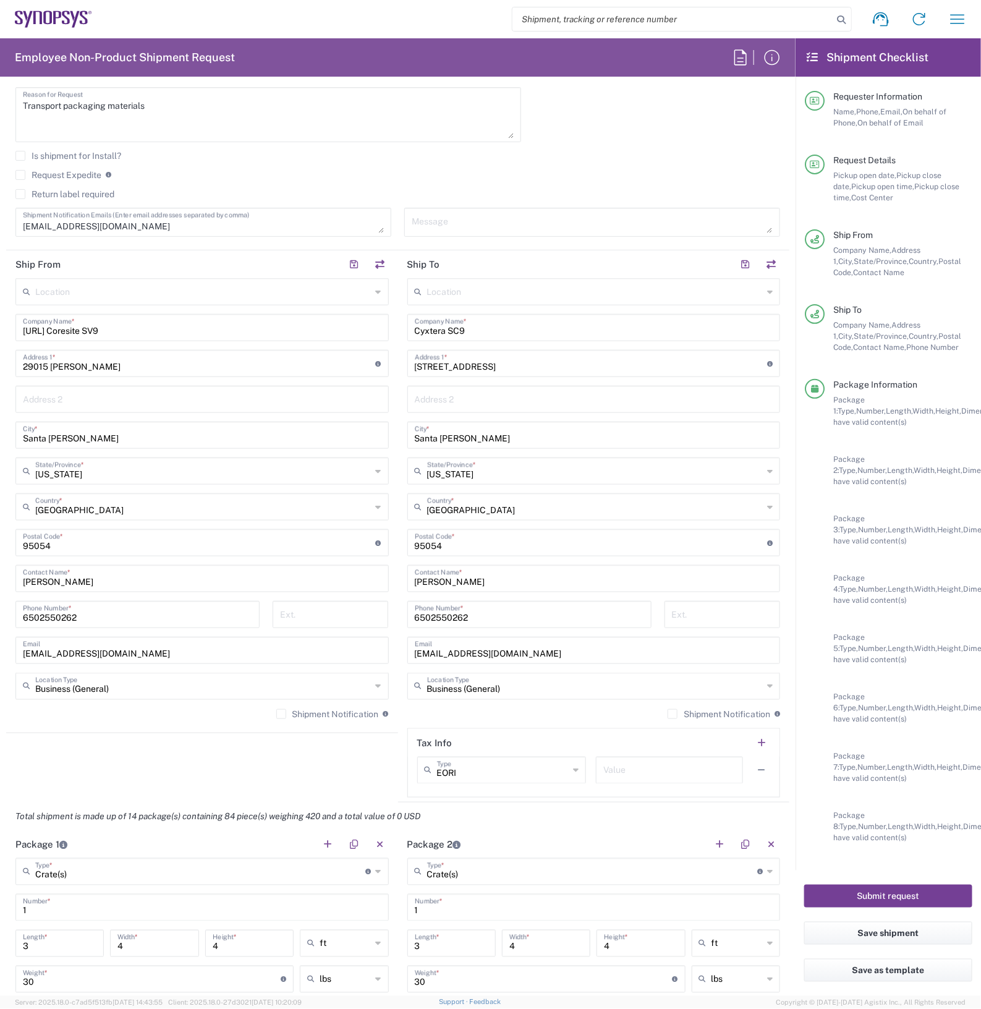
click at [892, 892] on button "Submit request" at bounding box center [888, 896] width 168 height 23
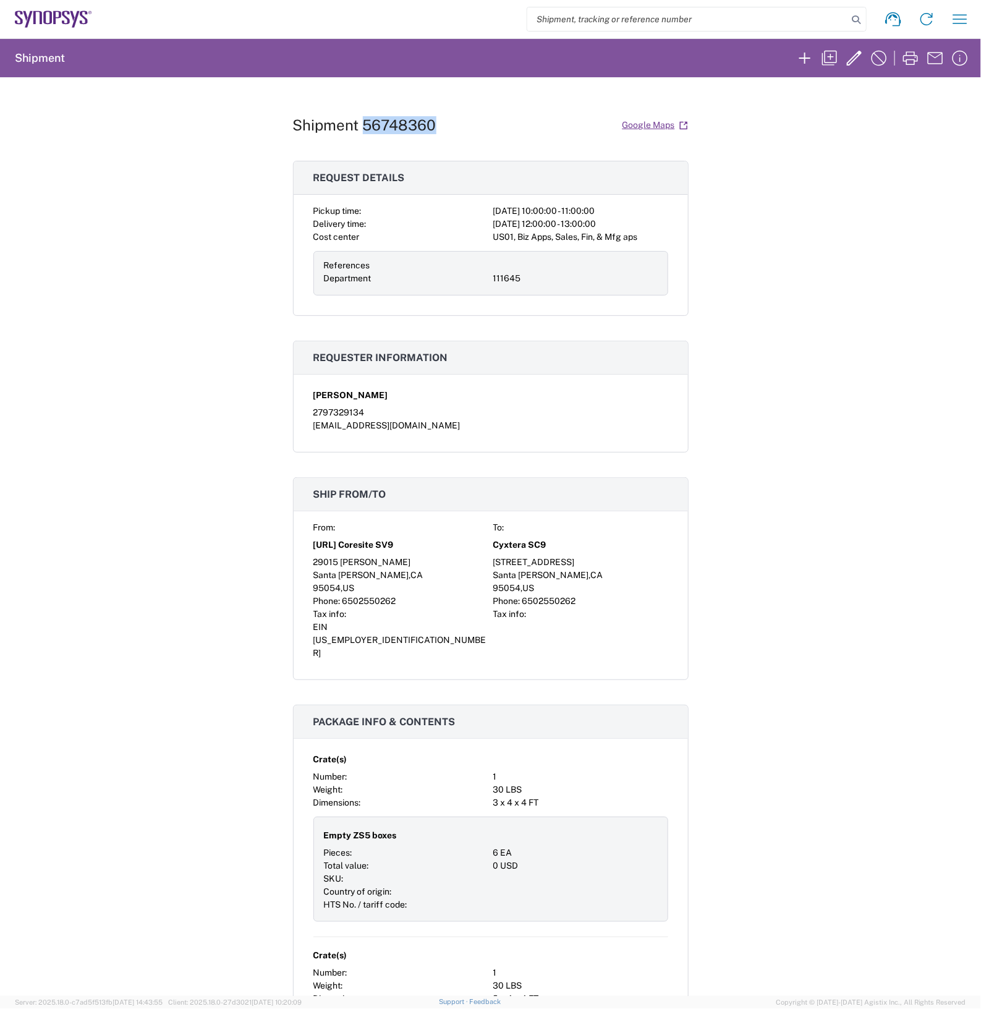
drag, startPoint x: 436, startPoint y: 124, endPoint x: 362, endPoint y: 127, distance: 74.2
click at [362, 127] on div "Shipment 56748360 Google Maps" at bounding box center [491, 125] width 396 height 22
copy h1 "56748360"
drag, startPoint x: 619, startPoint y: 391, endPoint x: 656, endPoint y: 401, distance: 37.6
click at [619, 391] on div "[PERSON_NAME]" at bounding box center [490, 396] width 355 height 22
